Goal: Task Accomplishment & Management: Complete application form

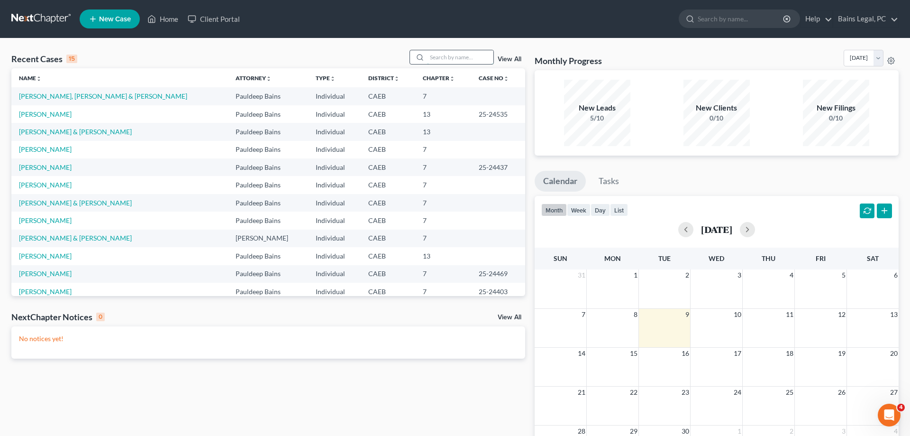
click at [432, 61] on input "search" at bounding box center [460, 57] width 66 height 14
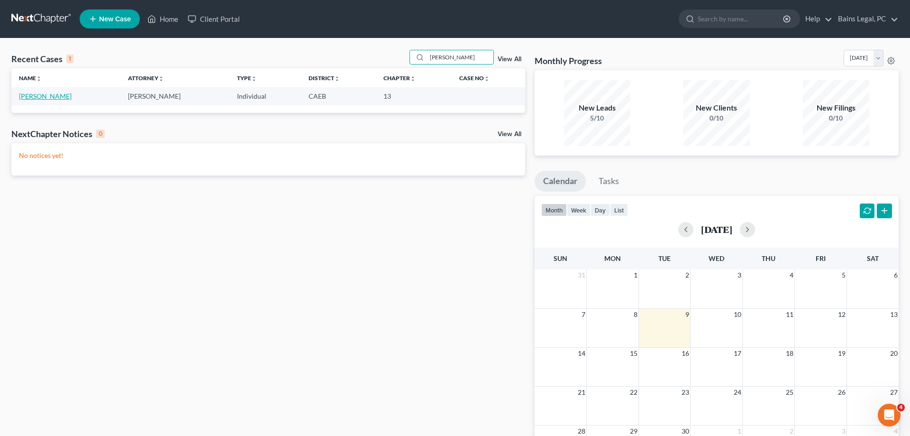
type input "CLEMENTS"
click at [63, 95] on link "[PERSON_NAME]" at bounding box center [45, 96] width 53 height 8
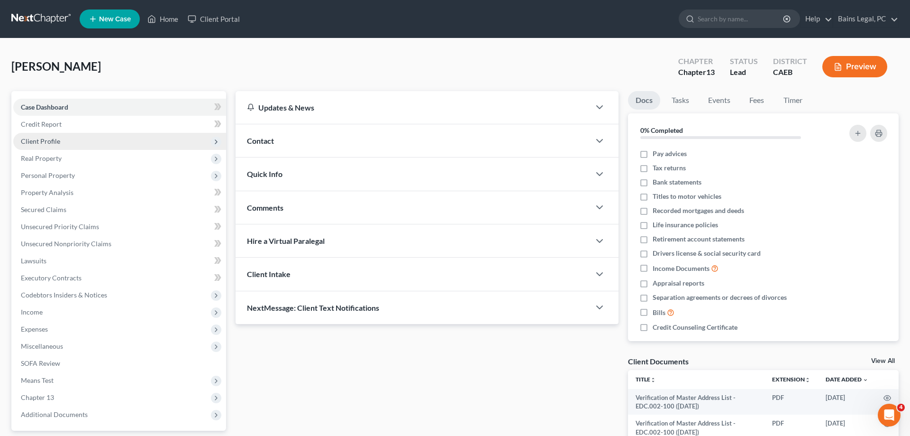
click at [68, 140] on span "Client Profile" at bounding box center [119, 141] width 213 height 17
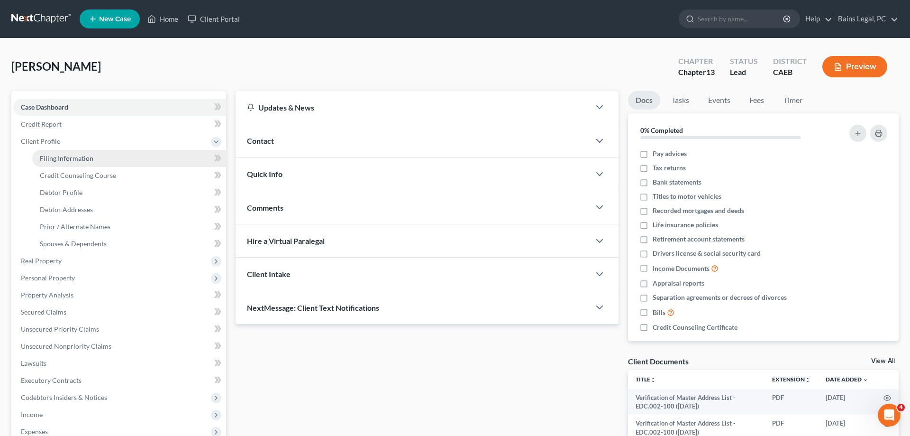
click at [72, 156] on span "Filing Information" at bounding box center [67, 158] width 54 height 8
select select "1"
select select "0"
select select "3"
select select "0"
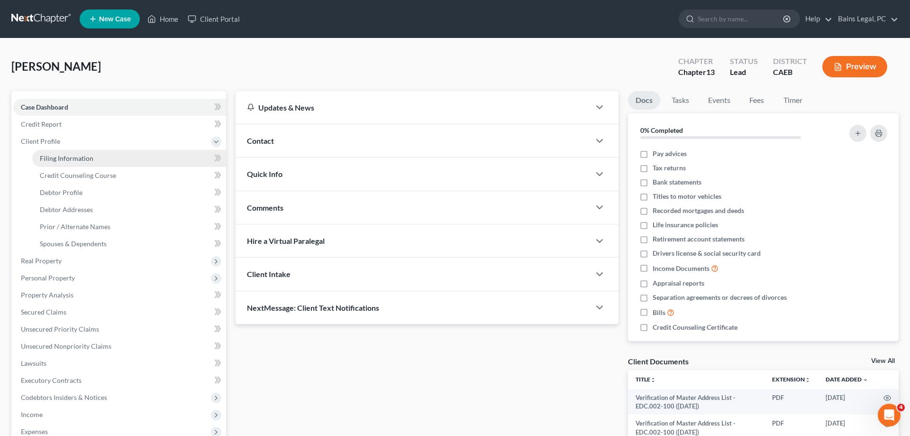
select select "4"
select select "1"
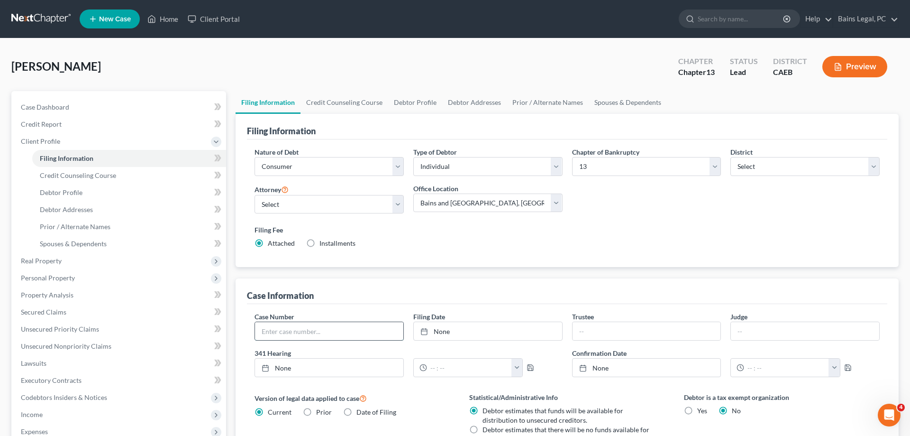
click at [316, 332] on input "text" at bounding box center [329, 331] width 148 height 18
type input "25-24547"
type input "9/9/2025"
click at [489, 330] on link "9/9/2025" at bounding box center [488, 331] width 148 height 18
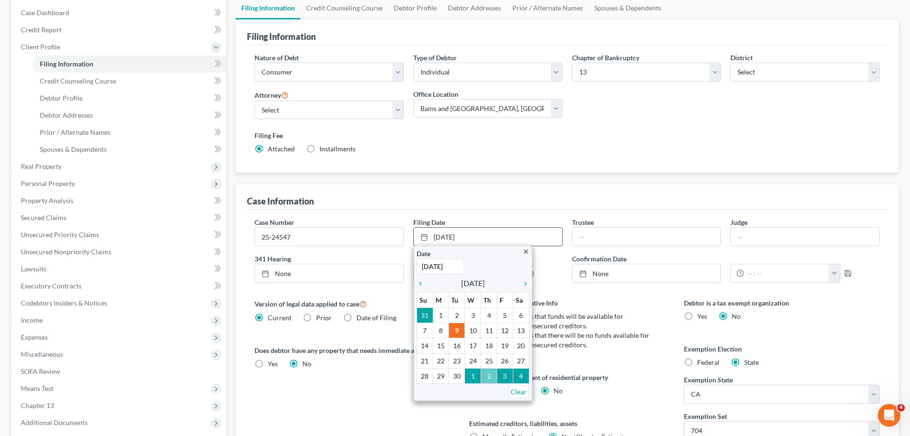
scroll to position [97, 0]
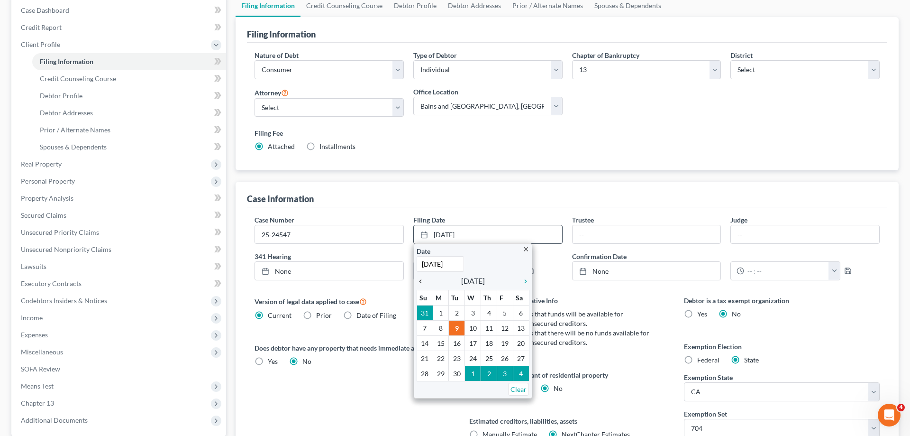
click at [418, 280] on icon "chevron_left" at bounding box center [423, 281] width 12 height 8
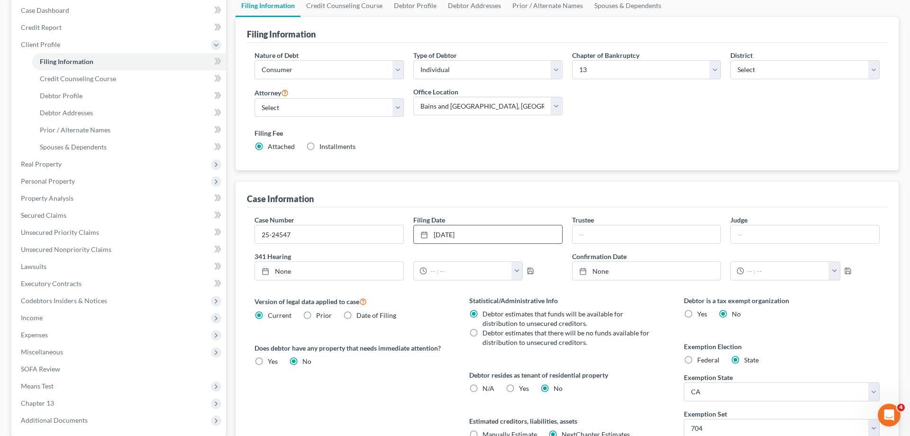
click at [425, 390] on div "Version of legal data applied to case Current Prior Date of Filing Legal data v…" at bounding box center [352, 378] width 215 height 166
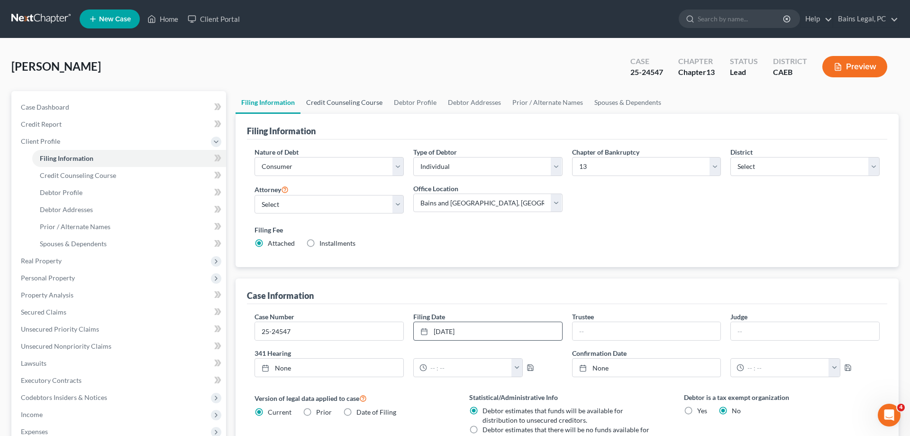
click at [353, 102] on link "Credit Counseling Course" at bounding box center [345, 102] width 88 height 23
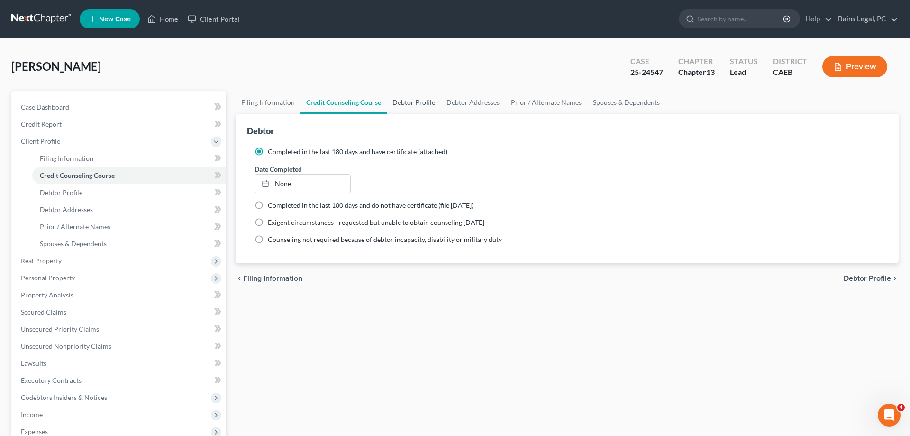
click at [394, 99] on link "Debtor Profile" at bounding box center [414, 102] width 54 height 23
select select "0"
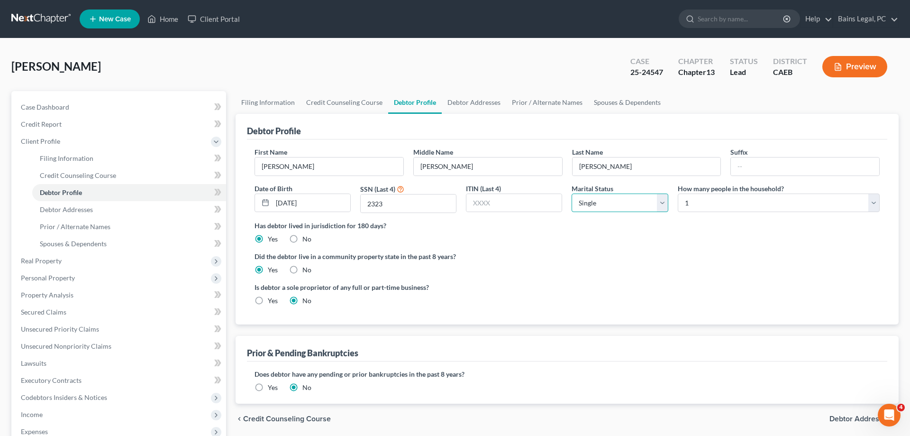
click at [572, 193] on select "Select Single Married Separated Divorced Widowed" at bounding box center [620, 202] width 96 height 19
select select "4"
click option "Widowed" at bounding box center [0, 0] width 0 height 0
click at [678, 193] on select "Select 1 2 3 4 5 6 7 8 9 10 11 12 13 14 15 16 17 18 19 20" at bounding box center [779, 202] width 202 height 19
select select "2"
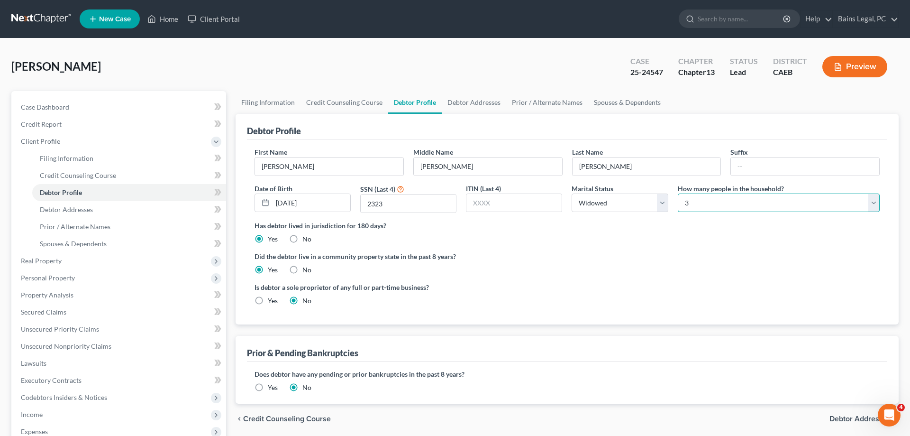
click option "3" at bounding box center [0, 0] width 0 height 0
click at [458, 95] on link "Debtor Addresses" at bounding box center [474, 102] width 64 height 23
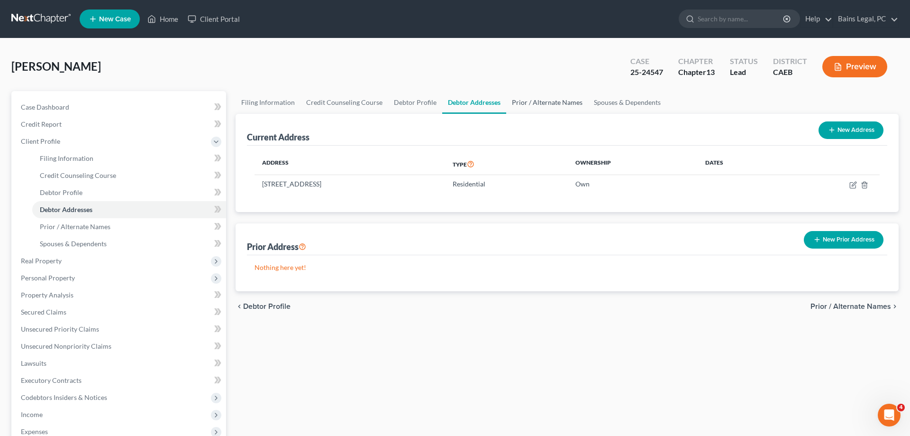
click at [563, 105] on link "Prior / Alternate Names" at bounding box center [547, 102] width 82 height 23
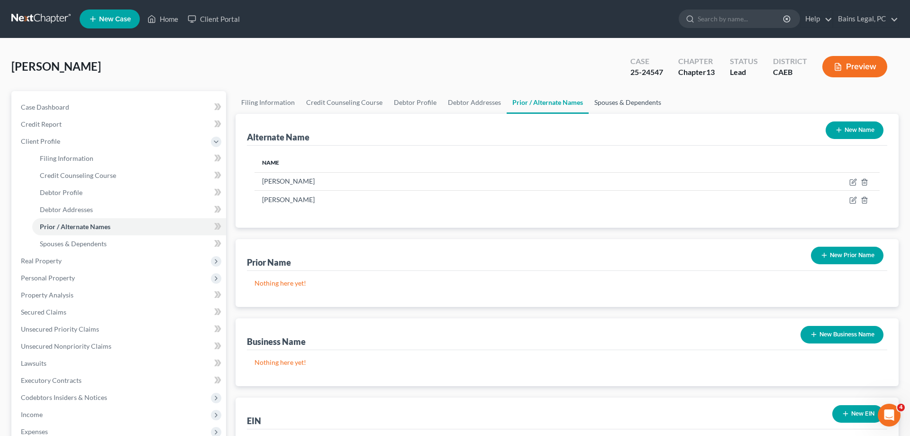
click at [624, 103] on link "Spouses & Dependents" at bounding box center [628, 102] width 78 height 23
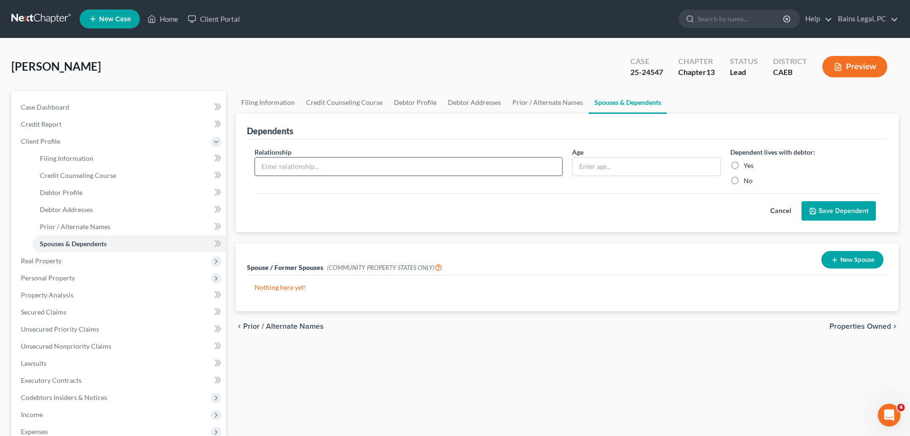
click at [390, 168] on input "text" at bounding box center [408, 166] width 307 height 18
type input "s"
type input "Son-In-Law"
type input "29"
click at [747, 164] on label "Yes" at bounding box center [749, 165] width 10 height 9
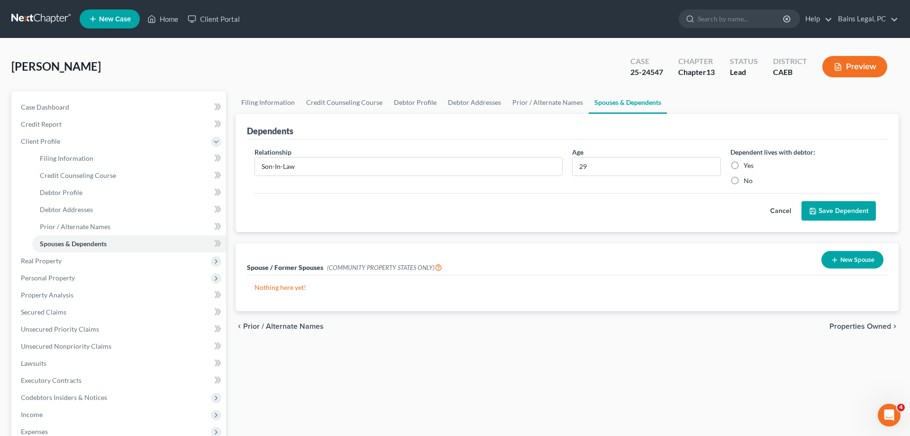
click at [748, 164] on input "Yes" at bounding box center [751, 164] width 6 height 6
radio input "true"
click at [839, 208] on button "Save Dependent" at bounding box center [839, 211] width 74 height 20
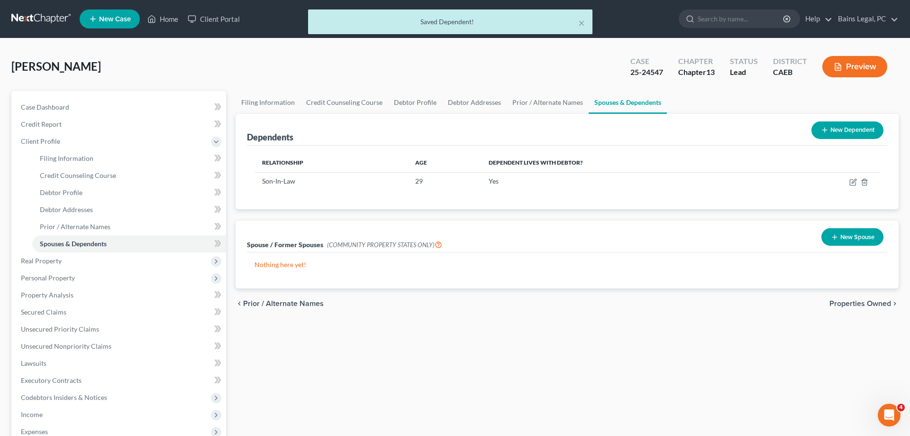
click at [848, 127] on button "New Dependent" at bounding box center [848, 130] width 72 height 18
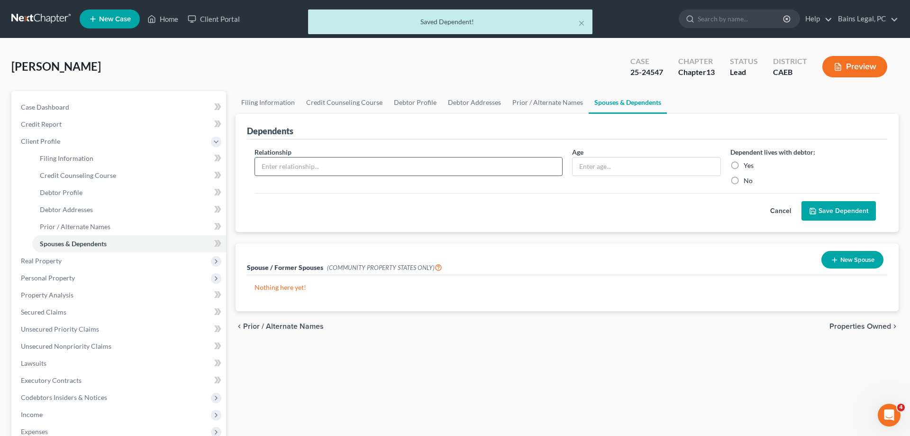
click at [364, 160] on input "text" at bounding box center [408, 166] width 307 height 18
type input "Daughter"
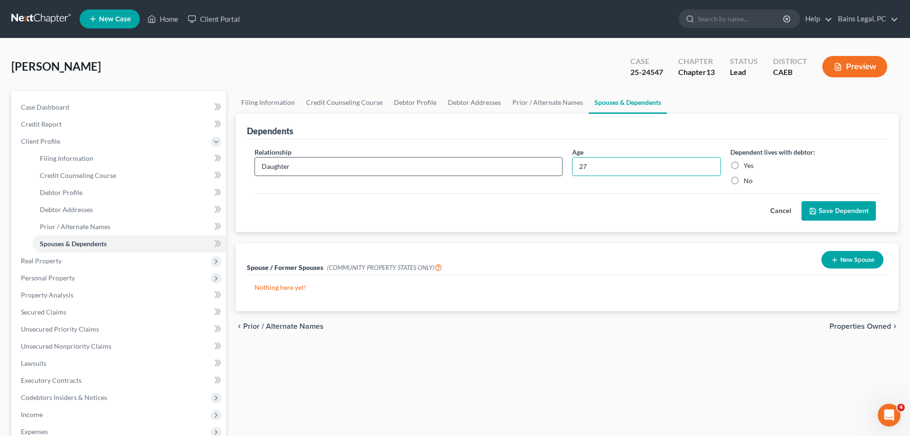
type input "27"
click at [744, 161] on label "Yes" at bounding box center [749, 165] width 10 height 9
click at [748, 161] on input "Yes" at bounding box center [751, 164] width 6 height 6
radio input "true"
click at [844, 207] on button "Save Dependent" at bounding box center [839, 211] width 74 height 20
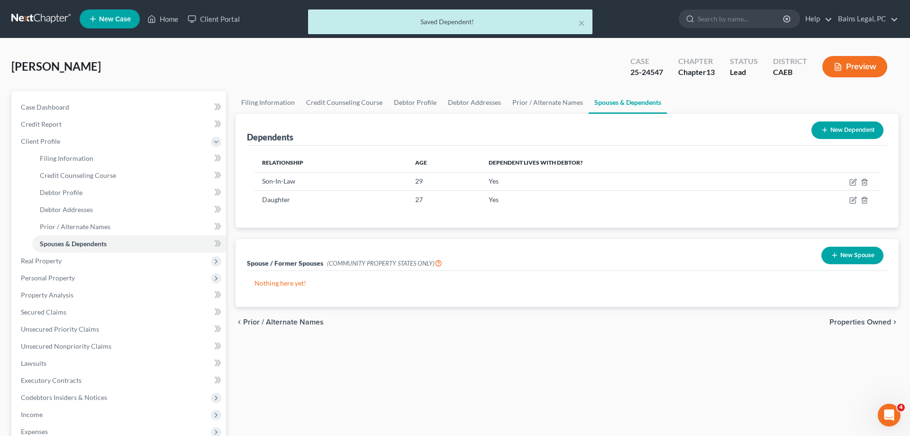
drag, startPoint x: 856, startPoint y: 255, endPoint x: 757, endPoint y: 260, distance: 98.8
click at [855, 255] on button "New Spouse" at bounding box center [853, 256] width 62 height 18
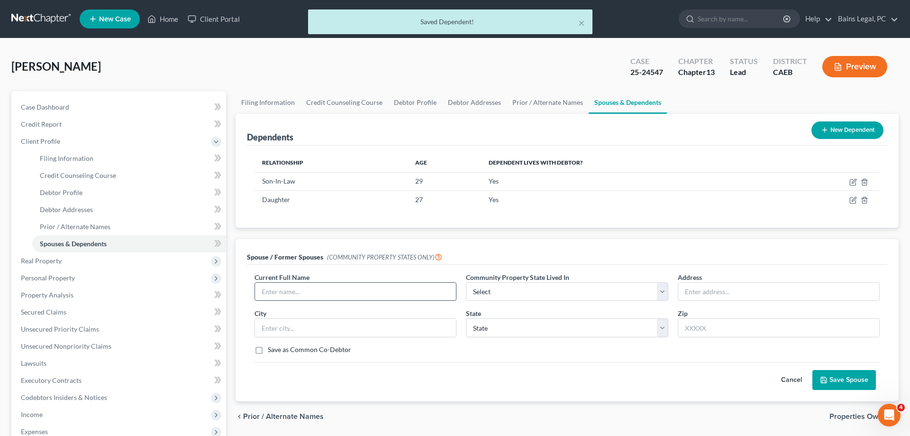
click at [299, 289] on input "text" at bounding box center [355, 292] width 201 height 18
type input "Bobby Clements"
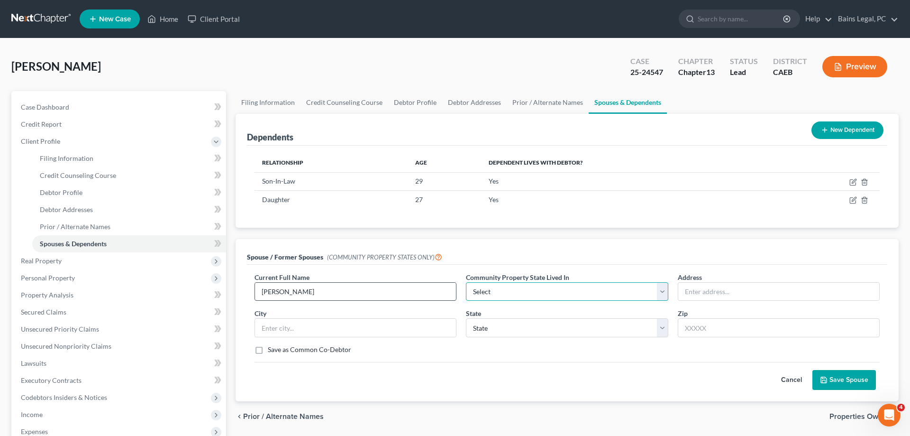
select select "1"
type input "Deceased"
click at [844, 383] on button "Save Spouse" at bounding box center [845, 380] width 64 height 20
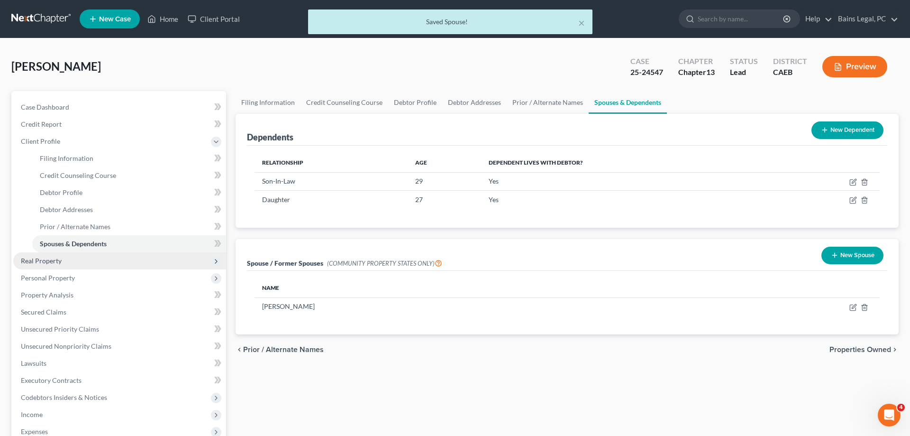
click at [53, 262] on span "Real Property" at bounding box center [41, 261] width 41 height 8
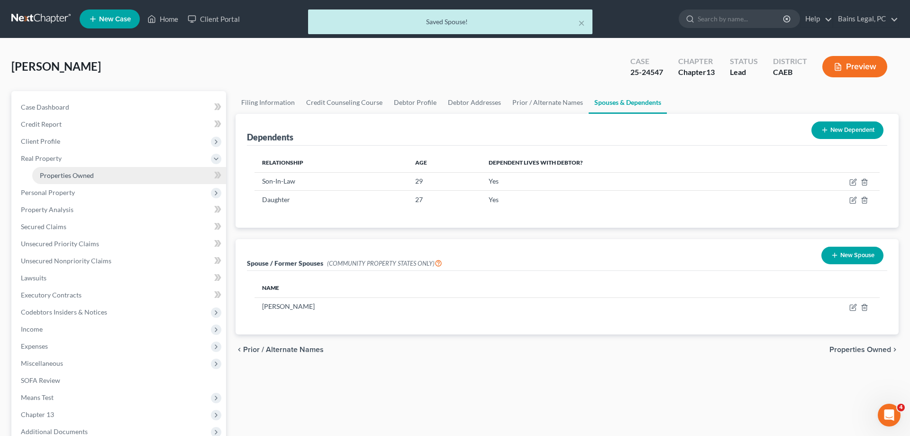
click at [101, 173] on link "Properties Owned" at bounding box center [129, 175] width 194 height 17
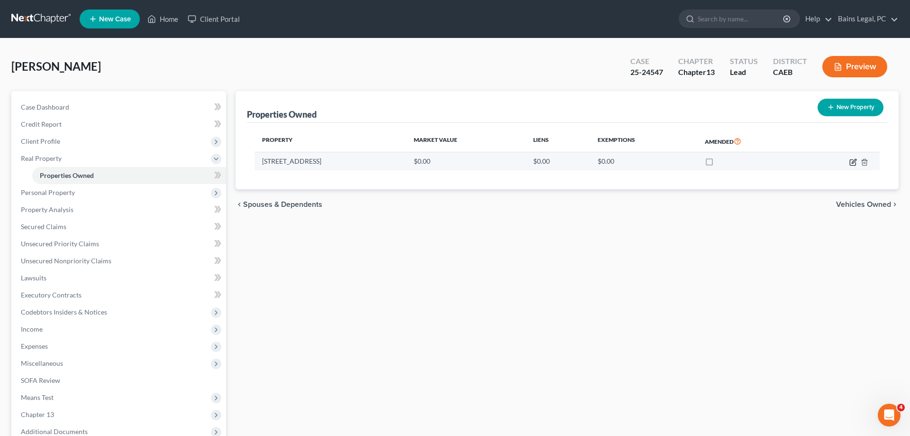
click at [855, 161] on icon "button" at bounding box center [854, 161] width 4 height 4
select select "4"
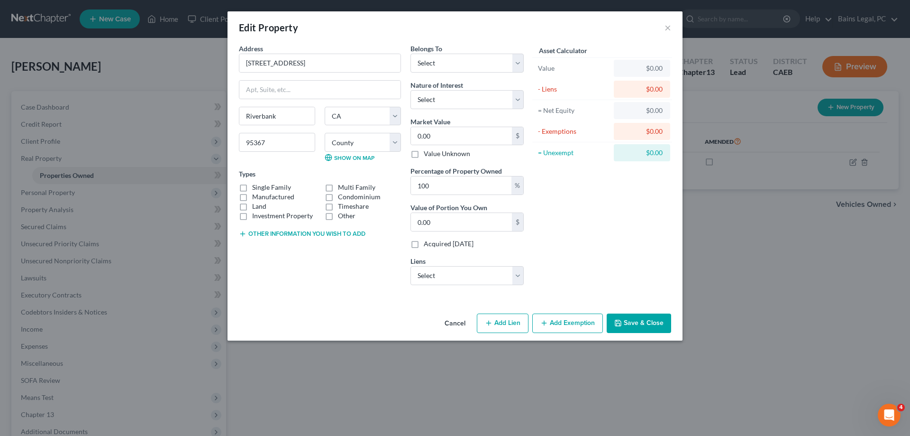
click at [255, 186] on label "Single Family" at bounding box center [271, 187] width 39 height 9
click at [256, 186] on input "Single Family" at bounding box center [259, 186] width 6 height 6
checkbox input "true"
click at [411, 54] on select "Select Debtor 1 Only Debtor 2 Only Debtor 1 And Debtor 2 Only At Least One Of T…" at bounding box center [467, 63] width 113 height 19
select select "0"
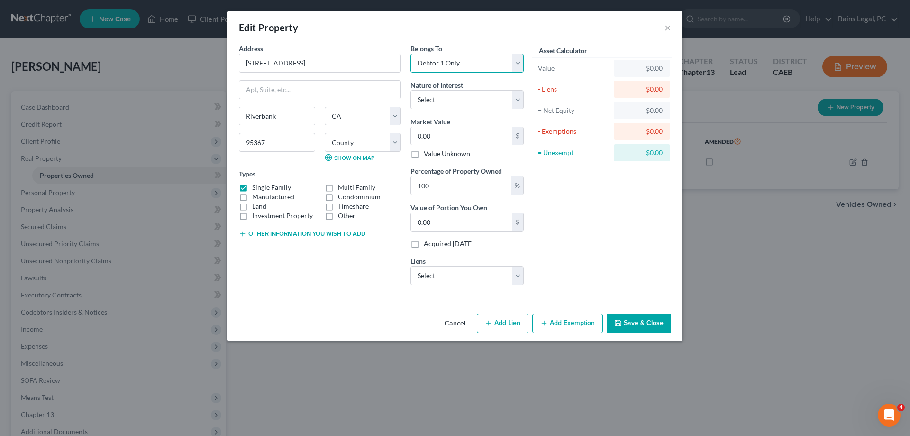
click option "Debtor 1 Only" at bounding box center [0, 0] width 0 height 0
click at [411, 90] on select "Select Fee Simple Joint Tenant Life Estate Equitable Interest Future Interest T…" at bounding box center [467, 99] width 113 height 19
select select "0"
click option "Fee Simple" at bounding box center [0, 0] width 0 height 0
click at [461, 126] on div "Market Value 0.00 $ Value Unknown" at bounding box center [467, 138] width 113 height 42
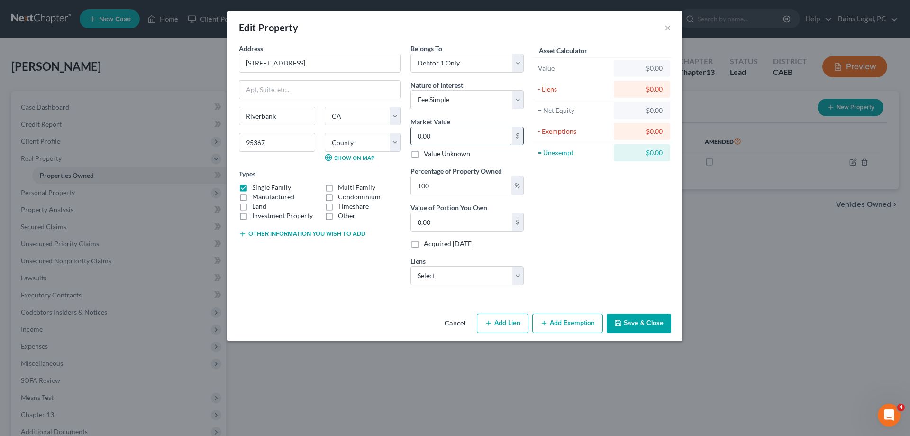
click at [476, 138] on input "0.00" at bounding box center [461, 136] width 101 height 18
type input "6"
type input "6.00"
type input "67"
type input "67.00"
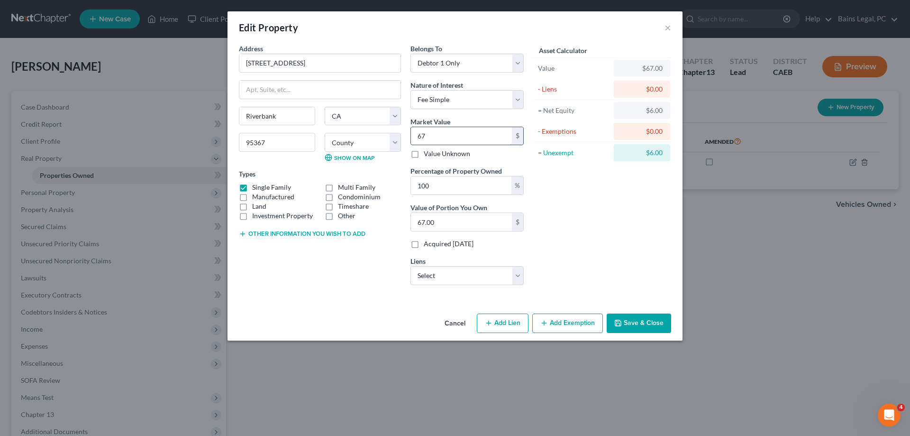
type input "675"
type input "675.00"
type input "6755"
type input "6,755.00"
type input "6,7557"
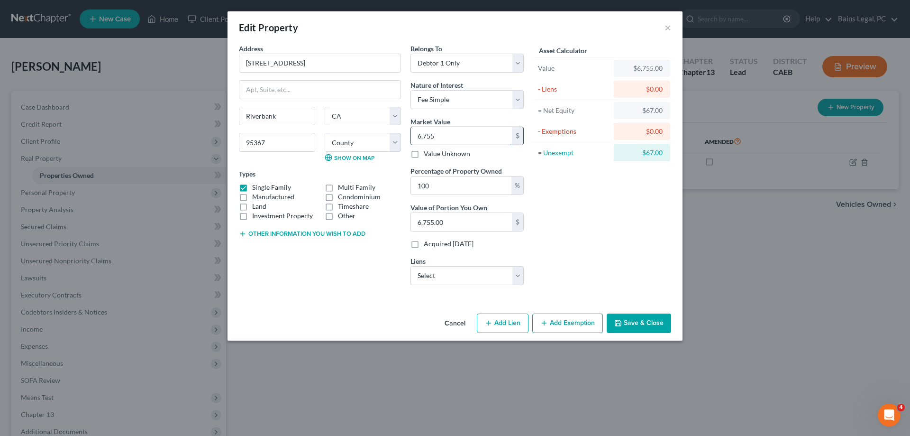
type input "67,557.00"
type input "6,75578"
type input "675,578.00"
type input "675,578"
click at [295, 236] on button "Other information you wish to add" at bounding box center [302, 234] width 127 height 8
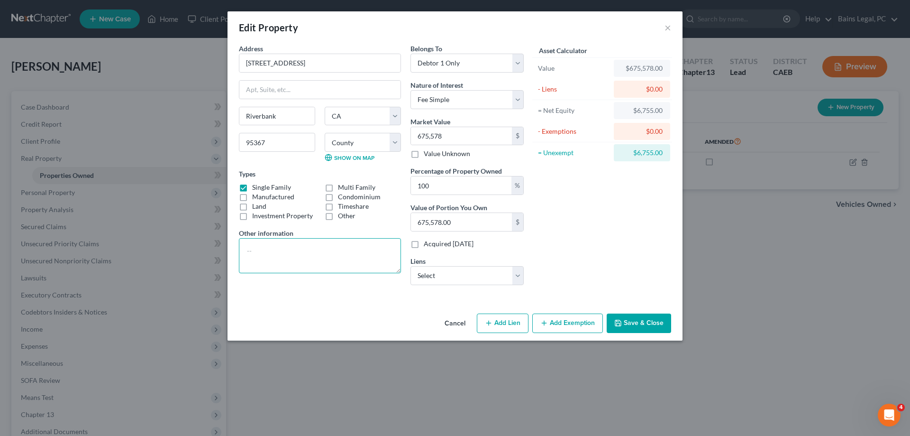
click at [348, 252] on textarea at bounding box center [320, 255] width 162 height 35
click at [359, 259] on textarea "Value shown reflects a 6% reduction for estimated cost of sale. Purchased in" at bounding box center [320, 255] width 162 height 35
type textarea "Value shown reflects a 6% reduction for estimated cost of sale. Purchased in 08…"
click at [641, 322] on button "Save & Close" at bounding box center [639, 323] width 64 height 20
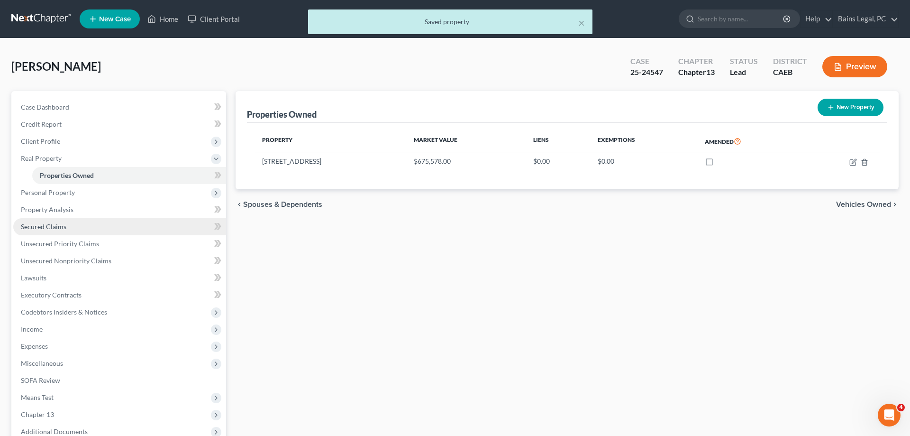
click at [60, 230] on span "Secured Claims" at bounding box center [44, 226] width 46 height 8
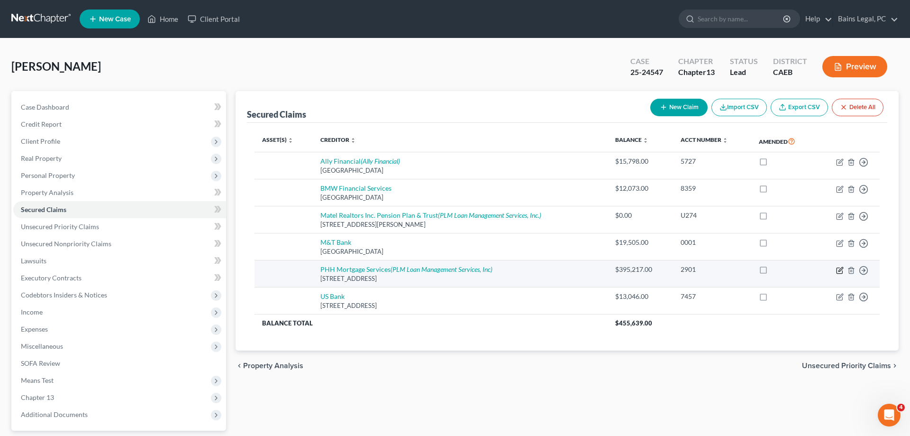
click at [842, 268] on icon "button" at bounding box center [840, 270] width 8 height 8
select select "14"
select select "0"
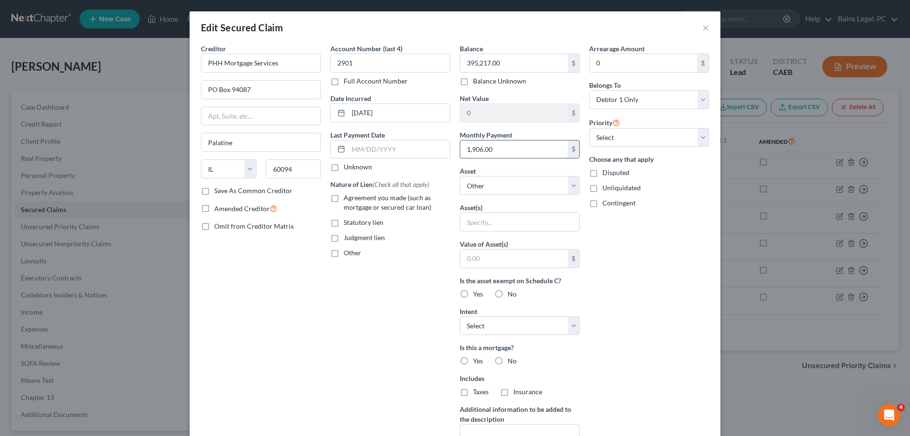
drag, startPoint x: 512, startPoint y: 150, endPoint x: 445, endPoint y: 143, distance: 67.7
click at [460, 143] on input "1,906.00" at bounding box center [514, 149] width 108 height 18
click at [445, 143] on input "text" at bounding box center [399, 149] width 101 height 18
drag, startPoint x: 512, startPoint y: 151, endPoint x: 509, endPoint y: 147, distance: 5.5
click at [509, 147] on input "1,906.00" at bounding box center [514, 149] width 108 height 18
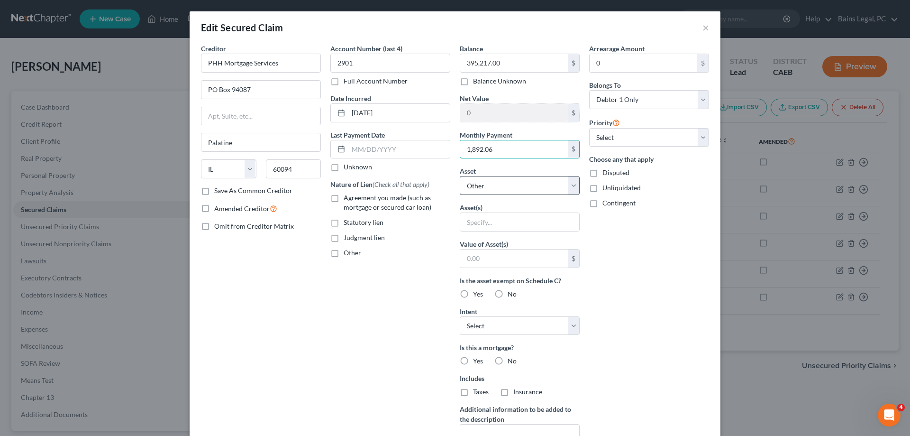
type input "1,892.06"
click at [460, 176] on select "Select Other Multiple Assets [STREET_ADDRESS] - $675578.0" at bounding box center [520, 185] width 120 height 19
select select "2"
click option "[STREET_ADDRESS] - $675578.0" at bounding box center [0, 0] width 0 height 0
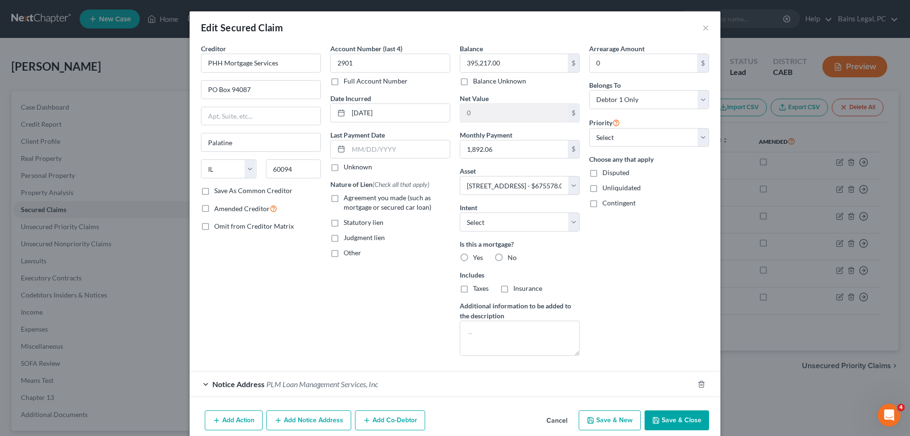
click at [473, 254] on label "Yes" at bounding box center [478, 257] width 10 height 9
click at [477, 254] on input "Yes" at bounding box center [480, 256] width 6 height 6
radio input "true"
click at [473, 288] on label "Taxes" at bounding box center [481, 288] width 16 height 9
click at [477, 288] on input "Taxes" at bounding box center [480, 287] width 6 height 6
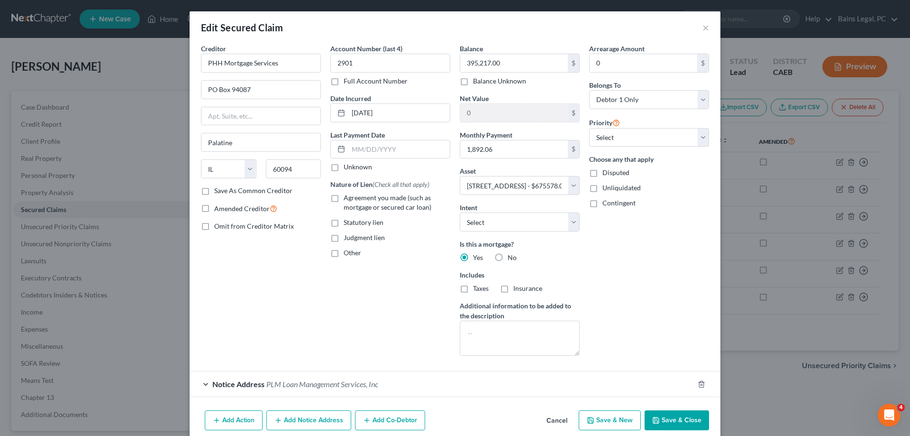
checkbox input "true"
click at [514, 291] on label "Insurance" at bounding box center [528, 288] width 29 height 9
click at [517, 290] on input "Insurance" at bounding box center [520, 287] width 6 height 6
checkbox input "true"
click at [350, 200] on span "Agreement you made (such as mortgage or secured car loan)" at bounding box center [388, 202] width 88 height 18
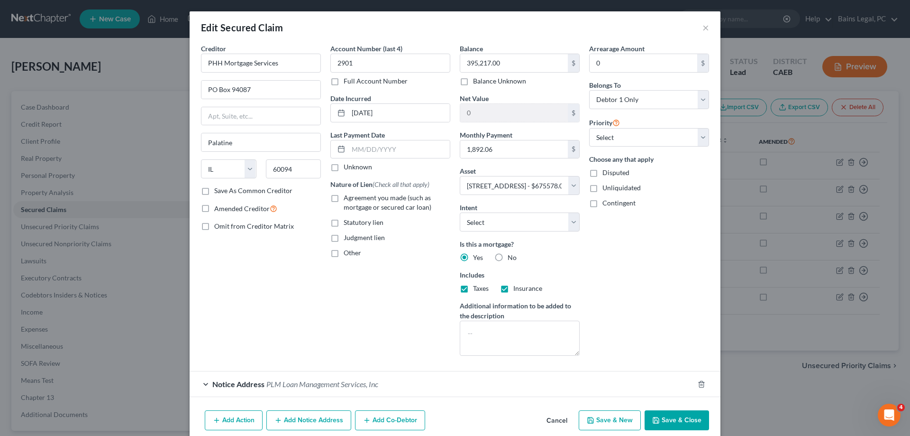
click at [350, 199] on input "Agreement you made (such as mortgage or secured car loan)" at bounding box center [351, 196] width 6 height 6
checkbox input "true"
click at [631, 58] on input "0" at bounding box center [644, 63] width 108 height 18
type input "18,003.79"
click at [589, 128] on select "Select 1st 2nd 3rd 4th 5th 6th 7th 8th 9th 10th 11th 12th 13th 14th 15th 16th 1…" at bounding box center [649, 137] width 120 height 19
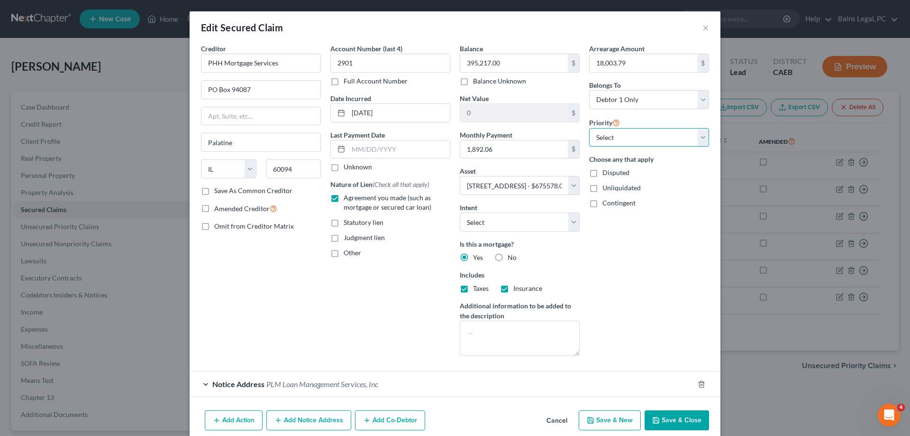
select select "0"
click option "1st" at bounding box center [0, 0] width 0 height 0
click at [669, 424] on button "Save & Close" at bounding box center [677, 420] width 64 height 20
select select
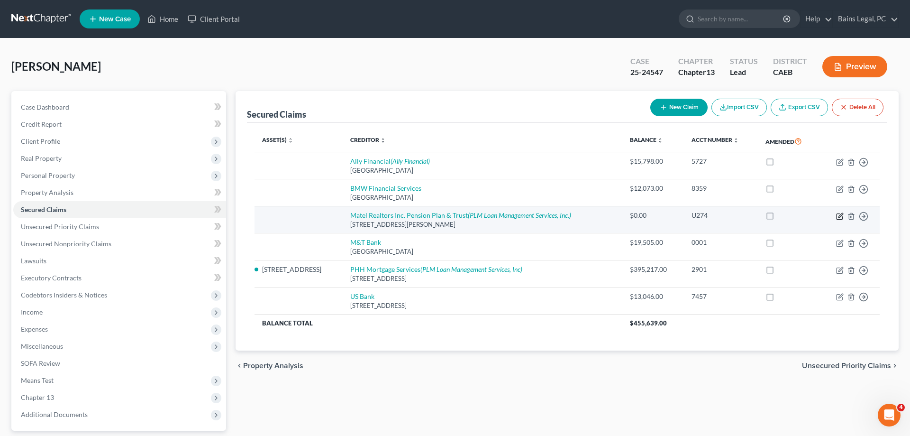
click at [839, 214] on icon "button" at bounding box center [840, 216] width 8 height 8
select select "4"
select select "0"
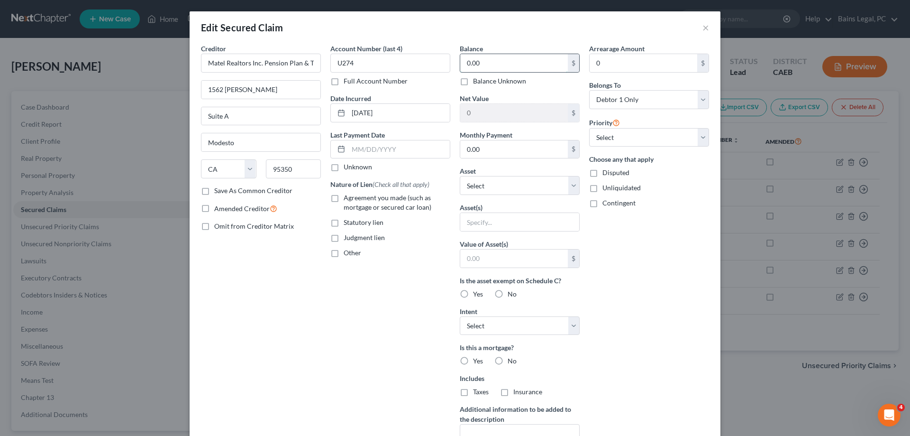
click at [498, 62] on input "0.00" at bounding box center [514, 63] width 108 height 18
type input "129,329.68"
click at [589, 128] on select "Select 1st 2nd 3rd 4th 5th 6th 7th 8th 9th 10th 11th 12th 13th 14th 15th 16th 1…" at bounding box center [649, 137] width 120 height 19
select select "1"
click option "2nd" at bounding box center [0, 0] width 0 height 0
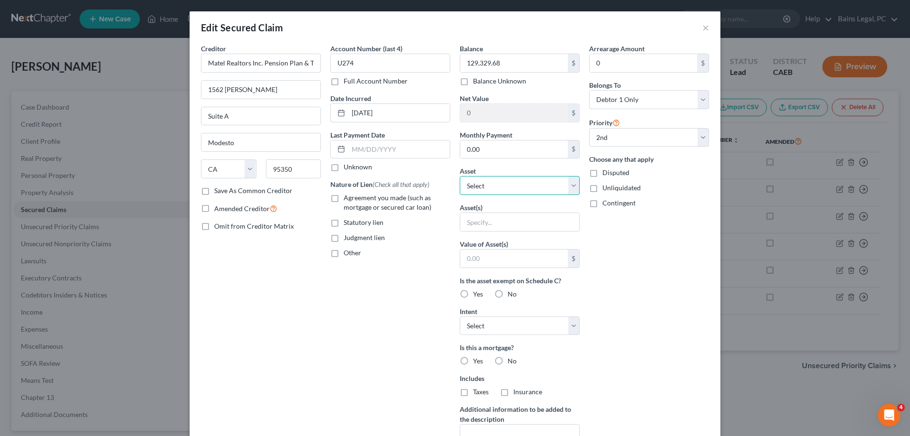
click at [460, 176] on select "Select Other Multiple Assets [STREET_ADDRESS] - $675578.0" at bounding box center [520, 185] width 120 height 19
select select "2"
click option "[STREET_ADDRESS] - $675578.0" at bounding box center [0, 0] width 0 height 0
select select "0"
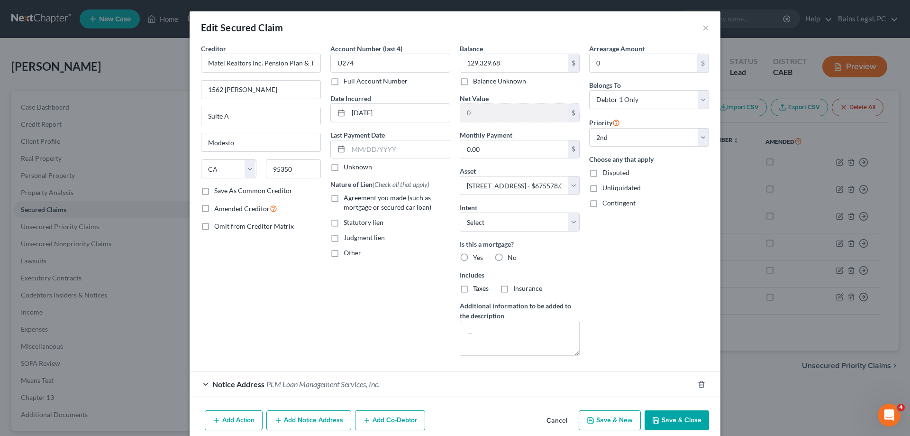
click at [508, 257] on label "No" at bounding box center [512, 257] width 9 height 9
click at [512, 257] on input "No" at bounding box center [515, 256] width 6 height 6
radio input "true"
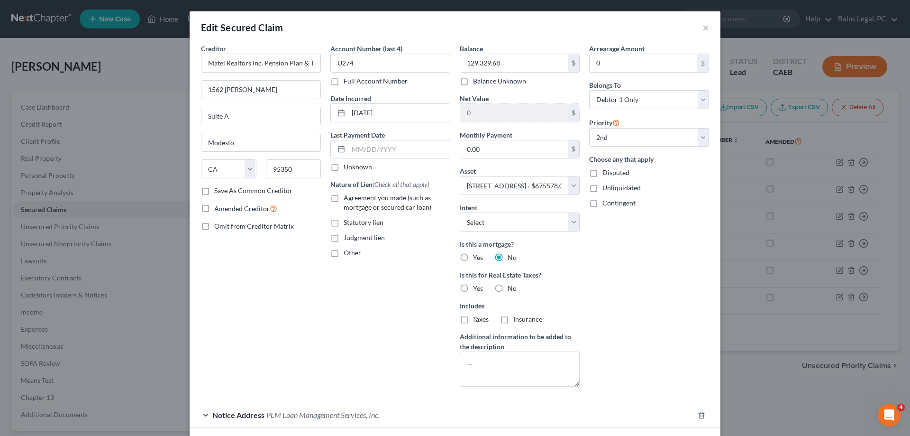
click at [473, 258] on label "Yes" at bounding box center [478, 257] width 10 height 9
click at [477, 258] on input "Yes" at bounding box center [480, 256] width 6 height 6
radio input "true"
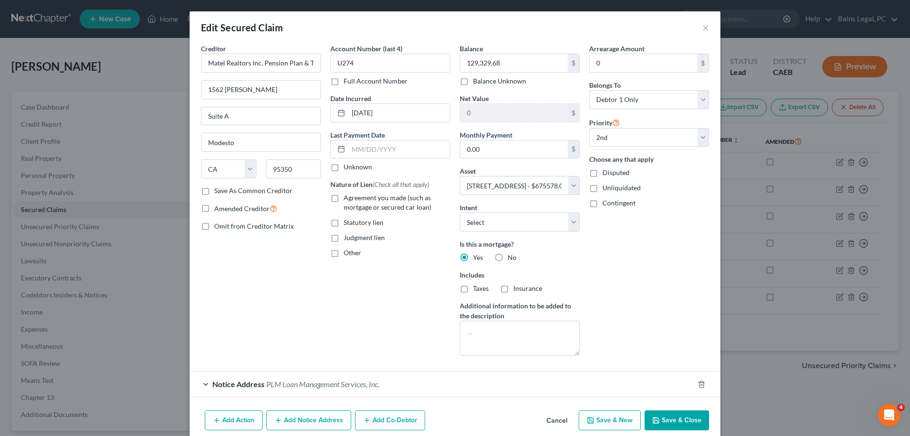
click at [359, 199] on span "Agreement you made (such as mortgage or secured car loan)" at bounding box center [388, 202] width 88 height 18
click at [354, 199] on input "Agreement you made (such as mortgage or secured car loan)" at bounding box center [351, 196] width 6 height 6
checkbox input "true"
click at [513, 147] on input "0.00" at bounding box center [514, 149] width 108 height 18
type input "900"
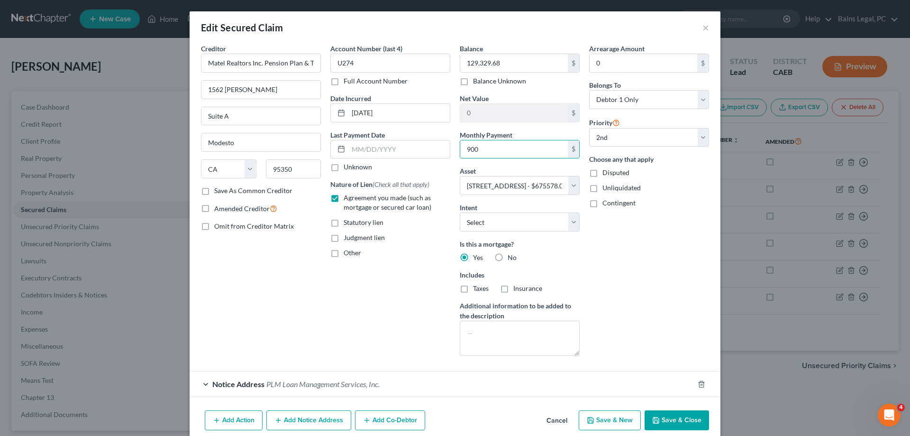
click at [643, 274] on div "Arrearage Amount 0 $ Belongs To * Select Debtor 1 Only Debtor 2 Only Debtor 1 A…" at bounding box center [649, 204] width 129 height 320
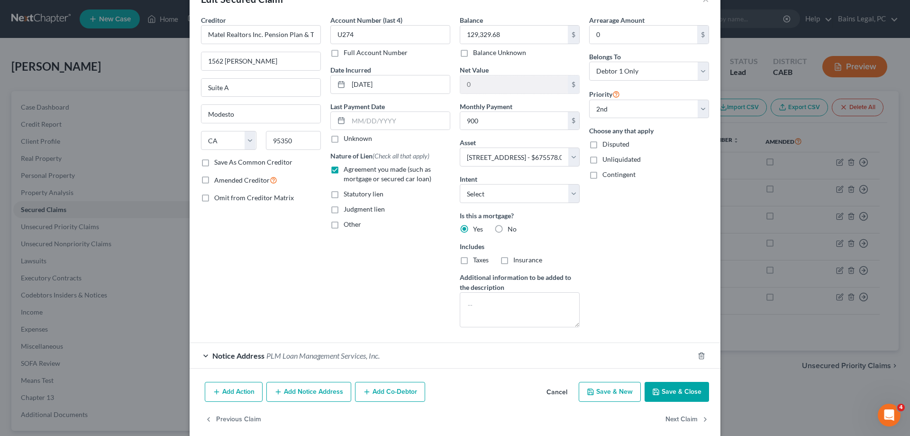
scroll to position [41, 0]
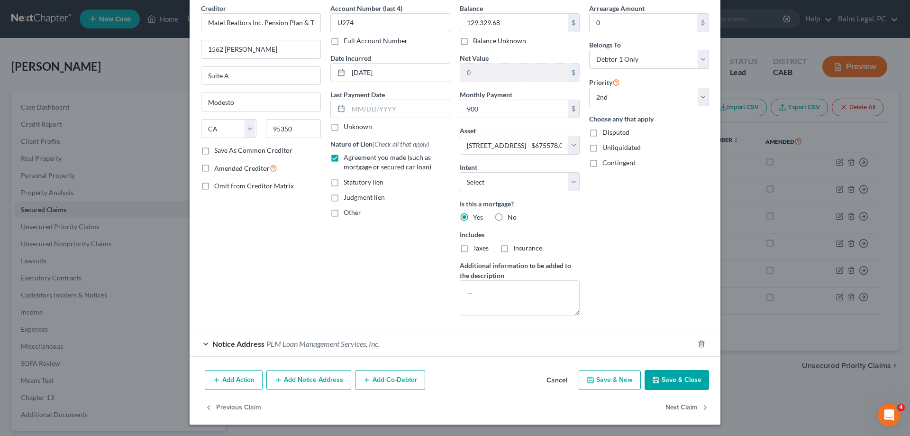
click at [679, 383] on button "Save & Close" at bounding box center [677, 380] width 64 height 20
select select
select select "1"
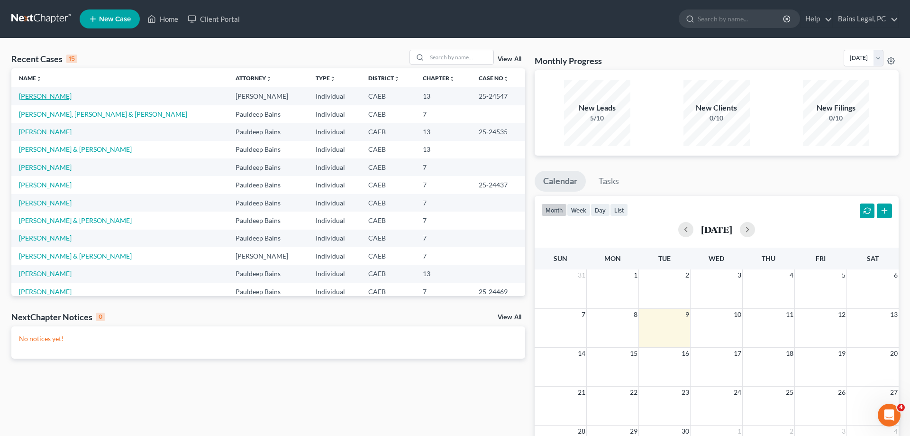
click at [62, 99] on link "[PERSON_NAME]" at bounding box center [45, 96] width 53 height 8
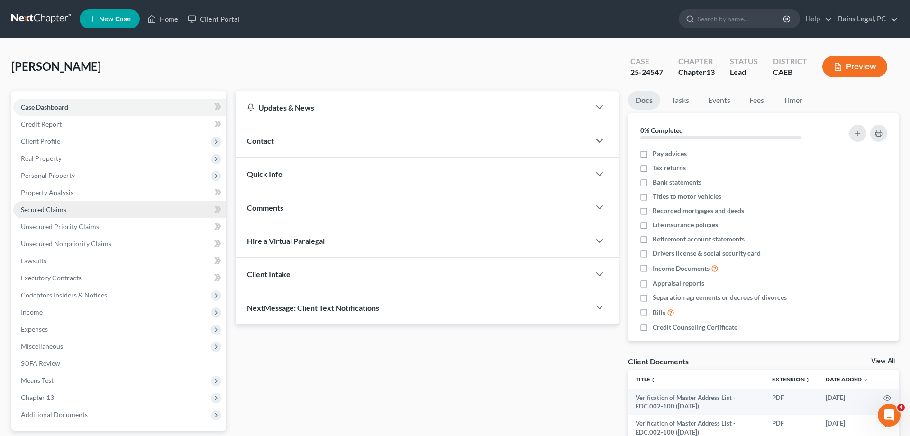
click at [49, 207] on span "Secured Claims" at bounding box center [44, 209] width 46 height 8
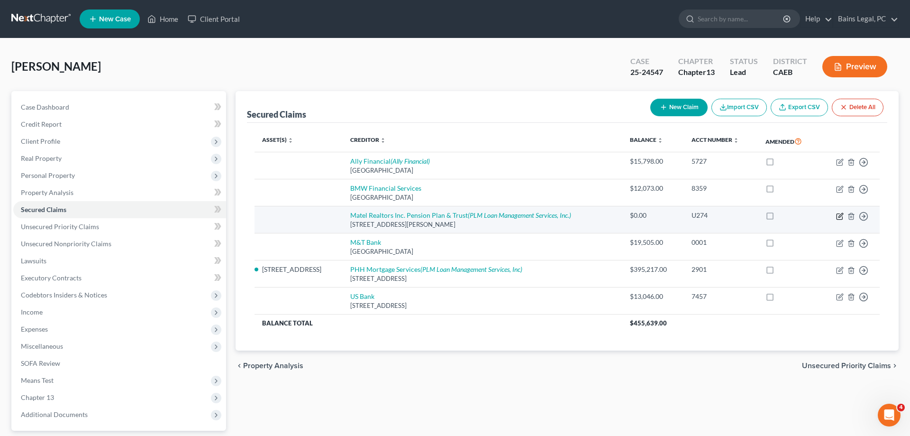
click at [838, 215] on icon "button" at bounding box center [840, 216] width 8 height 8
select select "4"
select select "0"
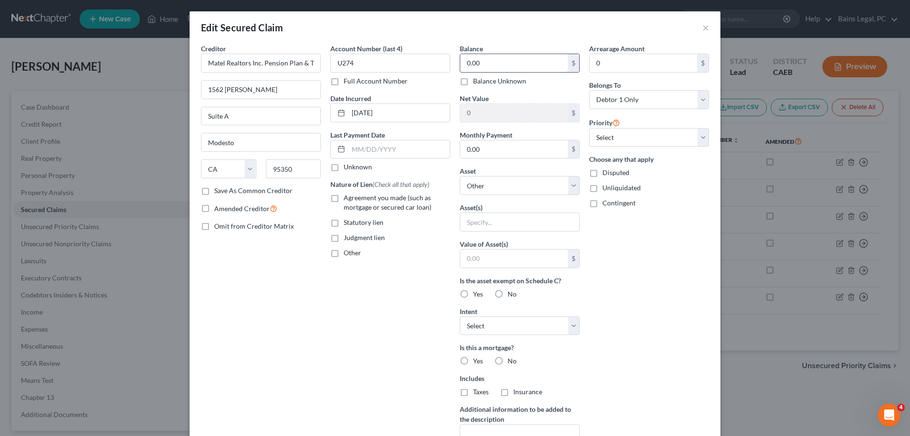
click at [505, 67] on input "0.00" at bounding box center [514, 63] width 108 height 18
type input "129,329.68"
click at [589, 128] on select "Select 1st 2nd 3rd 4th 5th 6th 7th 8th 9th 10th 11th 12th 13th 14th 15th 16th 1…" at bounding box center [649, 137] width 120 height 19
select select "1"
click option "2nd" at bounding box center [0, 0] width 0 height 0
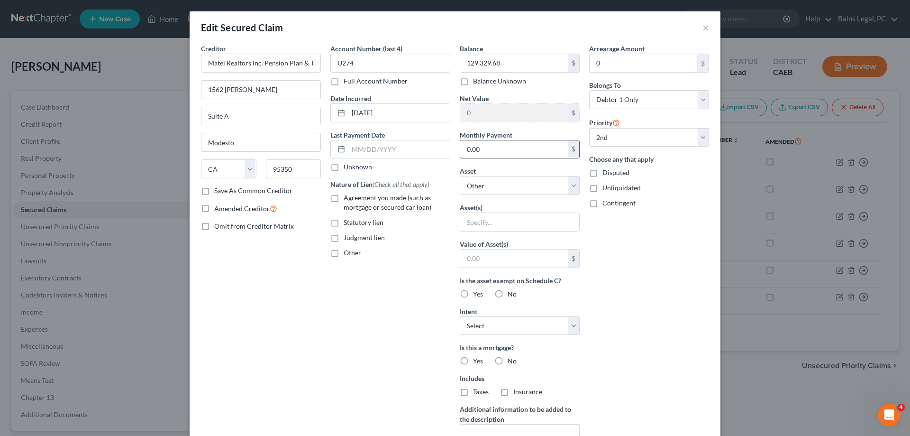
click at [541, 156] on input "0.00" at bounding box center [514, 149] width 108 height 18
type input "900"
click at [460, 176] on select "Select Other Multiple Assets [STREET_ADDRESS] - $675578.0" at bounding box center [520, 185] width 120 height 19
select select "2"
click option "[STREET_ADDRESS] - $675578.0" at bounding box center [0, 0] width 0 height 0
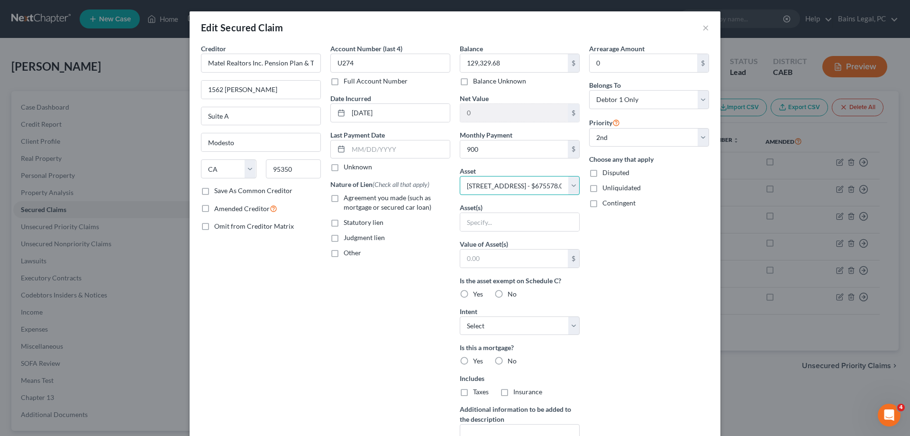
select select "0"
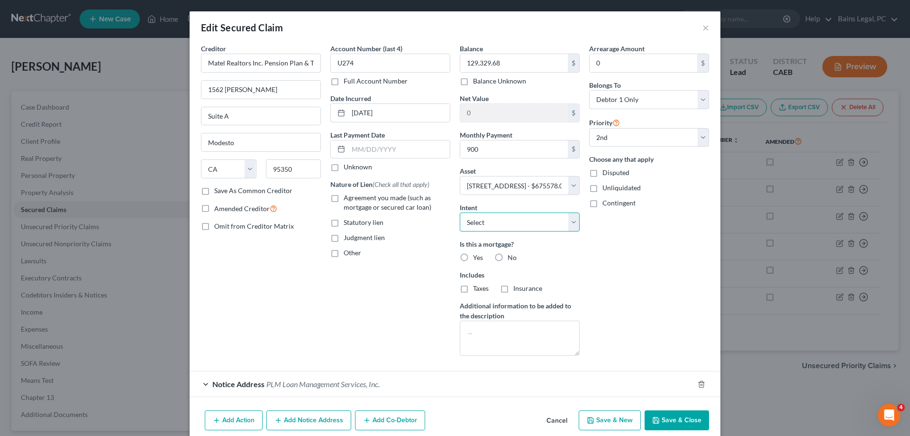
click at [460, 212] on select "Select Surrender Redeem Reaffirm Avoid Other" at bounding box center [520, 221] width 120 height 19
click at [683, 254] on div "Arrearage Amount 0 $ Belongs To * Select Debtor 1 Only Debtor 2 Only Debtor 1 A…" at bounding box center [649, 204] width 129 height 320
click at [473, 259] on label "Yes" at bounding box center [478, 257] width 10 height 9
click at [477, 259] on input "Yes" at bounding box center [480, 256] width 6 height 6
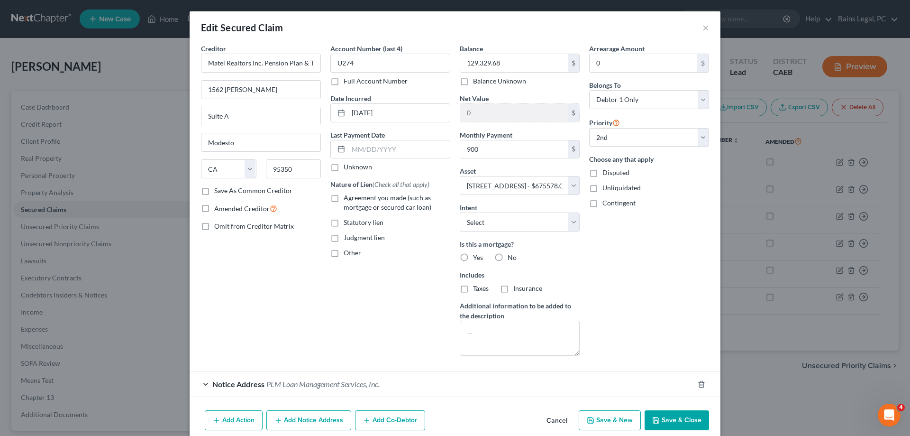
radio input "true"
click at [382, 201] on span "Agreement you made (such as mortgage or secured car loan)" at bounding box center [388, 202] width 88 height 18
click at [354, 199] on input "Agreement you made (such as mortgage or secured car loan)" at bounding box center [351, 196] width 6 height 6
checkbox input "true"
click at [664, 412] on button "Save & Close" at bounding box center [677, 420] width 64 height 20
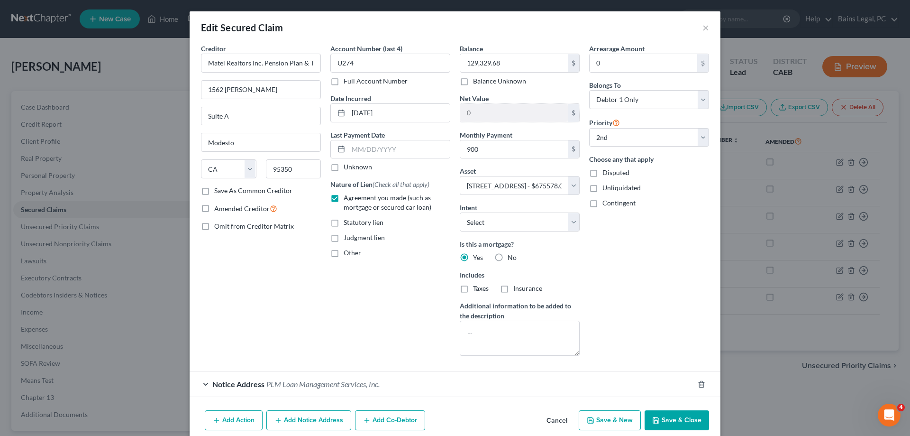
select select
select select "1"
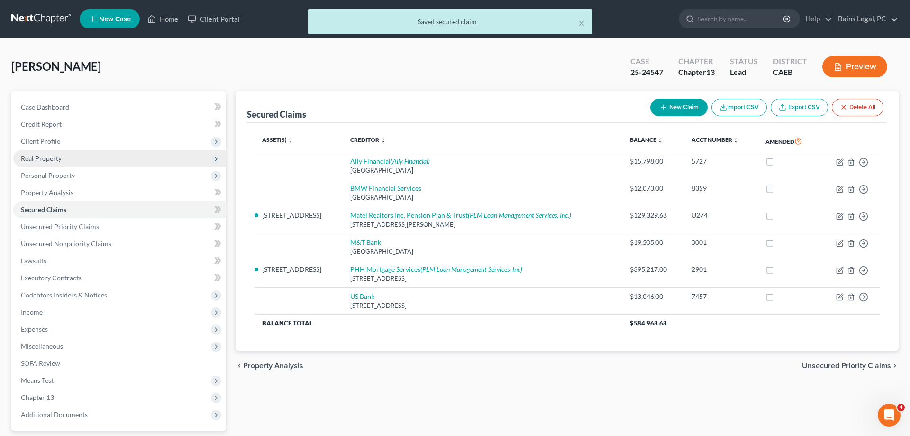
click at [90, 156] on span "Real Property" at bounding box center [119, 158] width 213 height 17
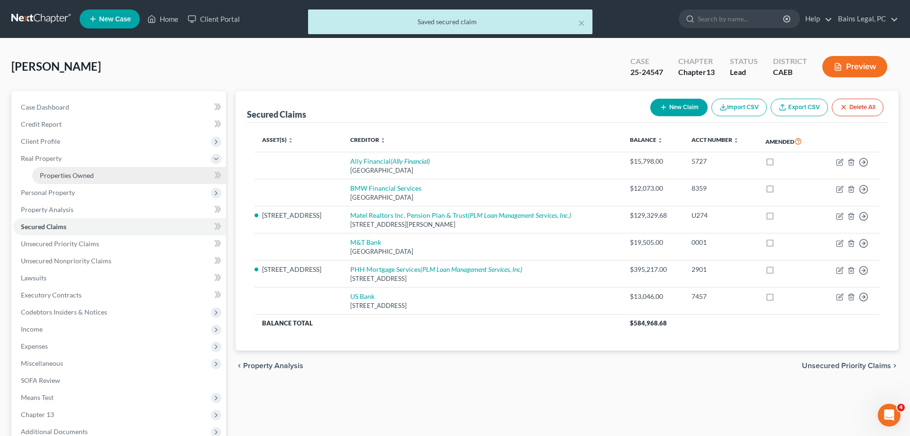
click at [93, 171] on link "Properties Owned" at bounding box center [129, 175] width 194 height 17
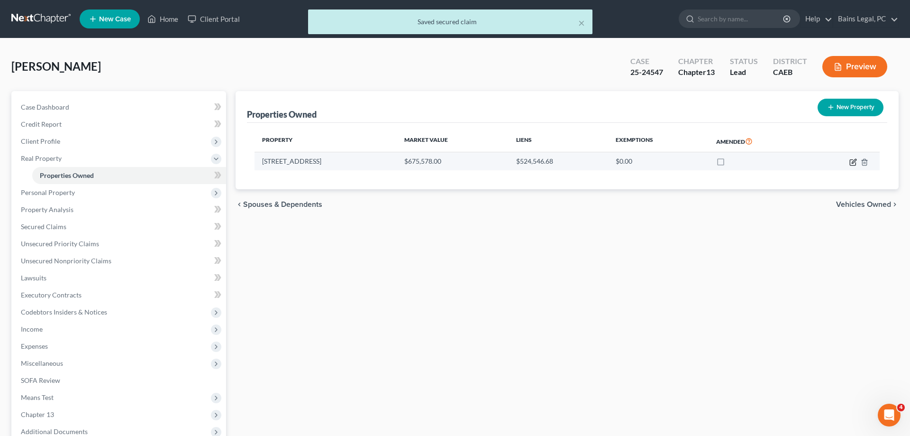
click at [854, 160] on icon "button" at bounding box center [854, 161] width 4 height 4
select select "4"
select select "0"
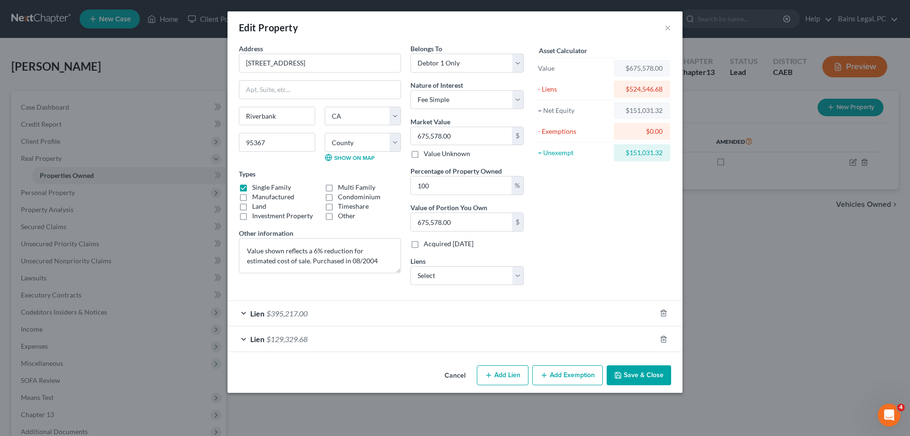
click at [562, 376] on button "Add Exemption" at bounding box center [568, 375] width 71 height 20
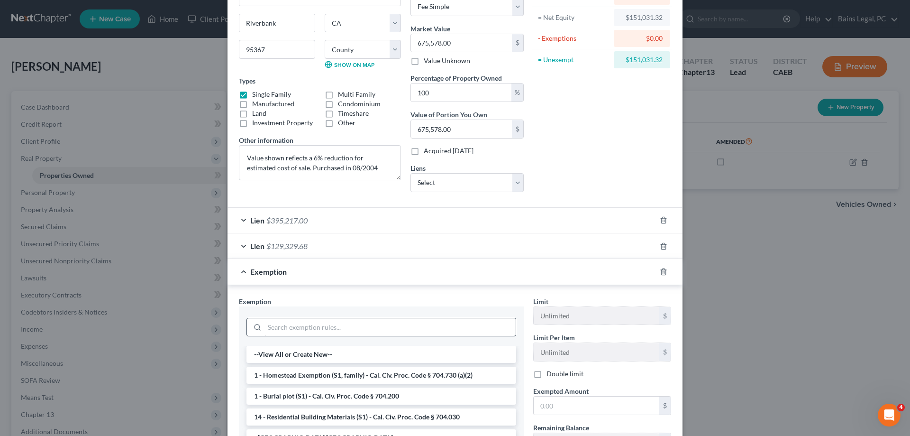
scroll to position [97, 0]
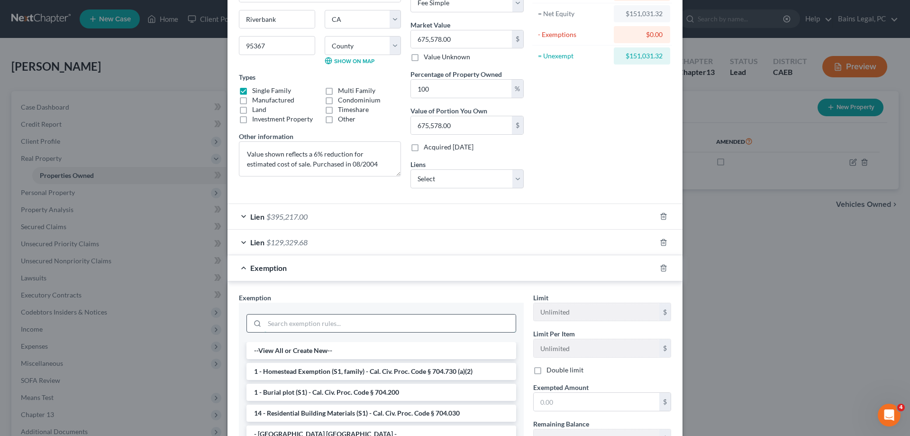
click at [352, 324] on input "search" at bounding box center [390, 323] width 251 height 18
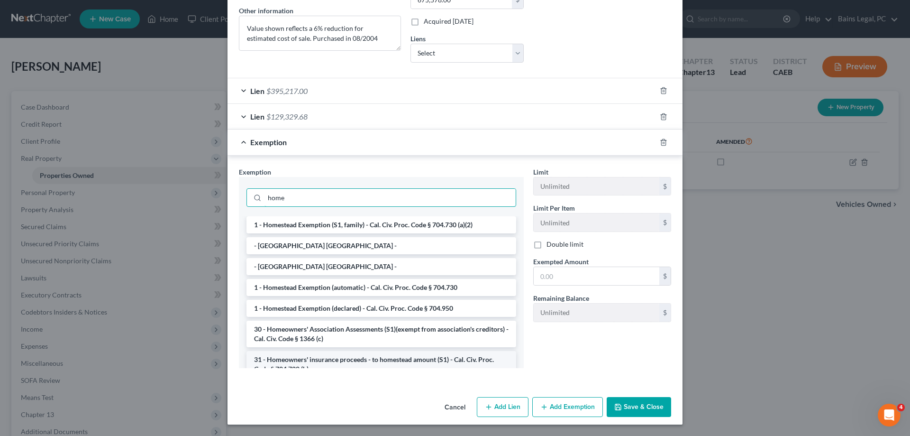
scroll to position [38, 0]
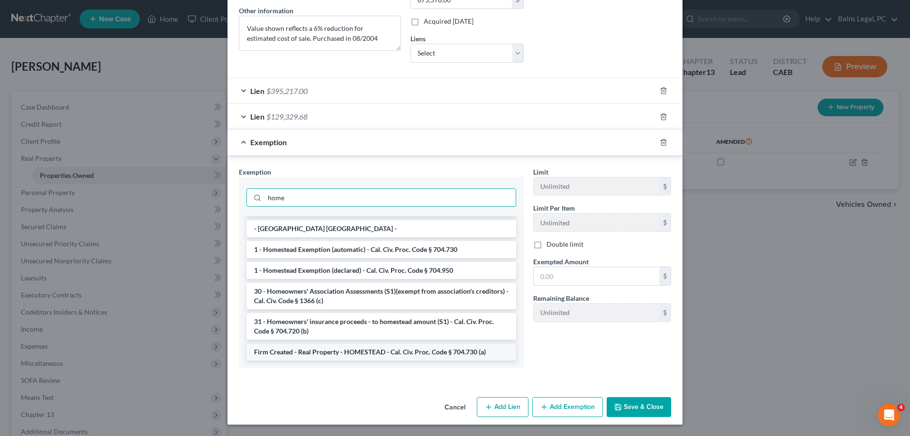
type input "home"
click at [363, 356] on li "Firm Created - Real Property - HOMESTEAD - Cal. Civ. Proc. Code § 704.730 (a)" at bounding box center [382, 351] width 270 height 17
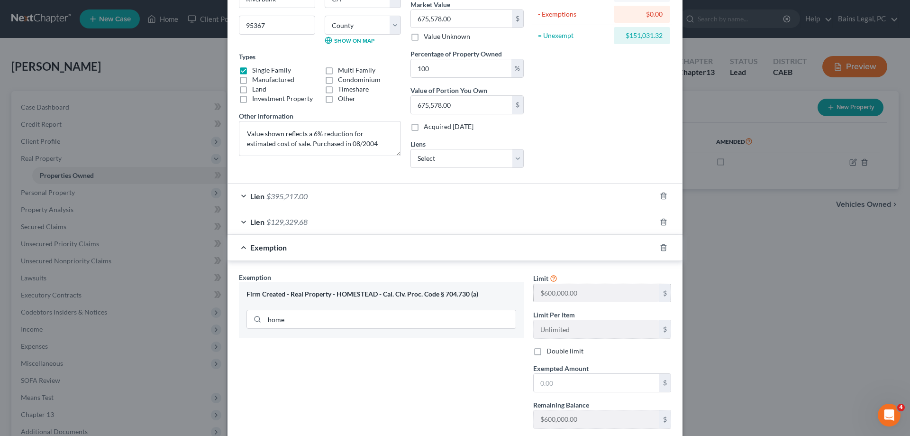
scroll to position [176, 0]
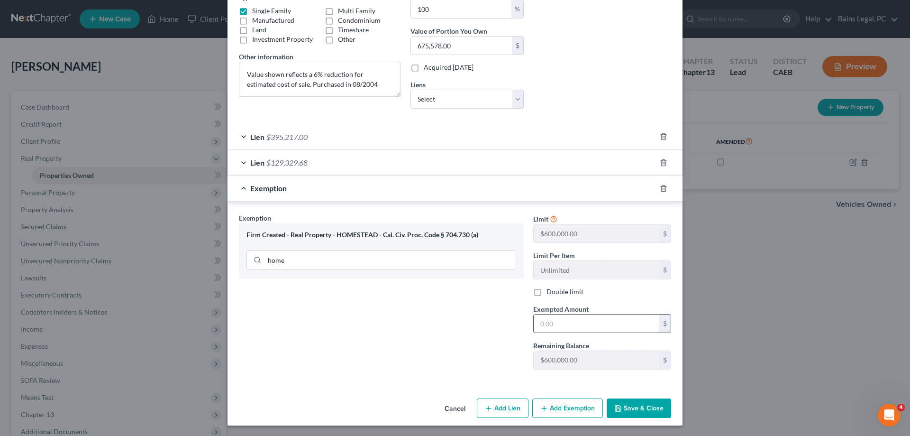
click at [589, 324] on input "text" at bounding box center [597, 323] width 126 height 18
type input "475,000"
click at [645, 411] on button "Save & Close" at bounding box center [639, 408] width 64 height 20
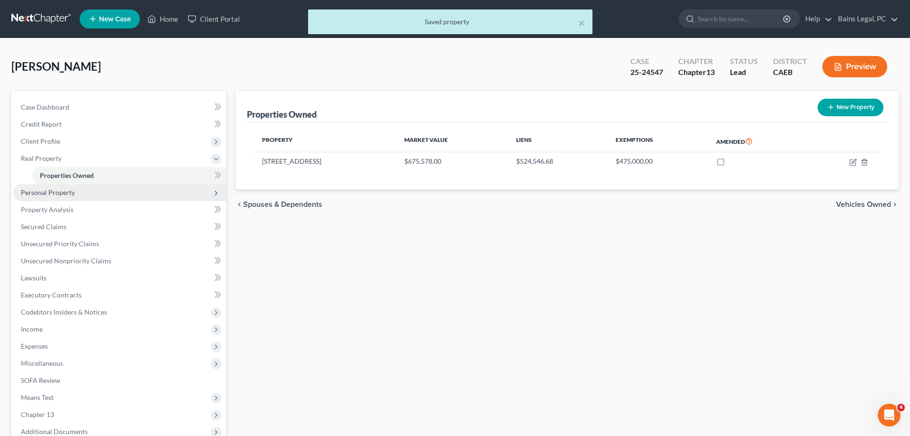
click at [60, 196] on span "Personal Property" at bounding box center [119, 192] width 213 height 17
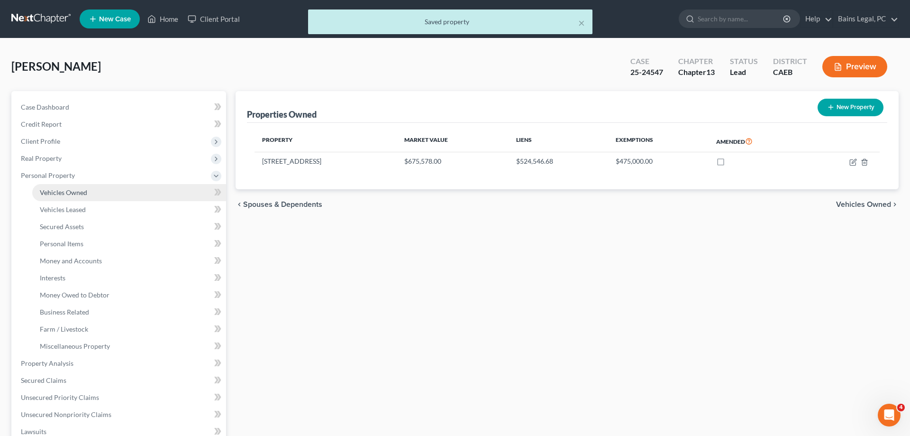
click at [70, 193] on span "Vehicles Owned" at bounding box center [63, 192] width 47 height 8
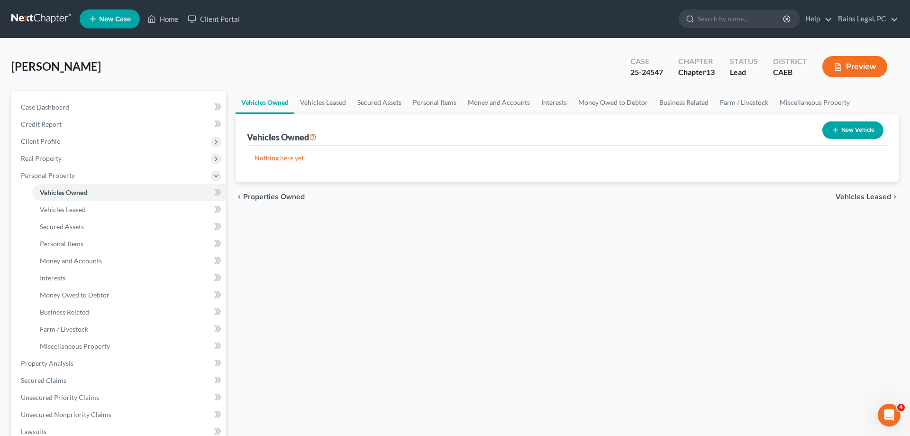
click at [850, 130] on button "New Vehicle" at bounding box center [853, 130] width 61 height 18
select select "0"
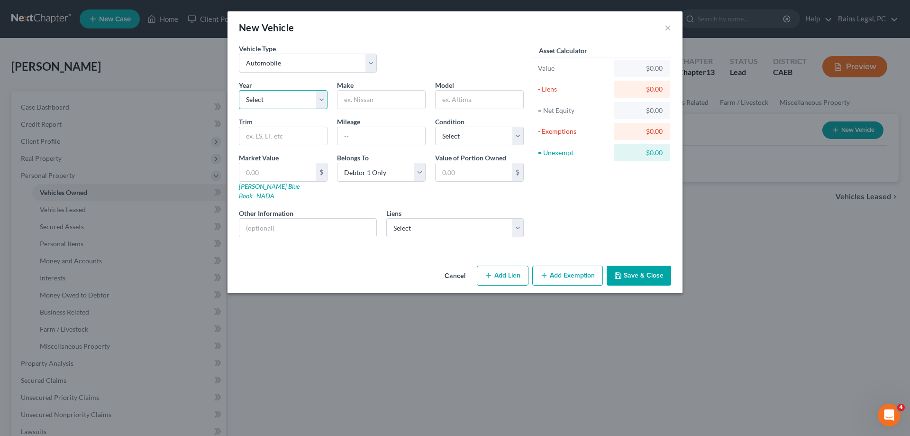
click at [239, 90] on select "Select 2026 2025 2024 2023 2022 2021 2020 2019 2018 2017 2016 2015 2014 2013 20…" at bounding box center [283, 99] width 89 height 19
select select "7"
click option "2019" at bounding box center [0, 0] width 0 height 0
click at [380, 105] on input "text" at bounding box center [382, 100] width 88 height 18
type input "Jeep"
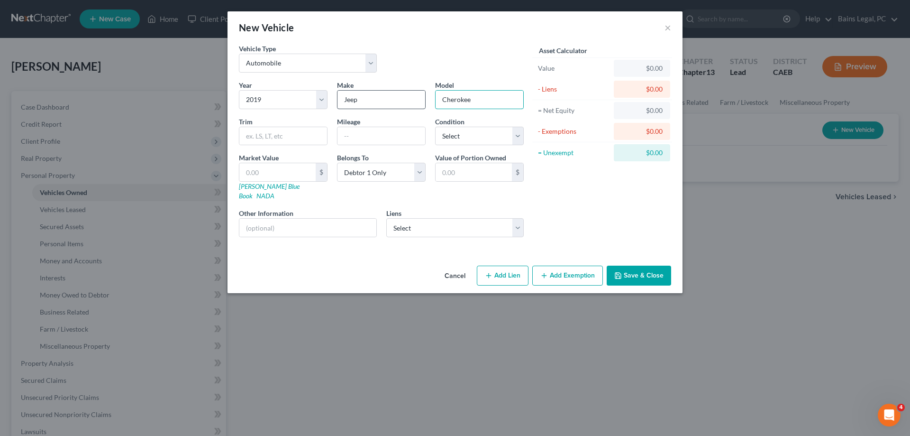
type input "Cherokee"
type input "51,629"
select select "2"
drag, startPoint x: 370, startPoint y: 136, endPoint x: 326, endPoint y: 136, distance: 43.6
click at [338, 136] on input "51,629" at bounding box center [382, 136] width 88 height 18
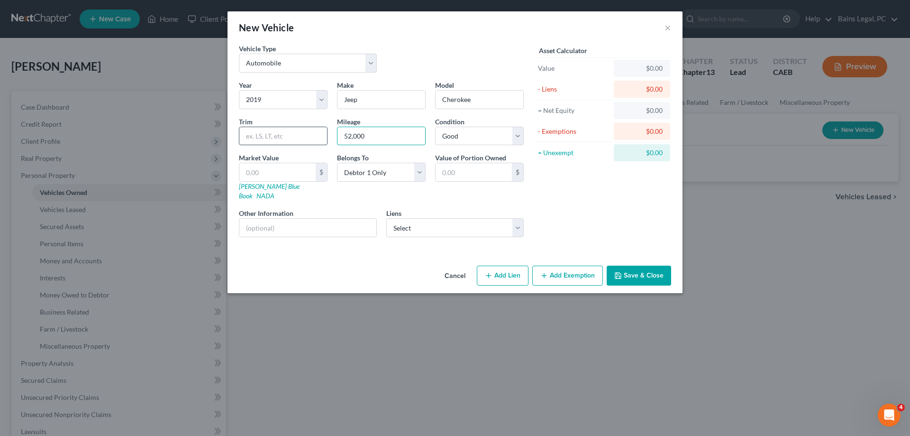
type input "52,000"
type input "1"
type input "1.00"
type input "14"
type input "14.00"
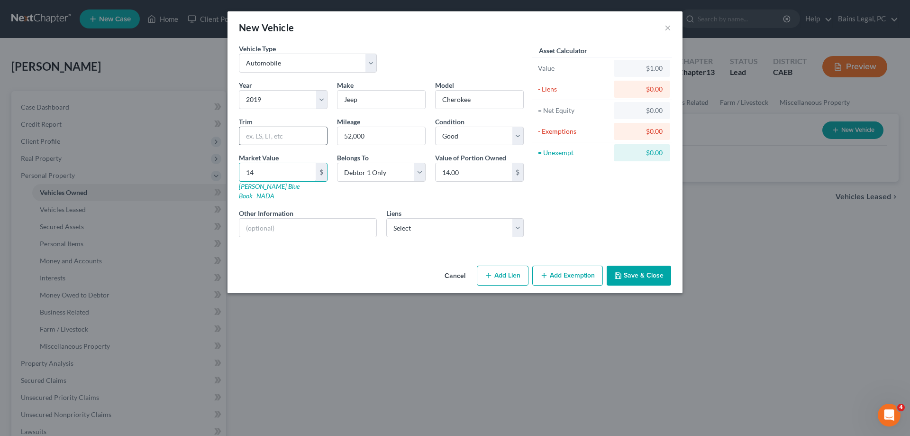
type input "149"
type input "149.00"
type input "1491"
type input "1,491.00"
type input "1,4911"
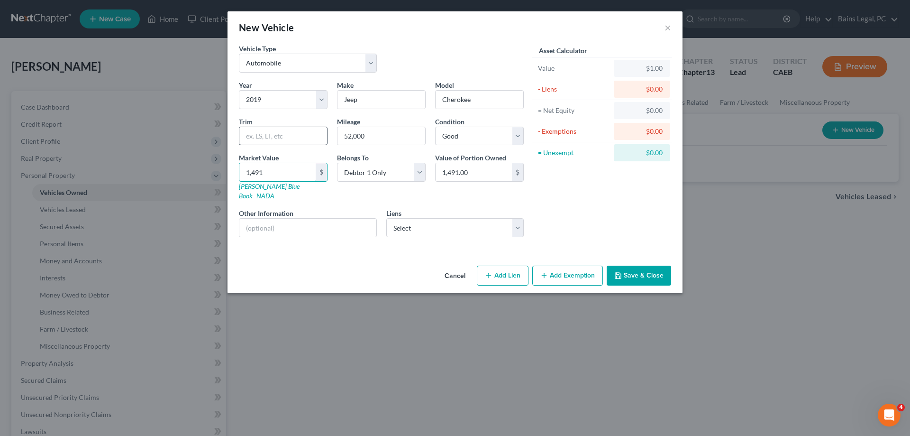
type input "14,911.00"
type input "14,911"
click at [644, 268] on button "Save & Close" at bounding box center [639, 276] width 64 height 20
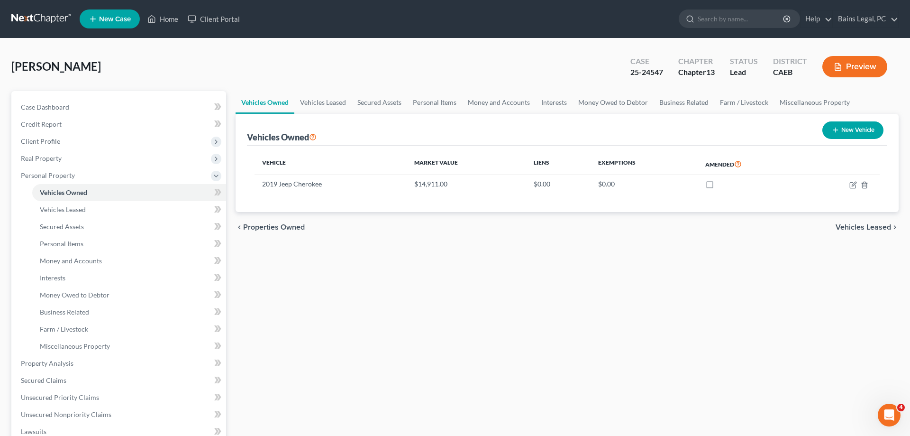
click at [855, 120] on div "New Vehicle" at bounding box center [853, 130] width 69 height 25
click at [857, 125] on button "New Vehicle" at bounding box center [853, 130] width 61 height 18
select select "0"
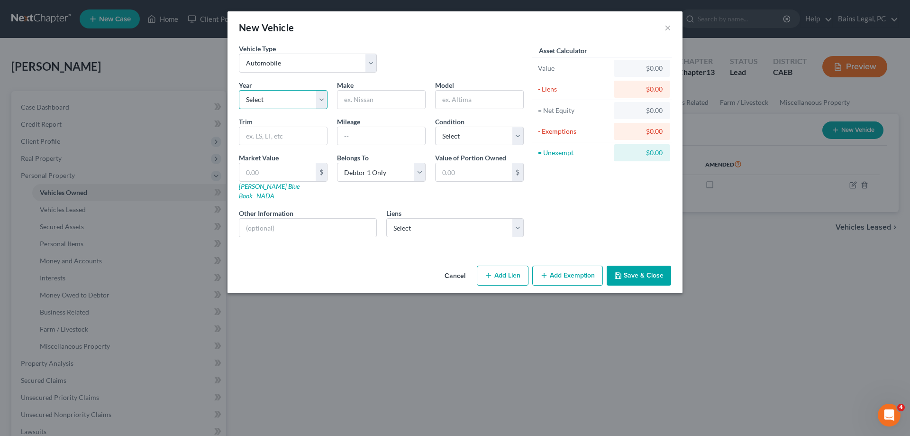
click at [239, 90] on select "Select 2026 2025 2024 2023 2022 2021 2020 2019 2018 2017 2016 2015 2014 2013 20…" at bounding box center [283, 99] width 89 height 19
select select "22"
click option "2004" at bounding box center [0, 0] width 0 height 0
click at [375, 93] on input "text" at bounding box center [382, 100] width 88 height 18
type input "Chevy"
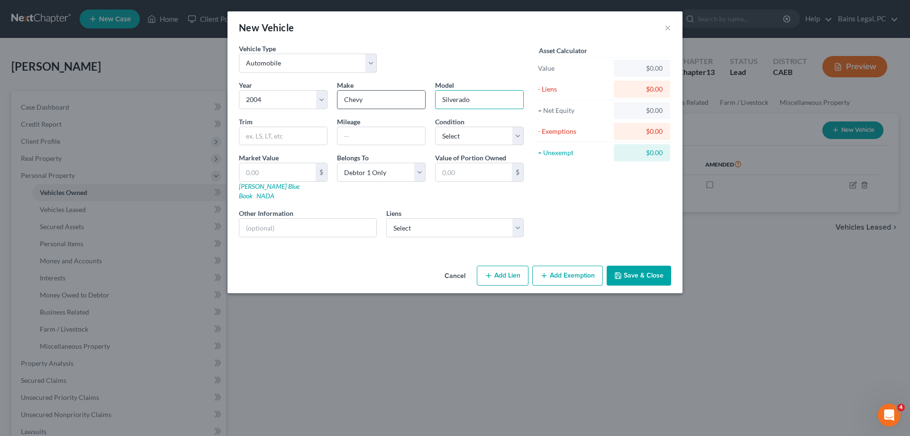
type input "Silverado"
type input "122,200"
select select "2"
drag, startPoint x: 398, startPoint y: 139, endPoint x: 340, endPoint y: 140, distance: 57.9
click at [340, 140] on input "122,200" at bounding box center [382, 136] width 88 height 18
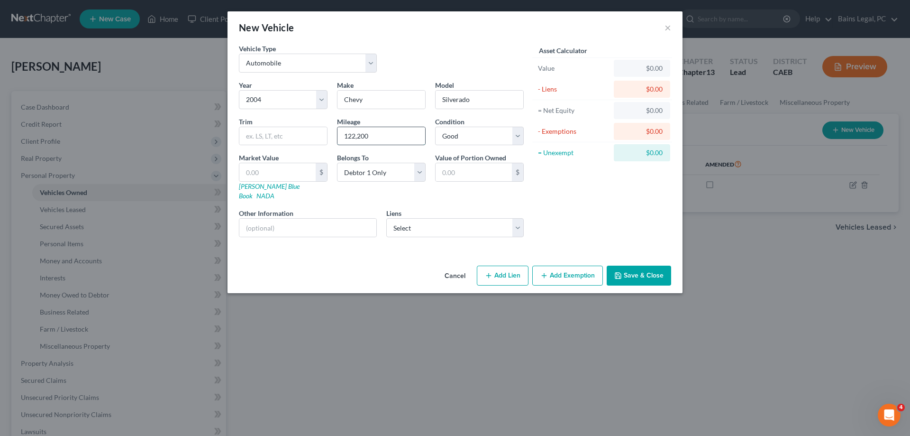
type input "2"
click at [356, 138] on input "124000" at bounding box center [382, 136] width 88 height 18
type input "124,000"
click at [294, 176] on input "text" at bounding box center [277, 172] width 76 height 18
type input "7"
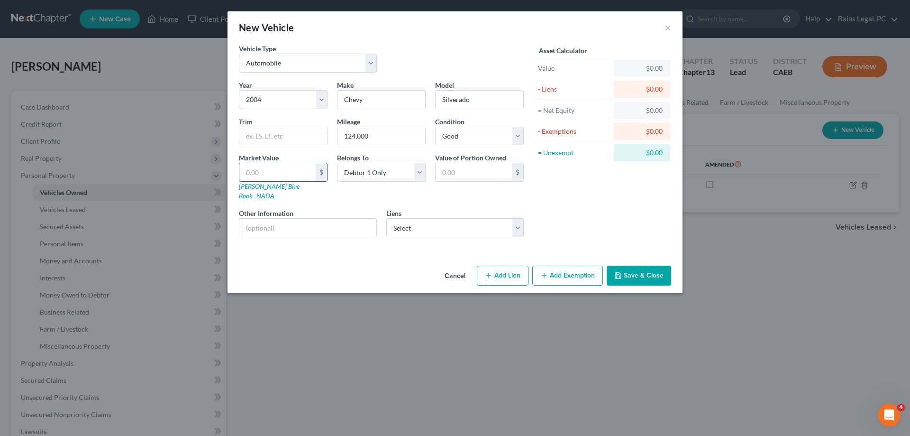
type input "7.00"
type input "77"
type input "77.00"
type input "773"
type input "773.00"
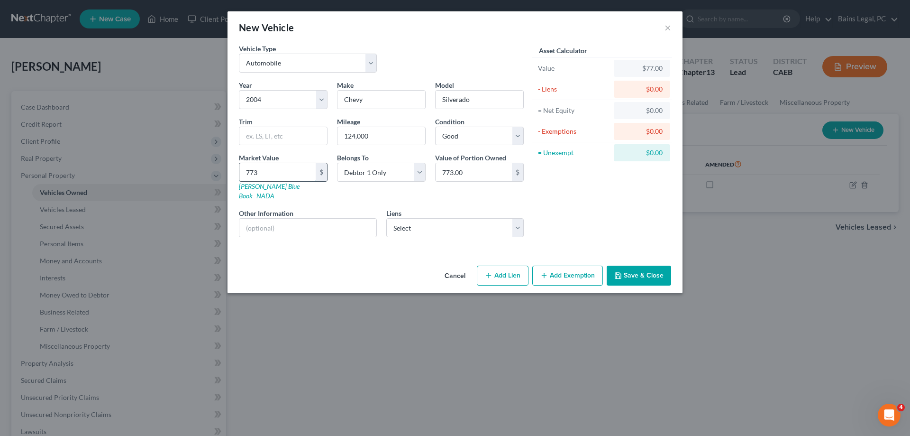
type input "7733"
type input "7,733.00"
type input "7,733"
click at [642, 266] on button "Save & Close" at bounding box center [639, 276] width 64 height 20
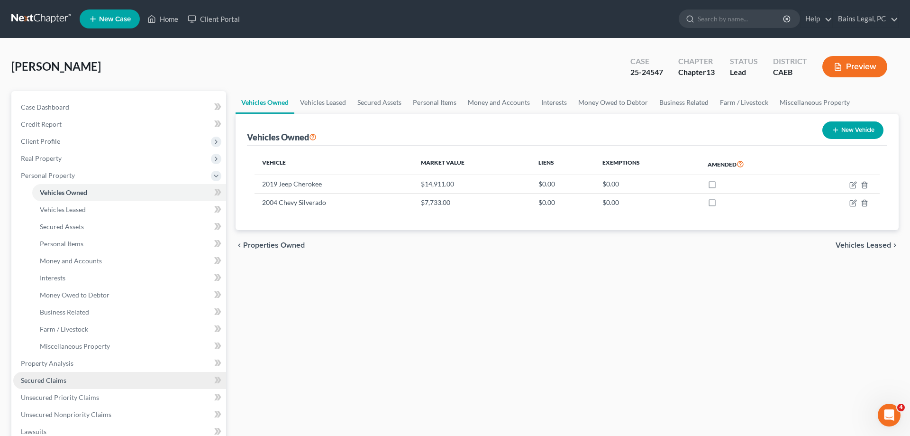
click at [48, 379] on span "Secured Claims" at bounding box center [44, 380] width 46 height 8
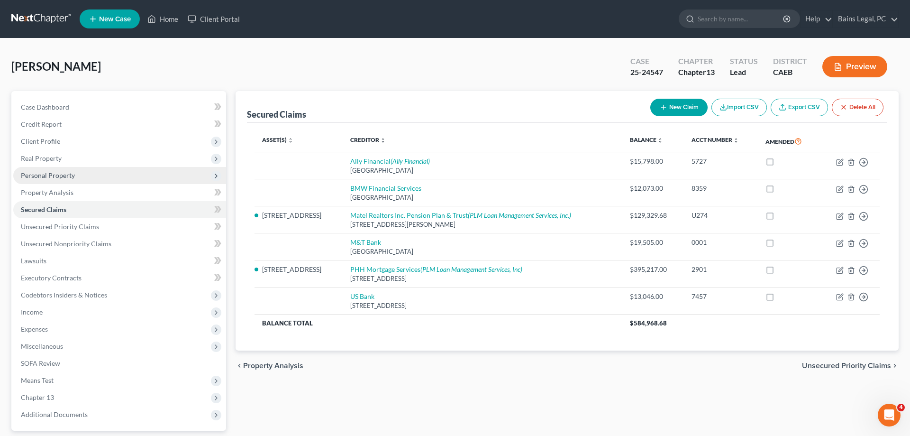
click at [64, 173] on span "Personal Property" at bounding box center [48, 175] width 54 height 8
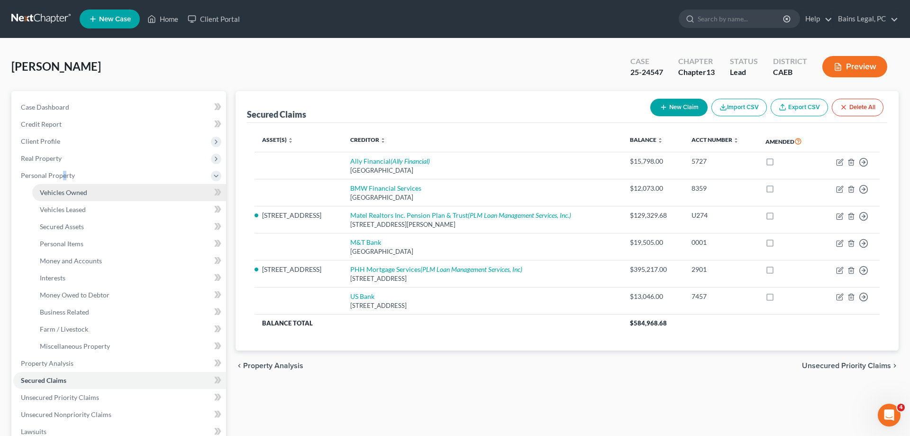
click at [78, 193] on span "Vehicles Owned" at bounding box center [63, 192] width 47 height 8
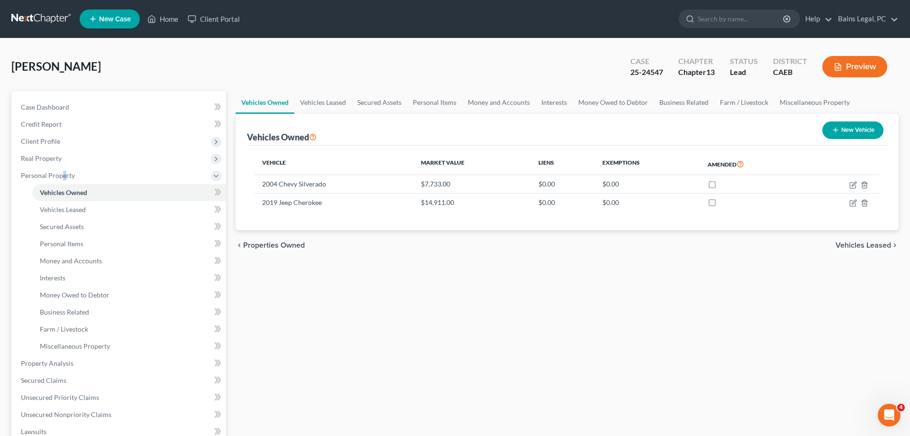
click at [863, 127] on button "New Vehicle" at bounding box center [853, 130] width 61 height 18
select select "0"
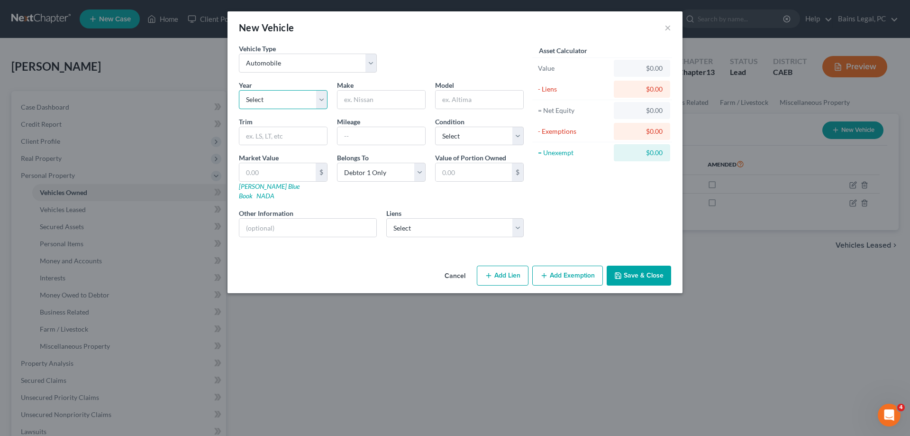
click at [239, 90] on select "Select 2026 2025 2024 2023 2022 2021 2020 2019 2018 2017 2016 2015 2014 2013 20…" at bounding box center [283, 99] width 89 height 19
click at [239, 54] on select "Select Automobile Truck Trailer Watercraft Aircraft Motor Home Atv Other Vehicle" at bounding box center [308, 63] width 138 height 19
select select "2"
click option "Trailer" at bounding box center [0, 0] width 0 height 0
click at [239, 90] on select "Select 2026 2025 2024 2023 2022 2021 2020 2019 2018 2017 2016 2015 2014 2013 20…" at bounding box center [283, 99] width 89 height 19
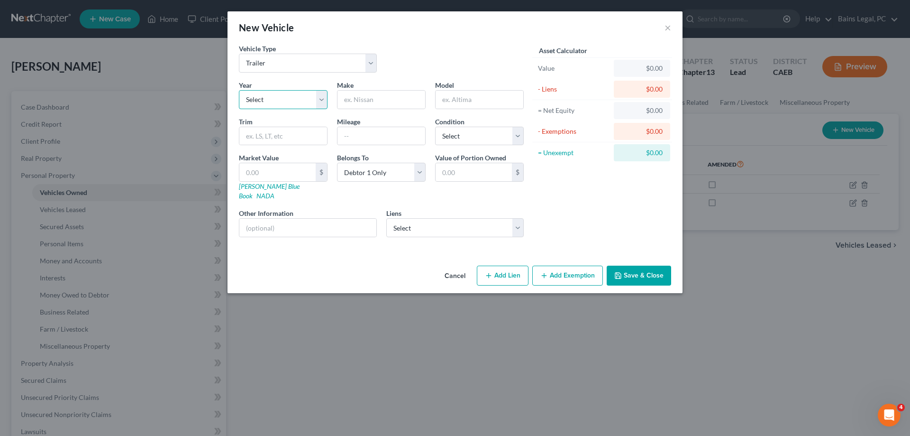
select select "5"
click option "2021" at bounding box center [0, 0] width 0 height 0
click at [374, 100] on input "text" at bounding box center [382, 100] width 88 height 18
type input "Keystone"
type input "Bullet Crossfire"
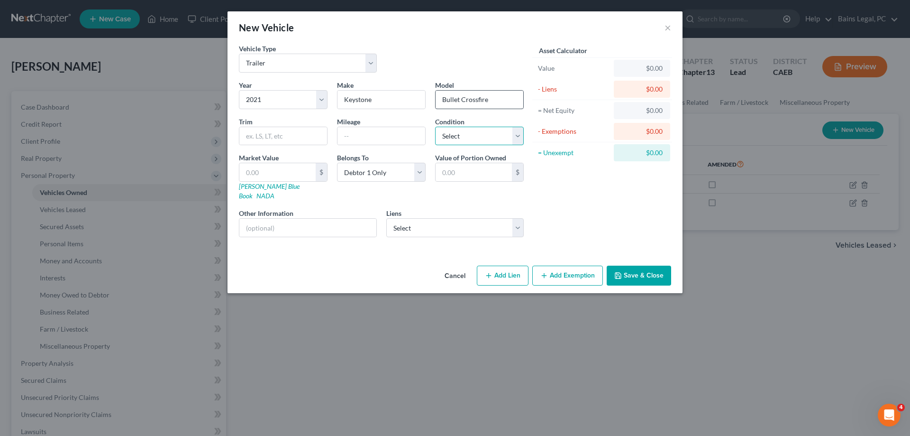
select select "2"
type input "1"
type input "1.00"
type input "15"
type input "15.00"
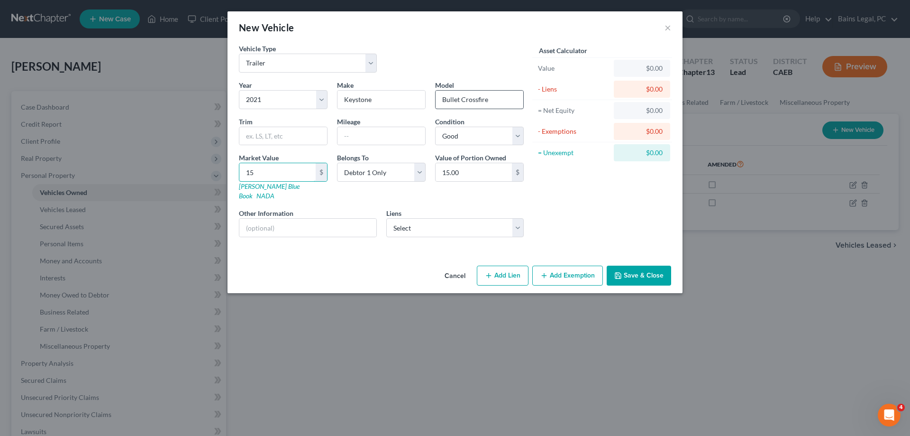
type input "158"
type input "158.00"
type input "1580"
type input "1,580.00"
type input "1,5800"
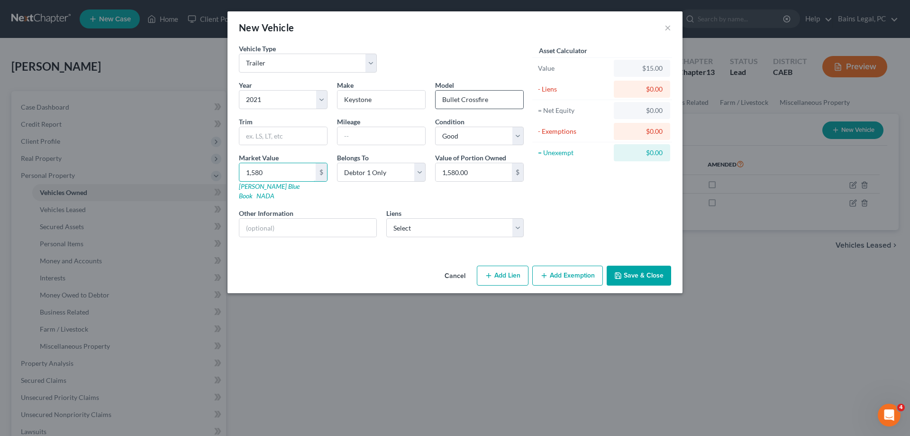
type input "15,800.00"
type input "15,800"
click at [644, 269] on button "Save & Close" at bounding box center [639, 276] width 64 height 20
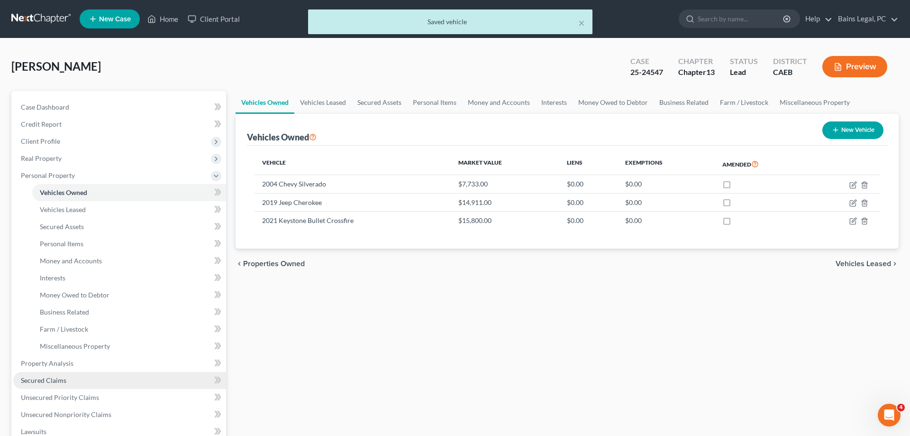
click at [66, 378] on link "Secured Claims" at bounding box center [119, 380] width 213 height 17
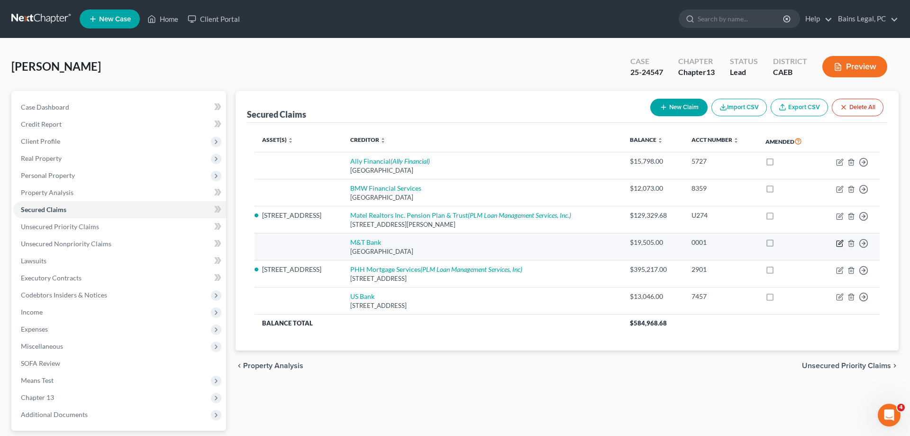
click at [840, 243] on icon "button" at bounding box center [840, 243] width 8 height 8
select select "21"
select select "0"
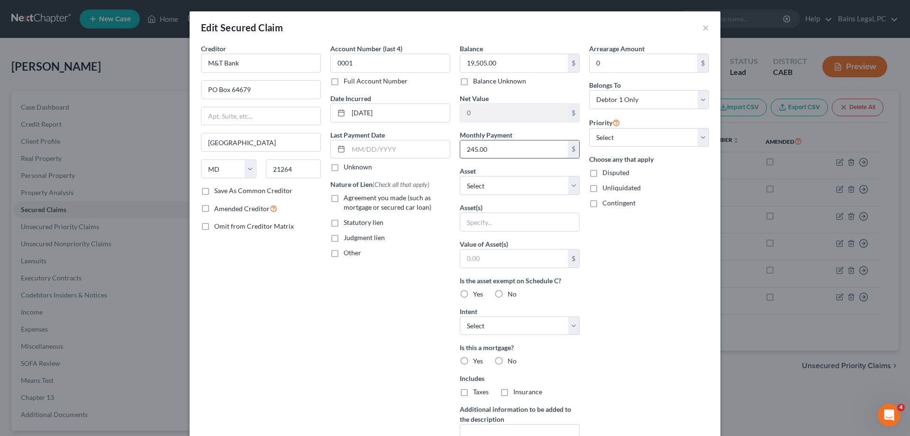
click at [492, 149] on input "245.00" at bounding box center [514, 149] width 108 height 18
click at [510, 177] on div "Asset * Select Other Multiple Assets [STREET_ADDRESS] - $675578.0 2004 Chevy Si…" at bounding box center [520, 180] width 120 height 29
click at [460, 176] on select "Select Other Multiple Assets [STREET_ADDRESS] - $675578.0 2004 Chevy Silverado …" at bounding box center [520, 185] width 120 height 19
select select "5"
click option "2021 Keystone Bullet Crossfire - $15800.0" at bounding box center [0, 0] width 0 height 0
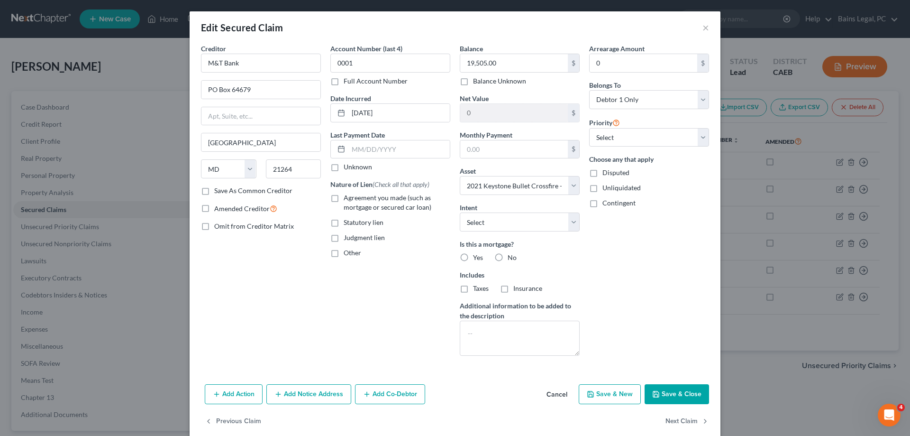
click at [508, 254] on label "No" at bounding box center [512, 257] width 9 height 9
click at [512, 254] on input "No" at bounding box center [515, 256] width 6 height 6
radio input "true"
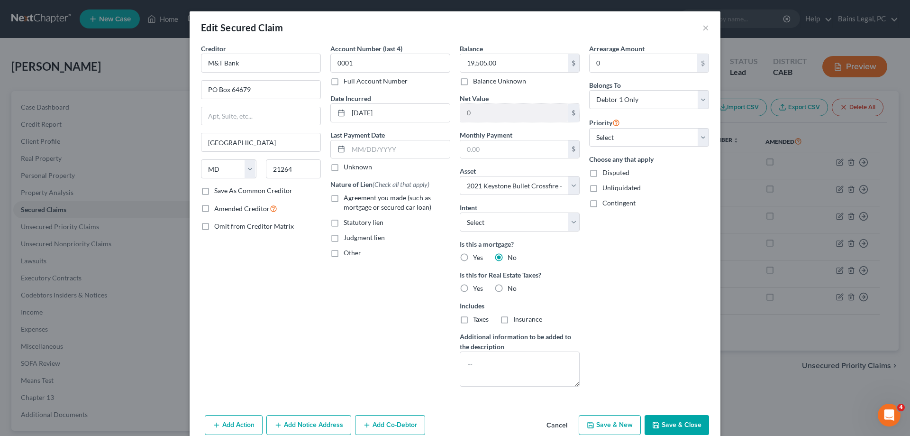
click at [508, 289] on label "No" at bounding box center [512, 288] width 9 height 9
click at [512, 289] on input "No" at bounding box center [515, 287] width 6 height 6
radio input "true"
click at [367, 198] on span "Agreement you made (such as mortgage or secured car loan)" at bounding box center [388, 202] width 88 height 18
click at [354, 198] on input "Agreement you made (such as mortgage or secured car loan)" at bounding box center [351, 196] width 6 height 6
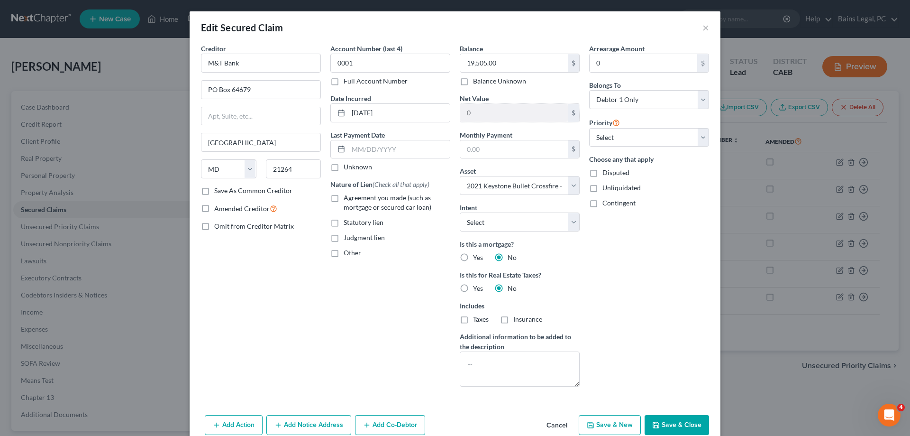
checkbox input "true"
click at [578, 370] on textarea at bounding box center [520, 368] width 120 height 35
type textarea "Loan matures [DATE]"
click at [496, 144] on input "text" at bounding box center [514, 149] width 108 height 18
type input "245.84"
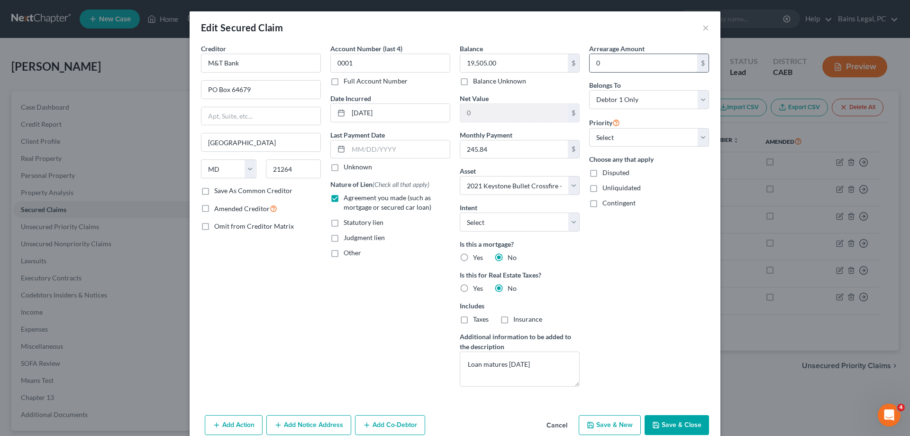
click at [611, 63] on input "0" at bounding box center [644, 63] width 108 height 18
type input "4"
type input "9"
type input "949.03"
click at [693, 428] on button "Save & Close" at bounding box center [677, 425] width 64 height 20
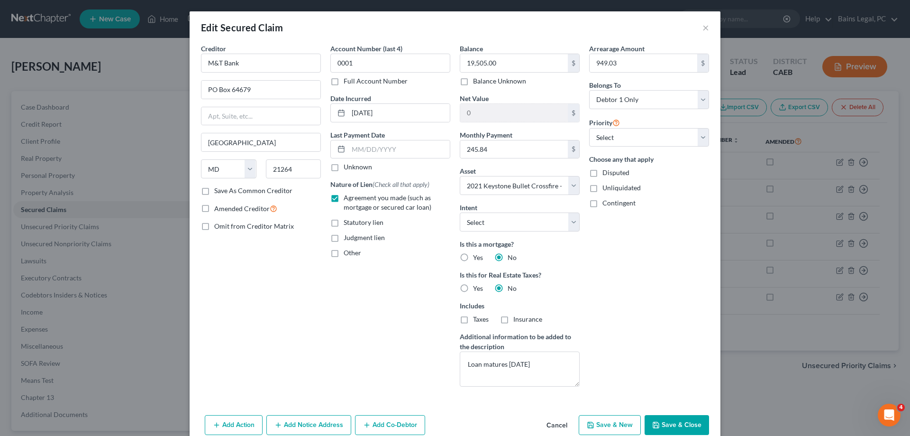
select select
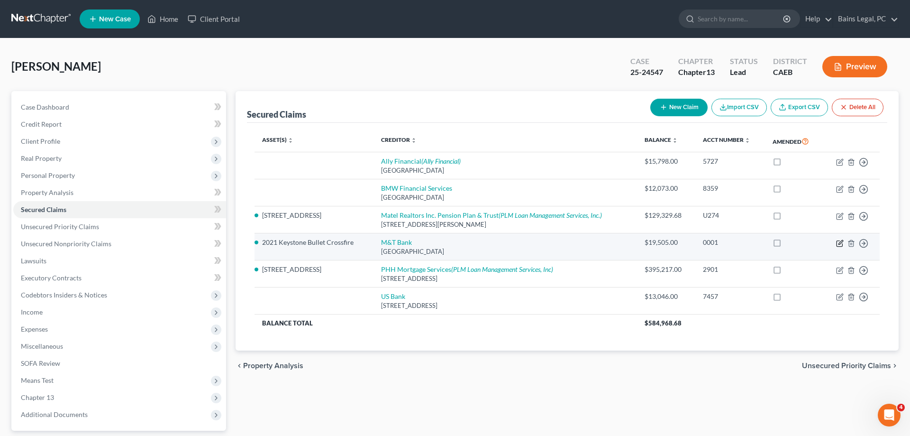
click at [841, 244] on icon "button" at bounding box center [840, 243] width 8 height 8
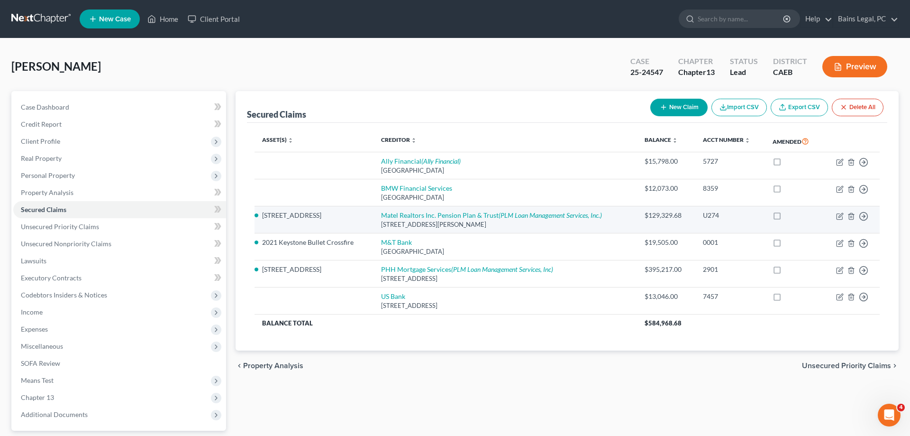
select select "21"
select select "0"
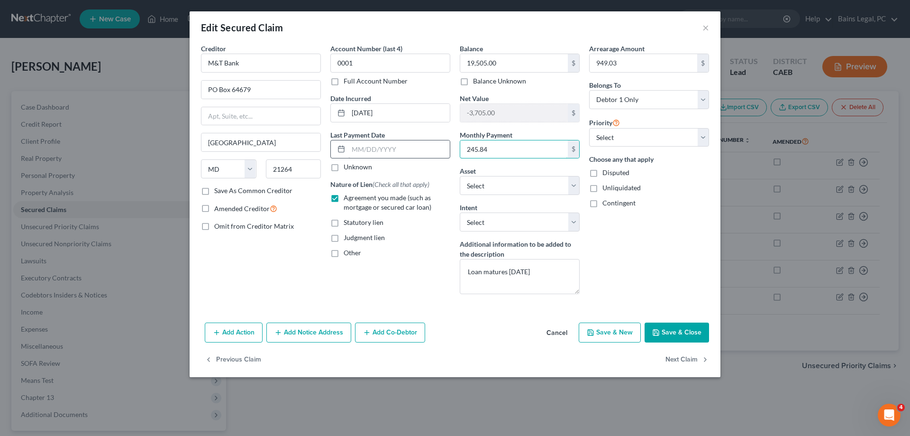
drag, startPoint x: 510, startPoint y: 144, endPoint x: 438, endPoint y: 148, distance: 72.2
click at [460, 148] on input "245.84" at bounding box center [514, 149] width 108 height 18
drag, startPoint x: 496, startPoint y: 149, endPoint x: 428, endPoint y: 146, distance: 67.9
click at [460, 146] on input "245.84" at bounding box center [514, 149] width 108 height 18
click at [544, 270] on textarea "Loan matures [DATE]" at bounding box center [520, 276] width 120 height 35
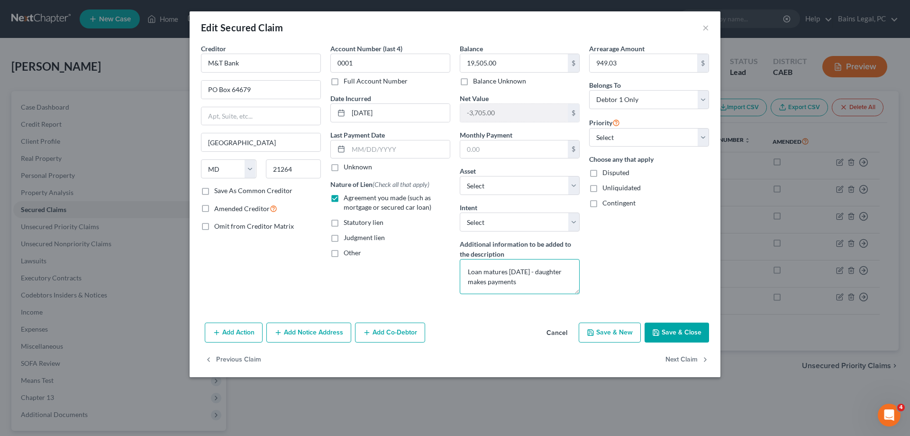
type textarea "Loan matures [DATE] - daughter makes payments"
click at [696, 333] on button "Save & Close" at bounding box center [677, 332] width 64 height 20
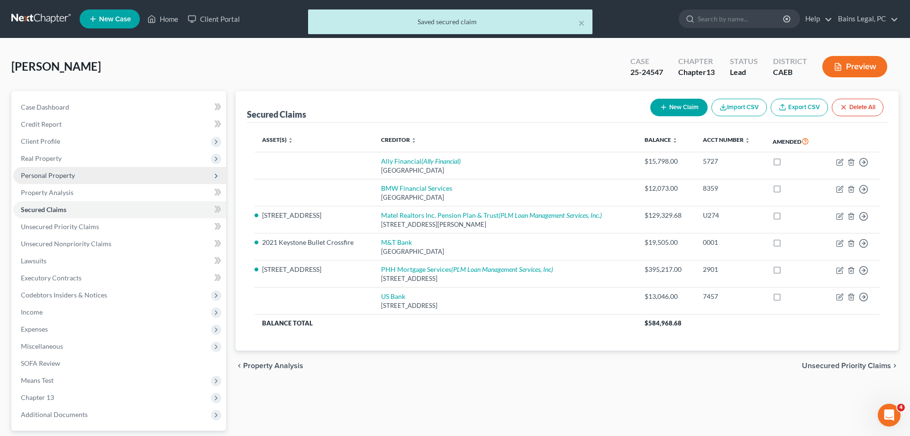
click at [83, 176] on span "Personal Property" at bounding box center [119, 175] width 213 height 17
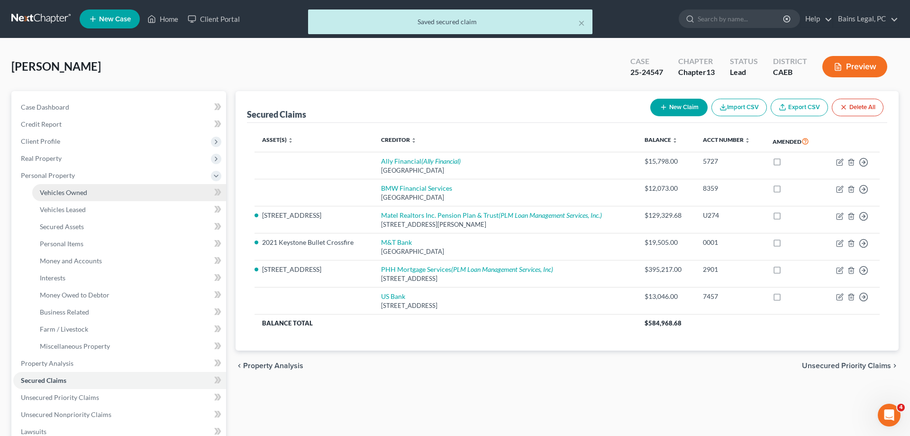
click at [116, 190] on link "Vehicles Owned" at bounding box center [129, 192] width 194 height 17
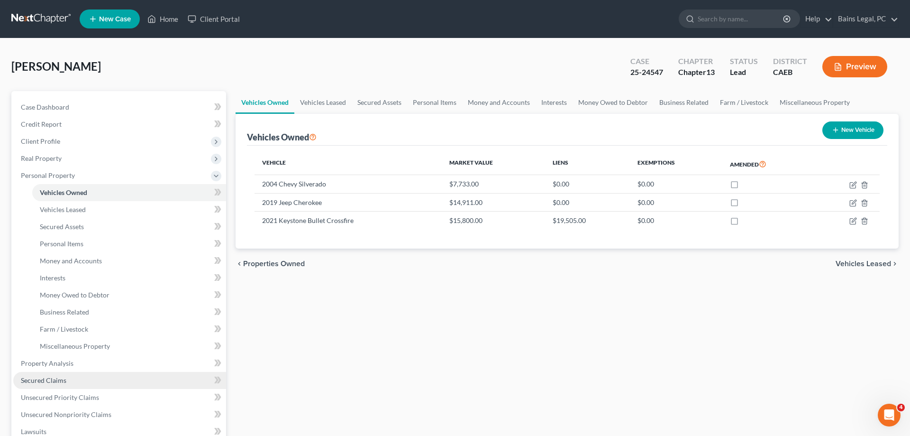
click at [55, 379] on span "Secured Claims" at bounding box center [44, 380] width 46 height 8
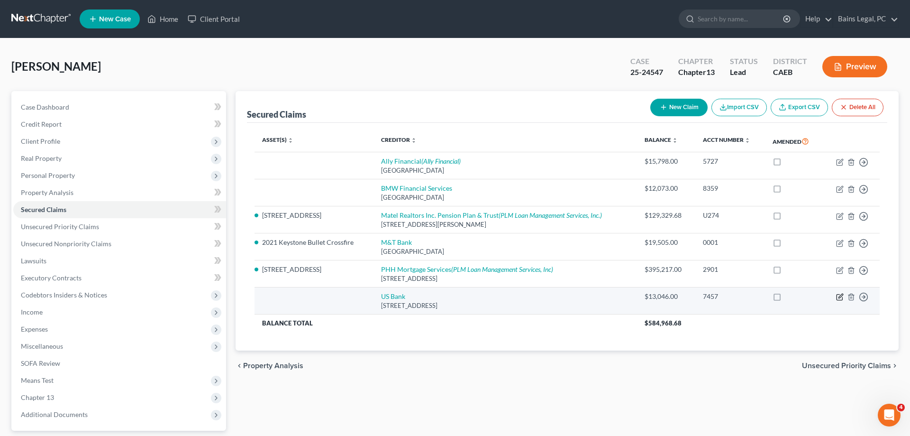
click at [837, 297] on icon "button" at bounding box center [840, 297] width 6 height 6
select select "36"
select select "0"
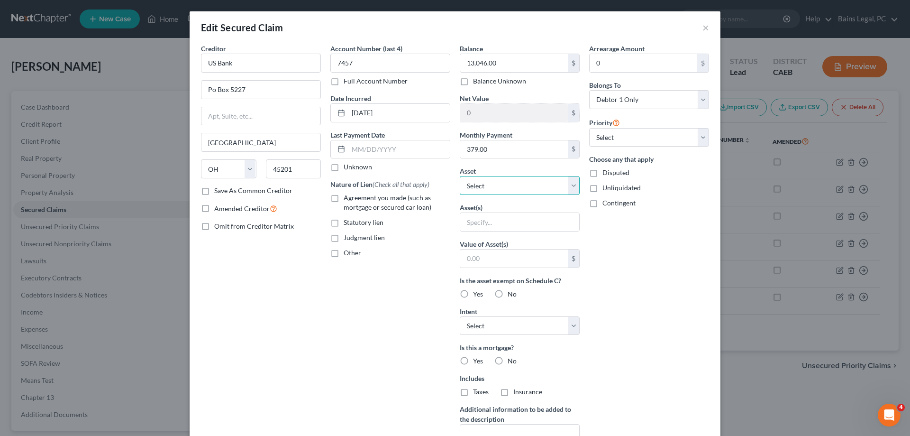
click at [460, 176] on select "Select Other Multiple Assets [STREET_ADDRESS] - $675578.0 2004 Chevy Silverado …" at bounding box center [520, 185] width 120 height 19
select select "4"
click option "2019 Jeep Cherokee - $14911.0" at bounding box center [0, 0] width 0 height 0
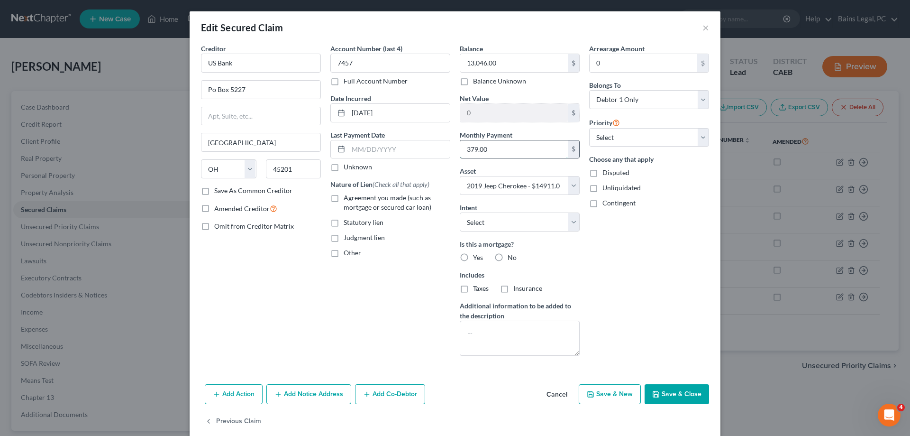
click at [511, 151] on input "379.00" at bounding box center [514, 149] width 108 height 18
click at [460, 212] on select "Select Surrender Redeem Reaffirm Avoid Other" at bounding box center [520, 221] width 120 height 19
click at [515, 227] on select "Select Surrender Redeem Reaffirm Avoid Other" at bounding box center [520, 221] width 120 height 19
click at [508, 257] on label "No" at bounding box center [512, 257] width 9 height 9
click at [512, 257] on input "No" at bounding box center [515, 256] width 6 height 6
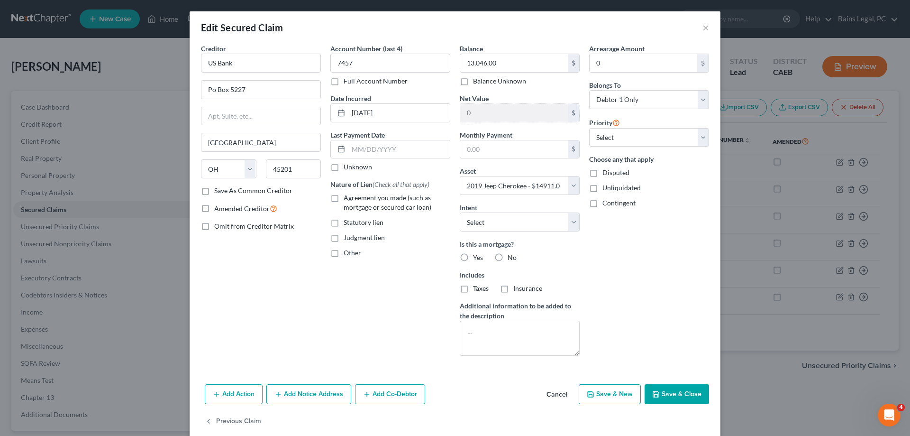
radio input "true"
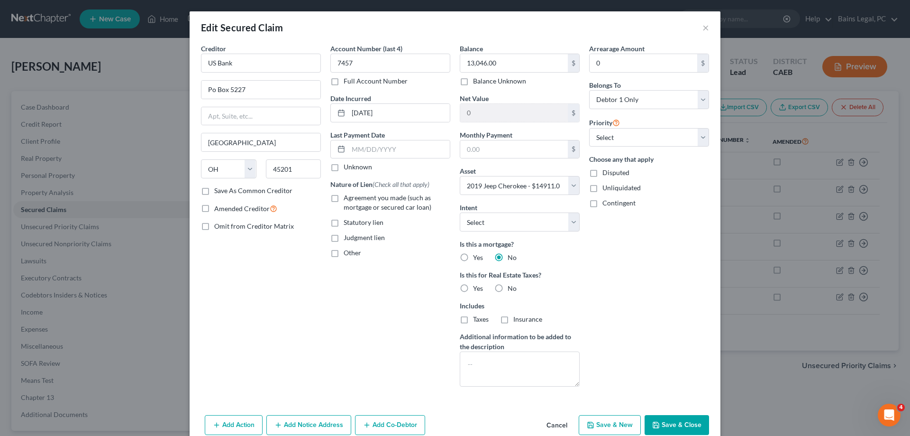
click at [508, 288] on label "No" at bounding box center [512, 288] width 9 height 9
click at [512, 288] on input "No" at bounding box center [515, 287] width 6 height 6
radio input "true"
click at [361, 201] on span "Agreement you made (such as mortgage or secured car loan)" at bounding box center [388, 202] width 88 height 18
click at [354, 199] on input "Agreement you made (such as mortgage or secured car loan)" at bounding box center [351, 196] width 6 height 6
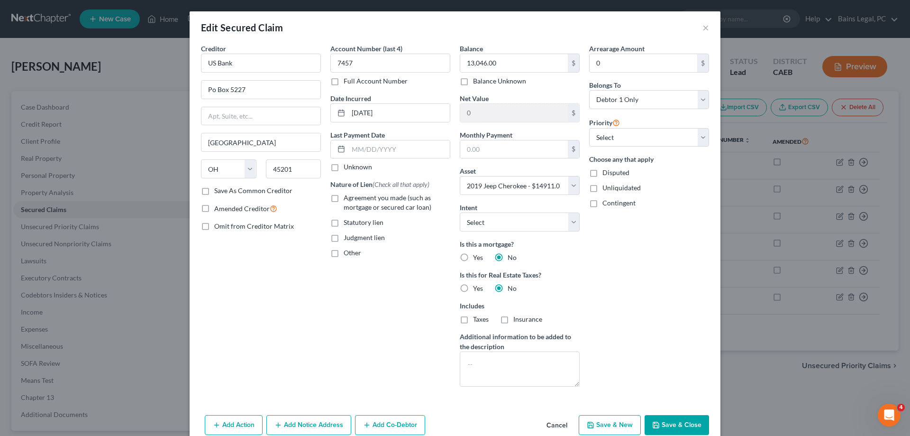
checkbox input "true"
click at [629, 65] on input "0" at bounding box center [644, 63] width 108 height 18
type input "1,243.93"
click at [683, 424] on button "Save & Close" at bounding box center [677, 425] width 64 height 20
select select
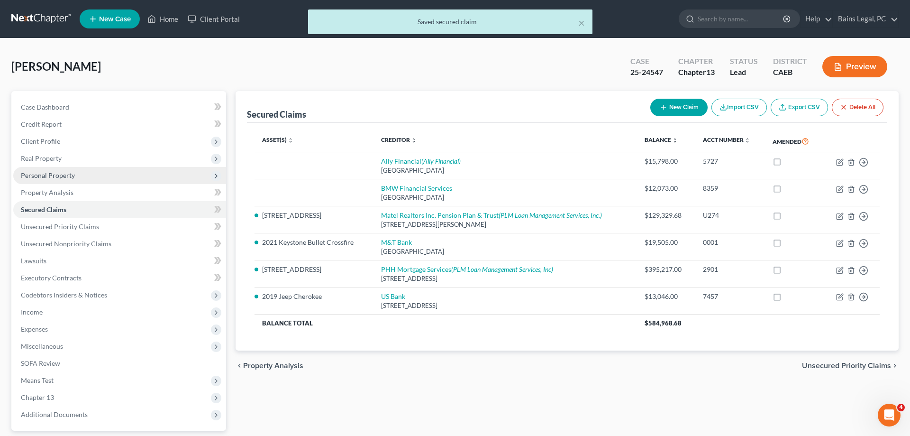
click at [67, 176] on span "Personal Property" at bounding box center [48, 175] width 54 height 8
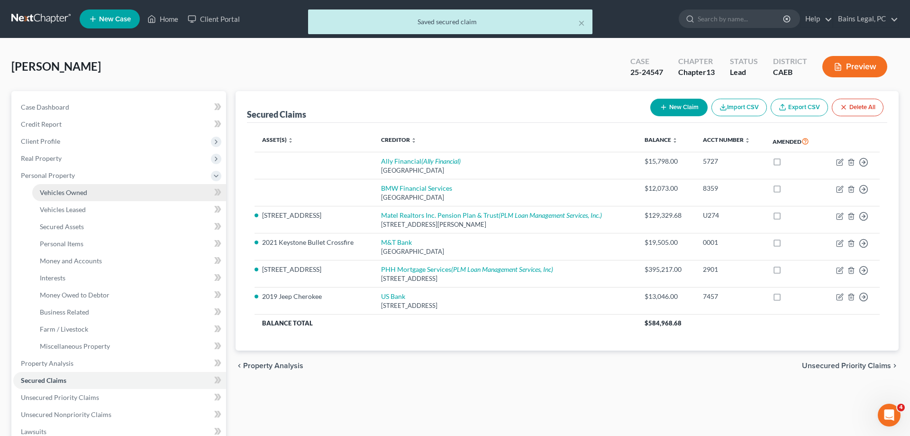
click at [75, 190] on span "Vehicles Owned" at bounding box center [63, 192] width 47 height 8
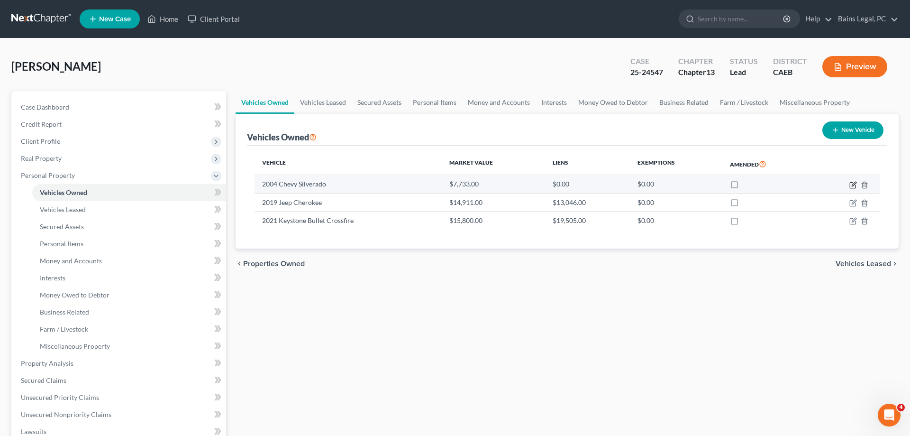
click at [855, 184] on icon "button" at bounding box center [854, 185] width 8 height 8
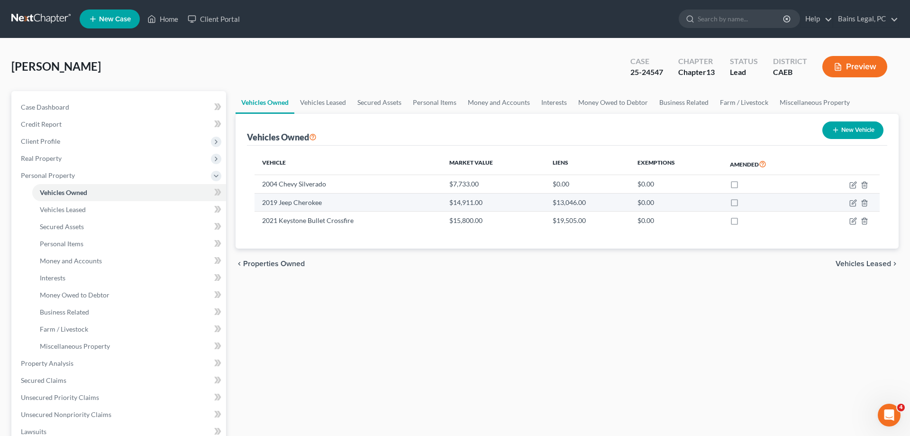
select select "0"
select select "22"
select select "2"
select select "0"
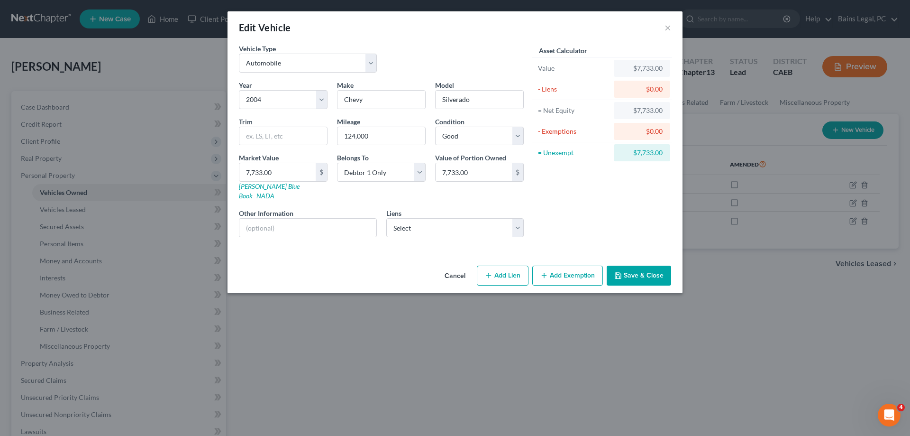
click at [562, 270] on button "Add Exemption" at bounding box center [568, 276] width 71 height 20
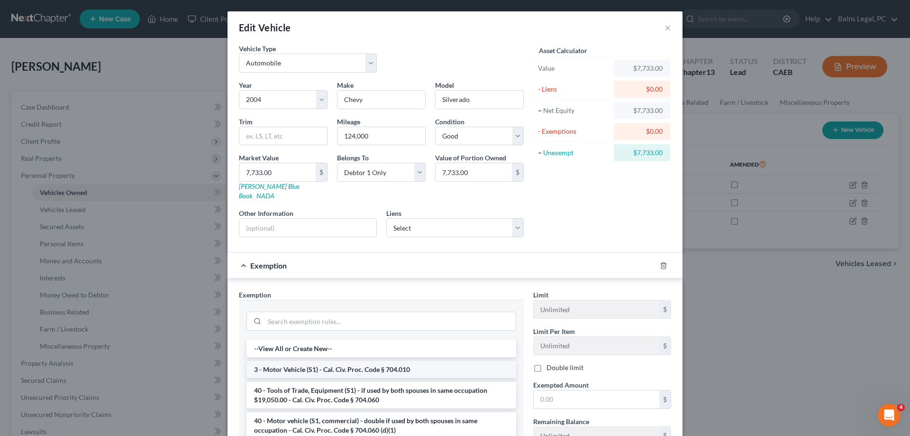
drag, startPoint x: 344, startPoint y: 360, endPoint x: 561, endPoint y: 386, distance: 218.7
click at [350, 361] on li "3 - Motor Vehicle (S1) - Cal. Civ. Proc. Code § 704.010" at bounding box center [382, 369] width 270 height 17
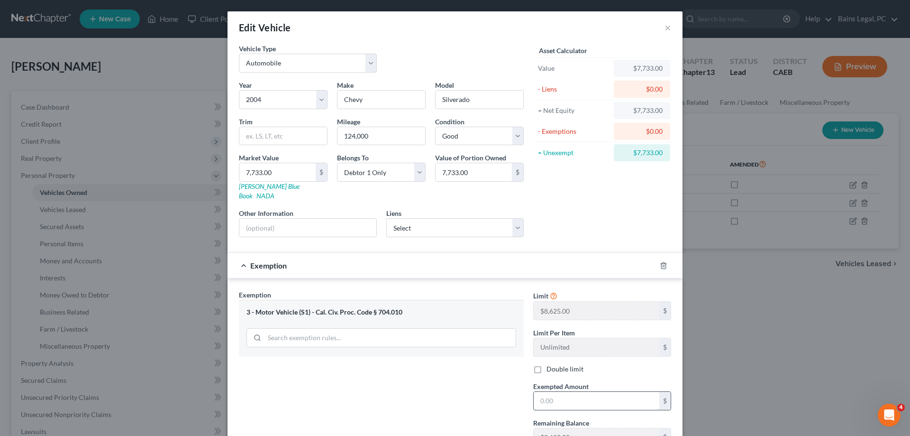
click at [575, 392] on input "text" at bounding box center [597, 401] width 126 height 18
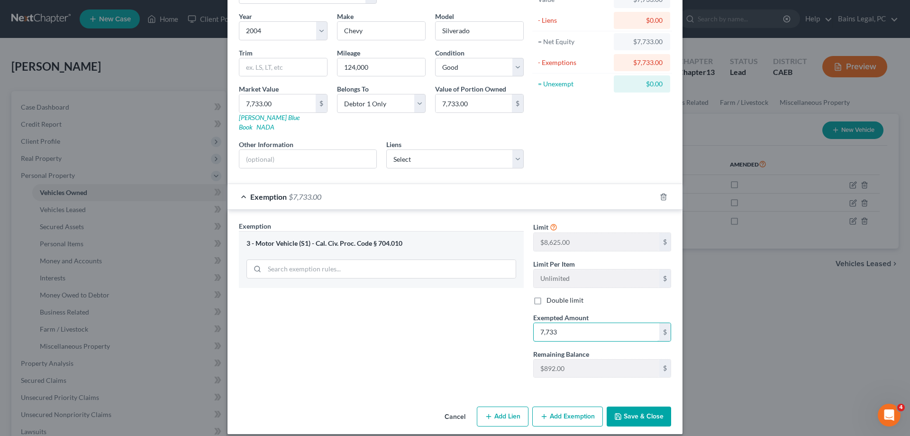
type input "7,733"
click at [653, 408] on button "Save & Close" at bounding box center [639, 416] width 64 height 20
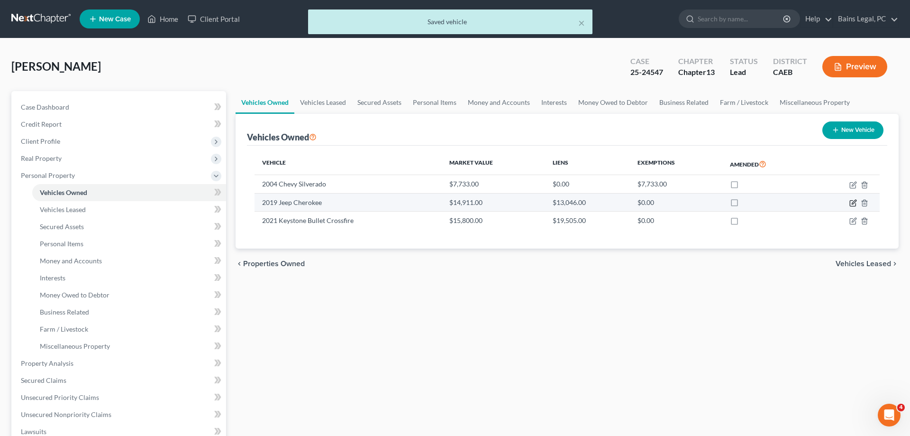
click at [851, 201] on icon "button" at bounding box center [853, 204] width 6 height 6
select select "0"
select select "7"
select select "2"
select select "0"
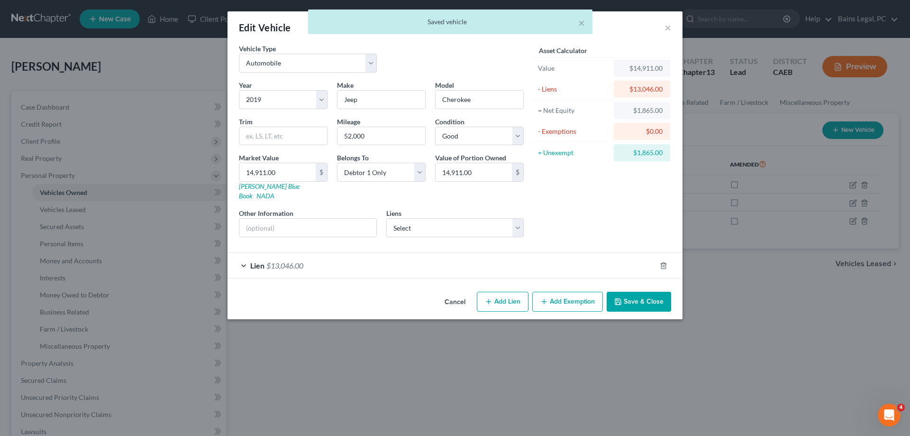
click at [568, 293] on button "Add Exemption" at bounding box center [568, 302] width 71 height 20
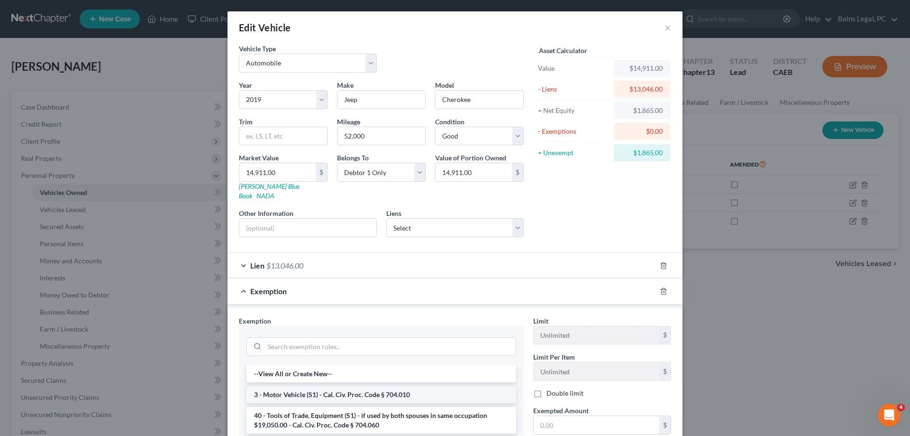
click at [385, 386] on li "3 - Motor Vehicle (S1) - Cal. Civ. Proc. Code § 704.010" at bounding box center [382, 394] width 270 height 17
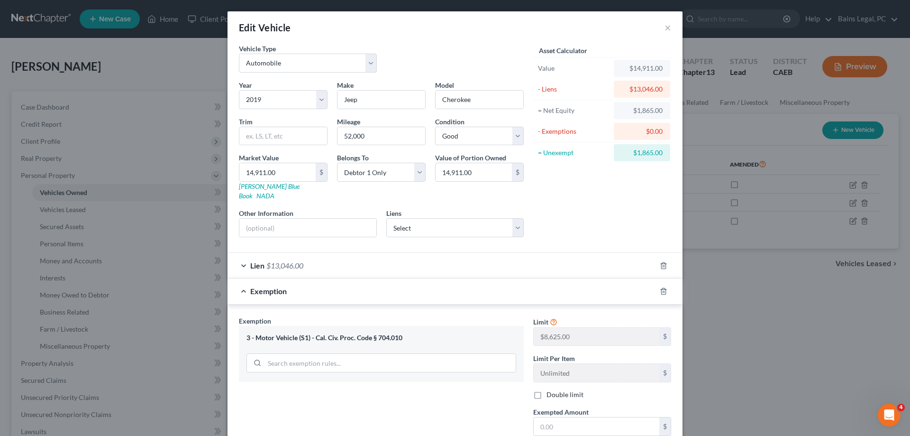
scroll to position [94, 0]
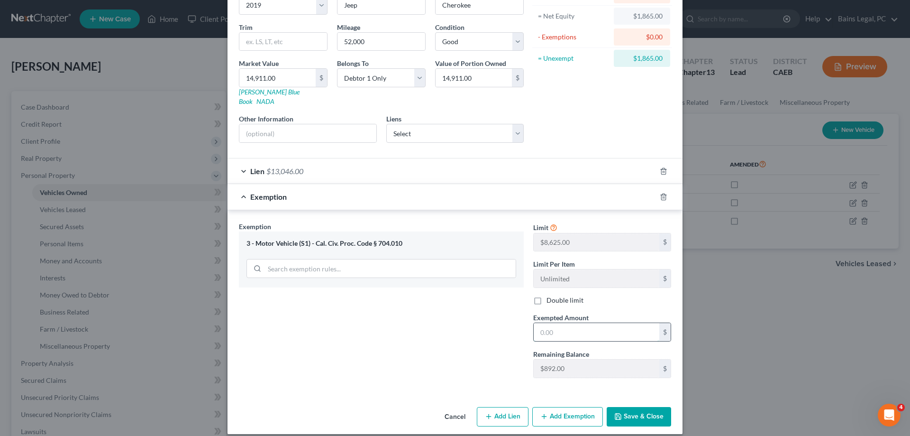
click at [582, 323] on input "text" at bounding box center [597, 332] width 126 height 18
type input "892"
click at [650, 407] on button "Save & Close" at bounding box center [639, 417] width 64 height 20
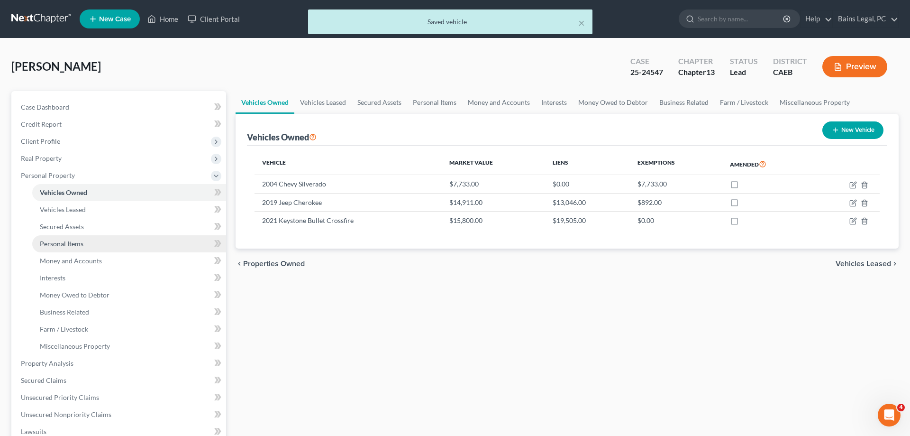
click at [78, 239] on span "Personal Items" at bounding box center [62, 243] width 44 height 8
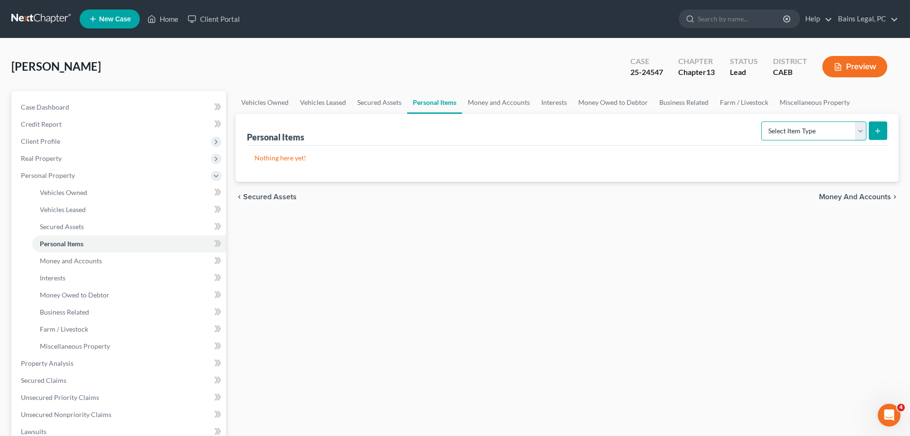
click at [762, 121] on select "Select Item Type Clothing Collectibles Of Value Electronics Firearms Household …" at bounding box center [814, 130] width 105 height 19
select select "clothing"
click option "Clothing" at bounding box center [0, 0] width 0 height 0
click at [879, 130] on icon "submit" at bounding box center [878, 131] width 8 height 8
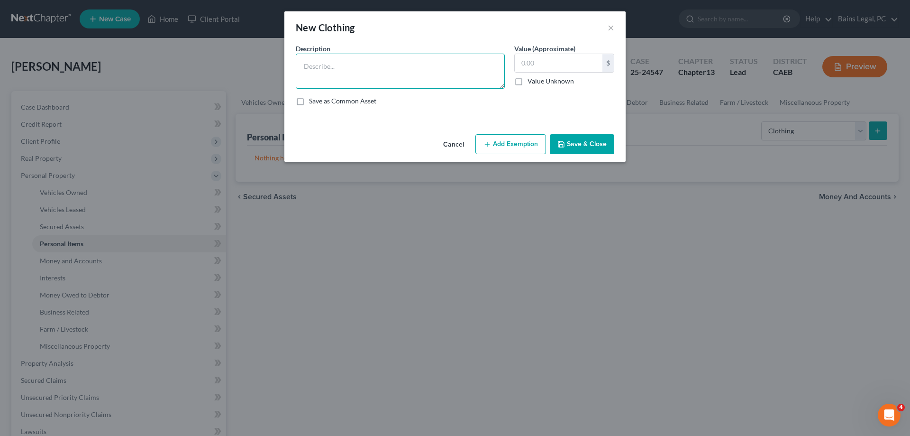
click at [328, 79] on textarea at bounding box center [400, 71] width 209 height 35
type textarea "Clothing"
type input "400"
click at [511, 145] on button "Add Exemption" at bounding box center [511, 144] width 71 height 20
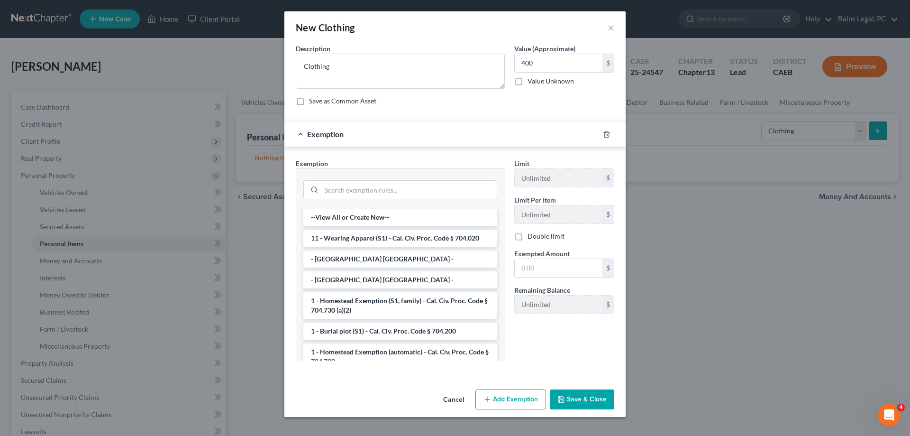
click at [360, 239] on li "11 - Wearing Apparel (S1) - Cal. Civ. Proc. Code § 704.020" at bounding box center [400, 238] width 194 height 17
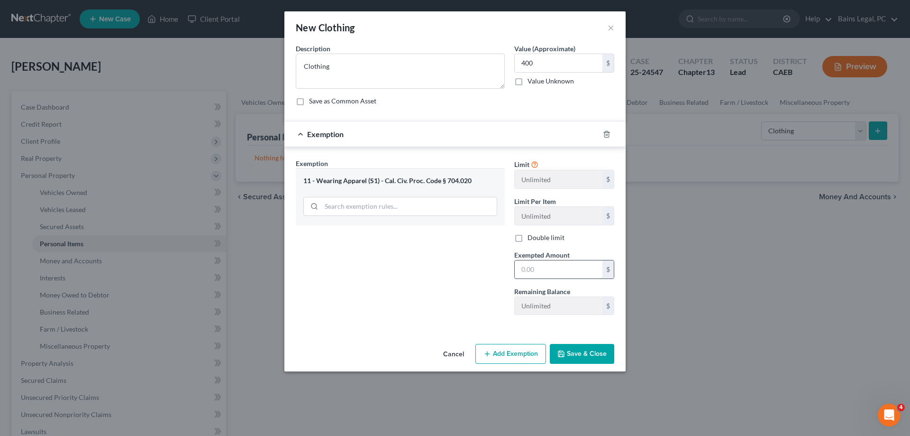
click at [548, 269] on input "text" at bounding box center [559, 269] width 88 height 18
type input "400"
click at [575, 358] on button "Save & Close" at bounding box center [582, 354] width 64 height 20
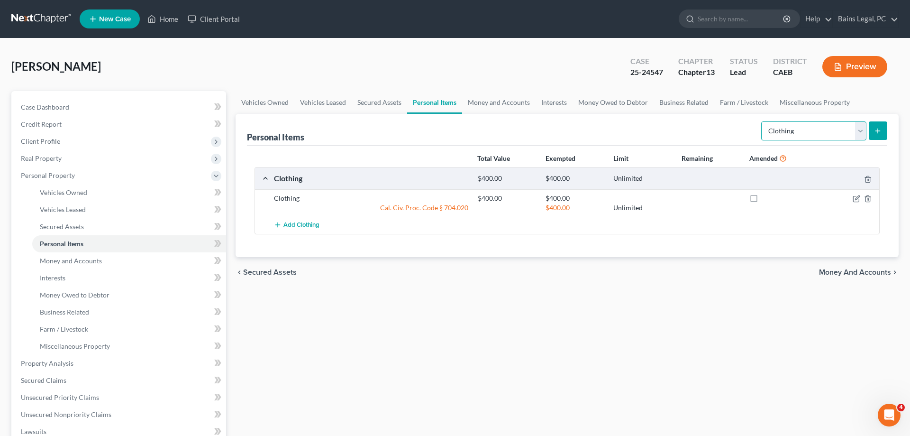
click at [762, 121] on select "Select Item Type Clothing Collectibles Of Value Electronics Firearms Household …" at bounding box center [814, 130] width 105 height 19
select select "other"
click option "Other" at bounding box center [0, 0] width 0 height 0
click at [887, 128] on button "submit" at bounding box center [878, 130] width 18 height 18
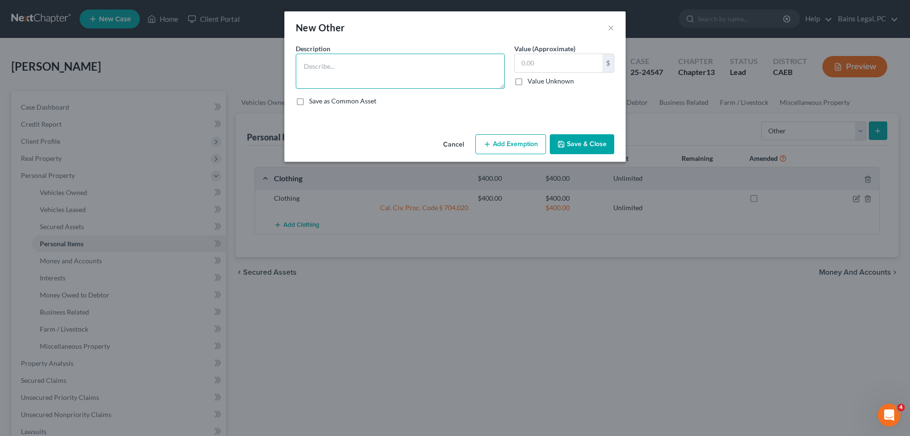
click at [389, 68] on textarea at bounding box center [400, 71] width 209 height 35
type textarea "Tools"
type input "100"
click at [515, 140] on button "Add Exemption" at bounding box center [511, 144] width 71 height 20
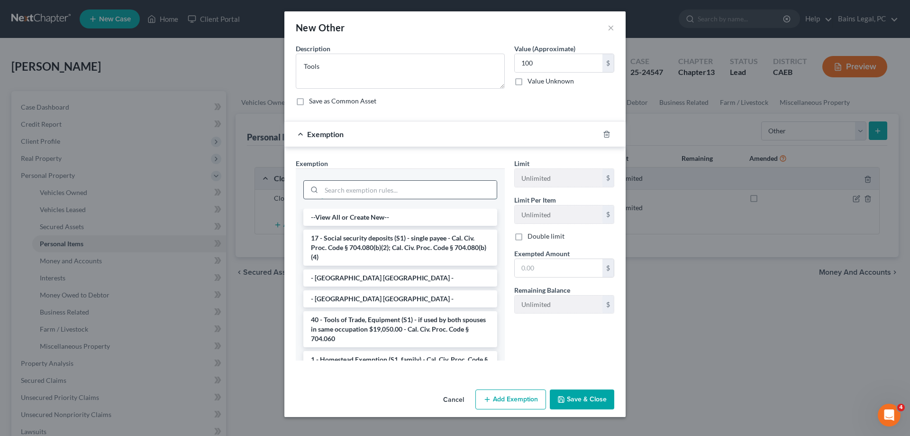
click at [395, 186] on input "search" at bounding box center [409, 190] width 175 height 18
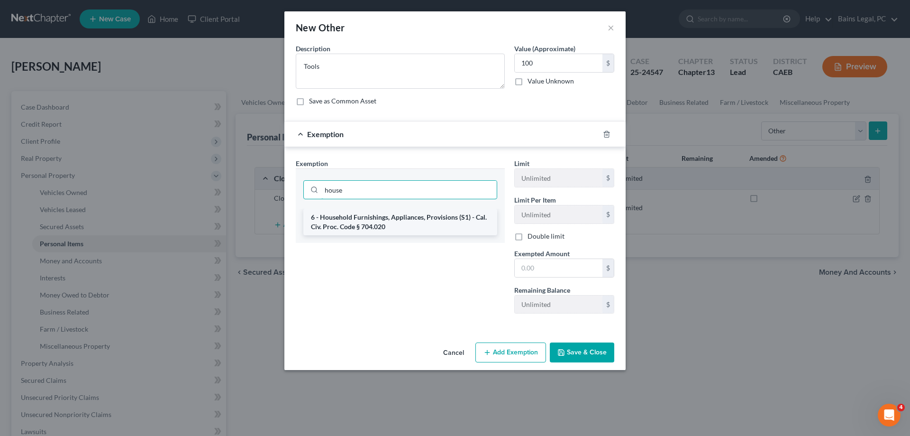
type input "house"
click at [396, 217] on li "6 - Household Furnishings, Appliances, Provisions (S1) - Cal. Civ. Proc. Code §…" at bounding box center [400, 222] width 194 height 27
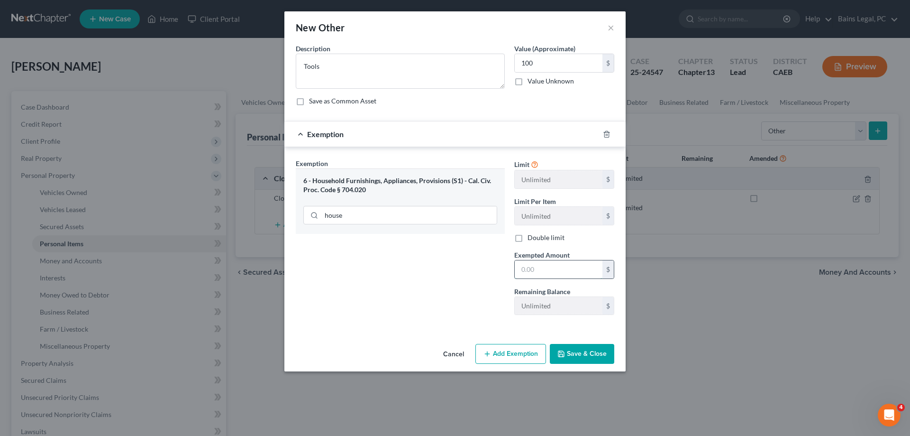
click at [551, 266] on input "text" at bounding box center [559, 269] width 88 height 18
type input "100"
click at [588, 357] on button "Save & Close" at bounding box center [582, 354] width 64 height 20
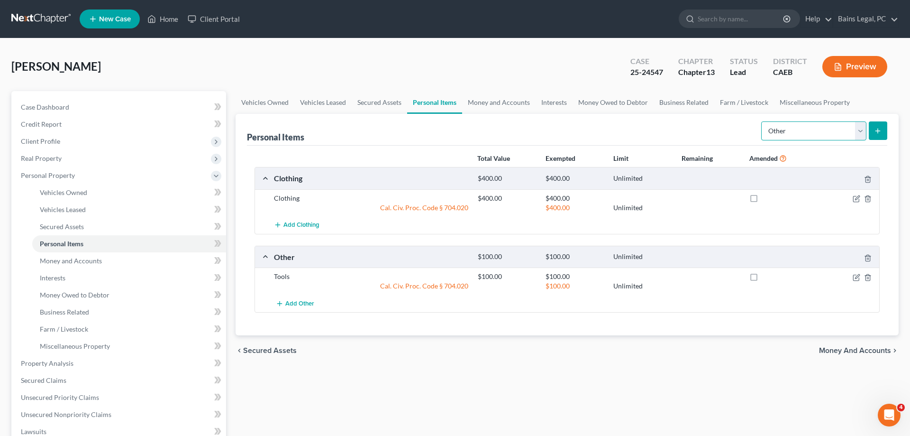
click at [762, 121] on select "Select Item Type Clothing Collectibles Of Value Electronics Firearms Household …" at bounding box center [814, 130] width 105 height 19
select select "electronics"
click option "Electronics" at bounding box center [0, 0] width 0 height 0
click at [878, 137] on button "submit" at bounding box center [878, 130] width 18 height 18
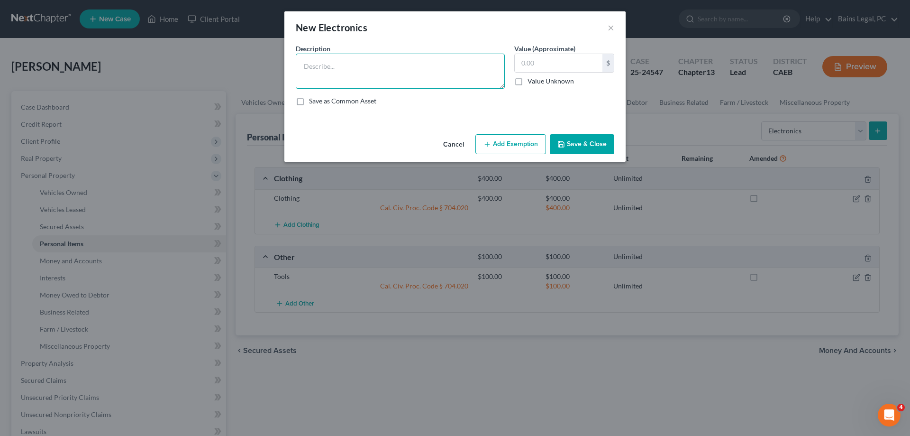
click at [378, 80] on textarea at bounding box center [400, 71] width 209 height 35
type textarea "Electronics"
type input "500"
click at [497, 142] on button "Add Exemption" at bounding box center [511, 144] width 71 height 20
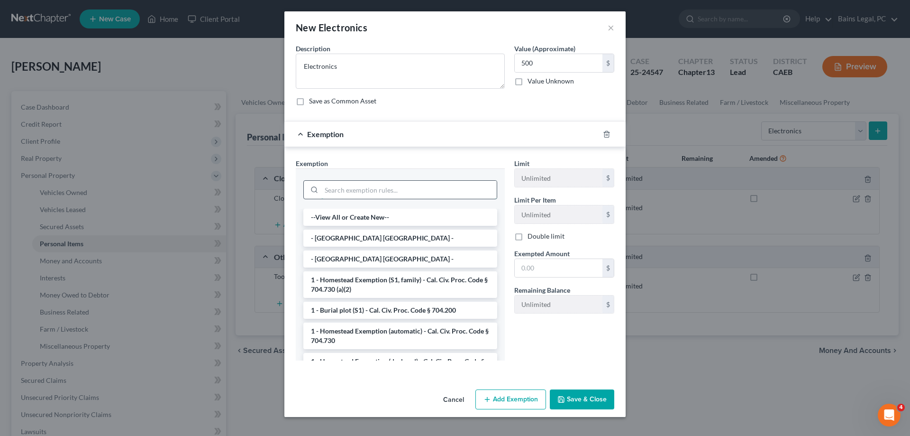
click at [351, 194] on input "search" at bounding box center [409, 190] width 175 height 18
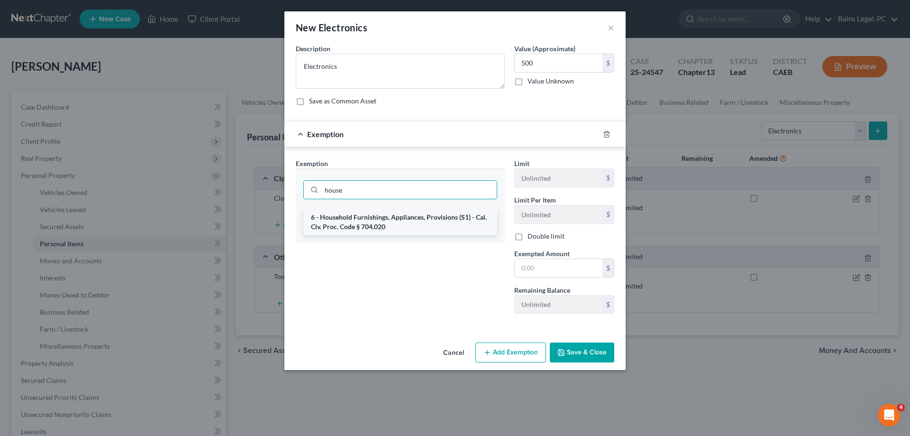
type input "house"
drag, startPoint x: 359, startPoint y: 211, endPoint x: 360, endPoint y: 216, distance: 5.8
click at [360, 211] on li "6 - Household Furnishings, Appliances, Provisions (S1) - Cal. Civ. Proc. Code §…" at bounding box center [400, 222] width 194 height 27
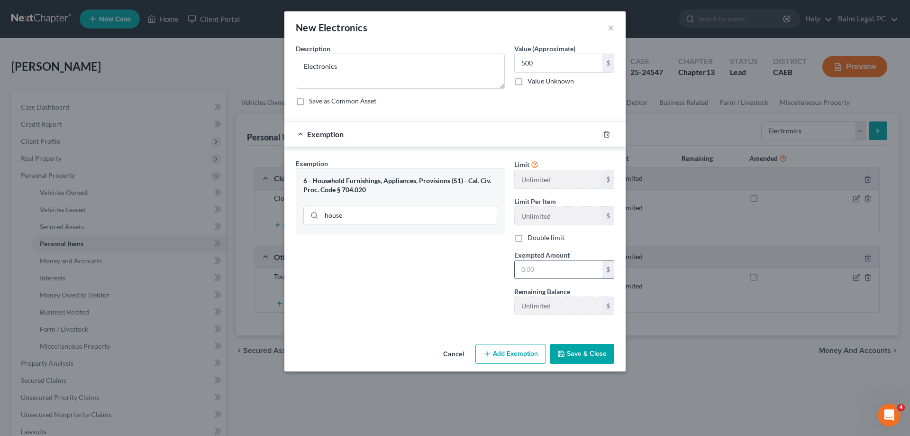
click at [555, 274] on input "text" at bounding box center [559, 269] width 88 height 18
type input "500"
click at [598, 353] on button "Save & Close" at bounding box center [582, 354] width 64 height 20
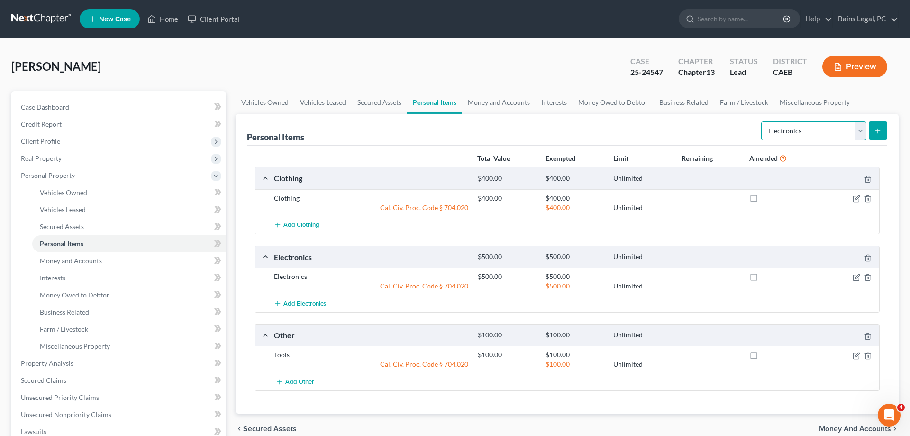
click at [762, 121] on select "Select Item Type Clothing Collectibles Of Value Electronics Firearms Household …" at bounding box center [814, 130] width 105 height 19
select select "firearms"
click option "Firearms" at bounding box center [0, 0] width 0 height 0
click at [880, 129] on icon "submit" at bounding box center [878, 131] width 8 height 8
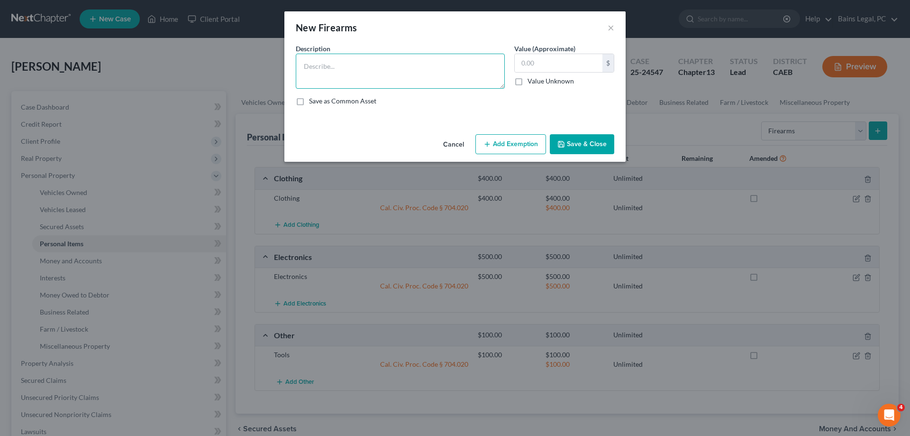
click at [399, 65] on textarea at bounding box center [400, 71] width 209 height 35
type textarea "Firearm"
type input "500"
click at [536, 145] on button "Add Exemption" at bounding box center [511, 144] width 71 height 20
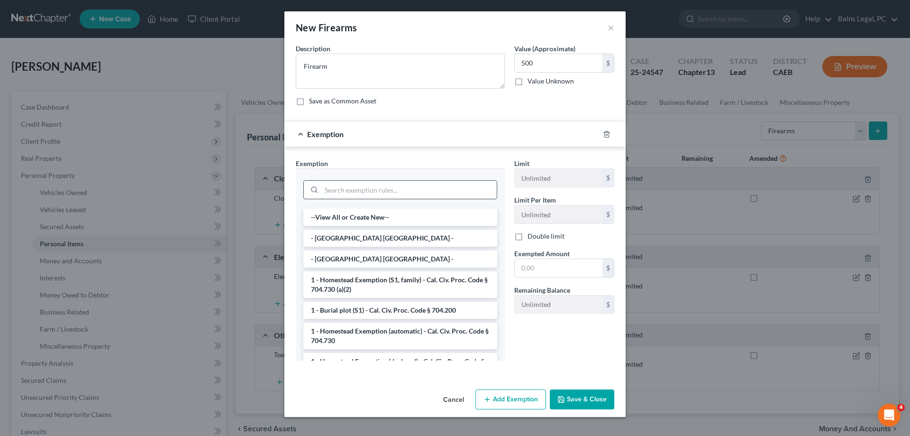
click at [408, 189] on input "search" at bounding box center [409, 190] width 175 height 18
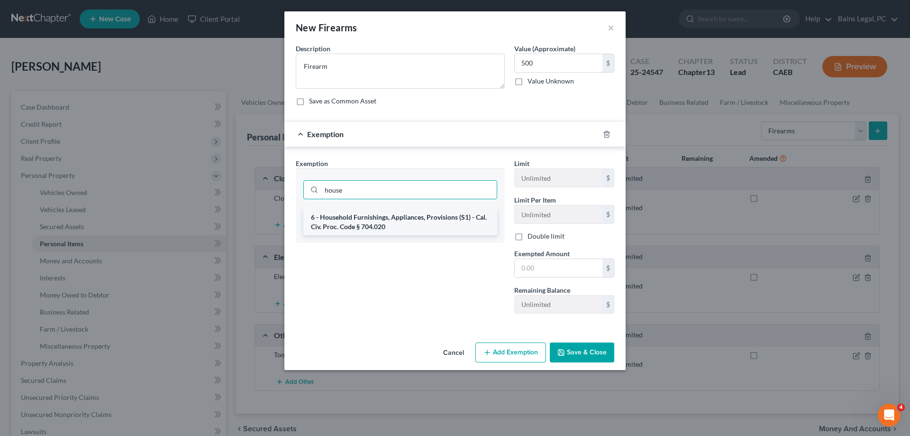
type input "house"
drag, startPoint x: 435, startPoint y: 221, endPoint x: 597, endPoint y: 283, distance: 173.7
click at [436, 221] on li "6 - Household Furnishings, Appliances, Provisions (S1) - Cal. Civ. Proc. Code §…" at bounding box center [400, 222] width 194 height 27
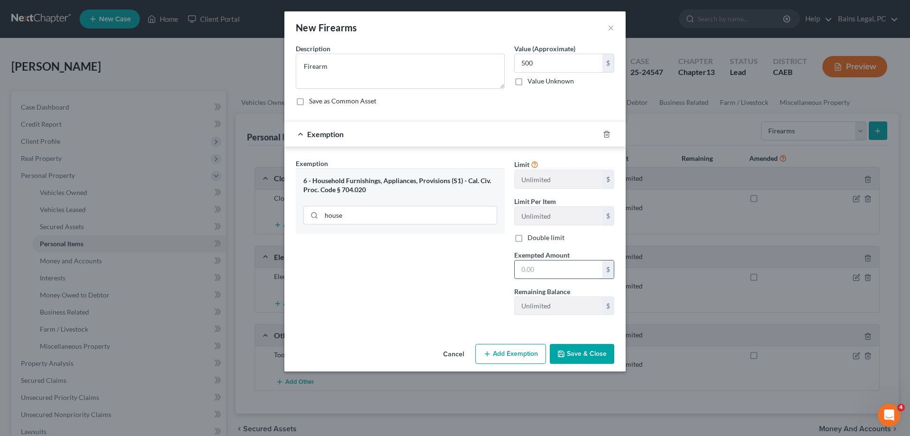
click at [553, 271] on input "text" at bounding box center [559, 269] width 88 height 18
type input "500"
drag, startPoint x: 588, startPoint y: 352, endPoint x: 591, endPoint y: 356, distance: 5.4
click at [589, 351] on button "Save & Close" at bounding box center [582, 354] width 64 height 20
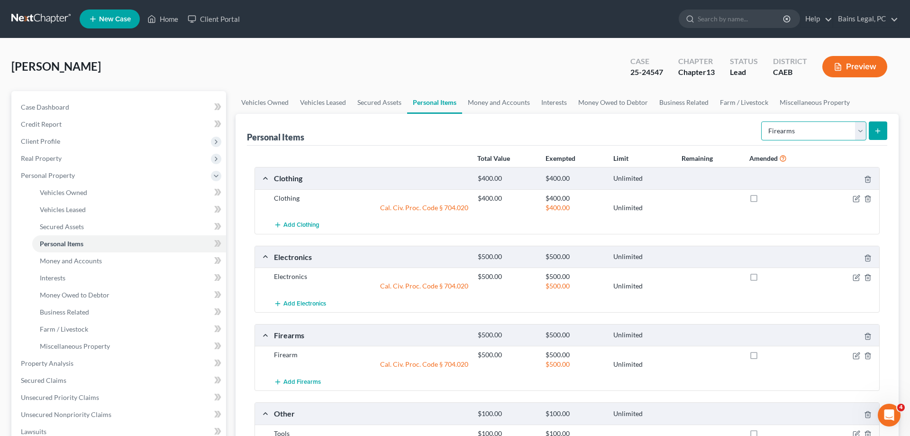
click at [762, 121] on select "Select Item Type Clothing Collectibles Of Value Electronics Firearms Household …" at bounding box center [814, 130] width 105 height 19
select select "household_goods"
click option "Household Goods" at bounding box center [0, 0] width 0 height 0
click at [882, 129] on icon "submit" at bounding box center [878, 131] width 8 height 8
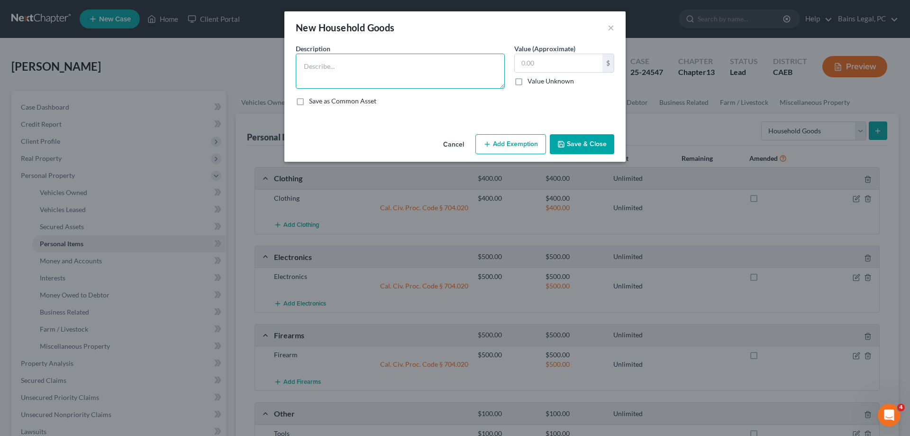
click at [440, 80] on textarea at bounding box center [400, 71] width 209 height 35
type textarea "Household Goods"
type input "5,000"
drag, startPoint x: 500, startPoint y: 138, endPoint x: 478, endPoint y: 150, distance: 25.3
click at [500, 138] on button "Add Exemption" at bounding box center [511, 144] width 71 height 20
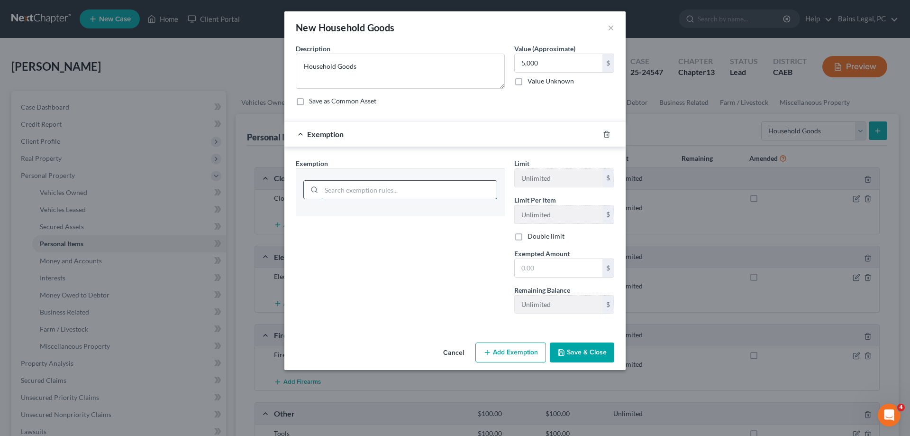
click at [385, 190] on input "search" at bounding box center [409, 190] width 175 height 18
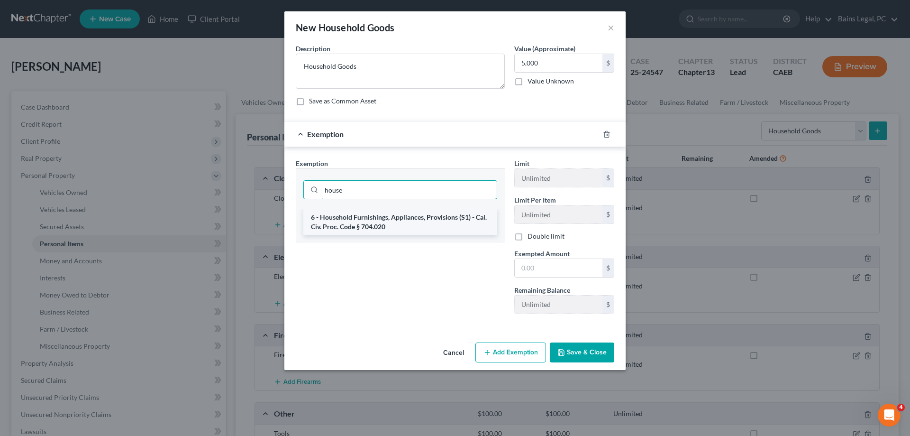
type input "house"
drag, startPoint x: 378, startPoint y: 221, endPoint x: 507, endPoint y: 270, distance: 138.5
click at [378, 221] on li "6 - Household Furnishings, Appliances, Provisions (S1) - Cal. Civ. Proc. Code §…" at bounding box center [400, 222] width 194 height 27
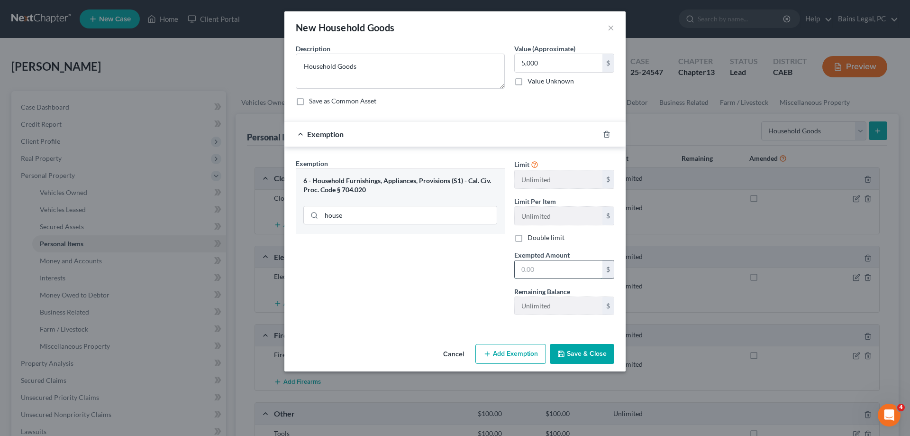
click at [548, 275] on input "text" at bounding box center [559, 269] width 88 height 18
type input "5,000"
click at [577, 362] on button "Save & Close" at bounding box center [582, 354] width 64 height 20
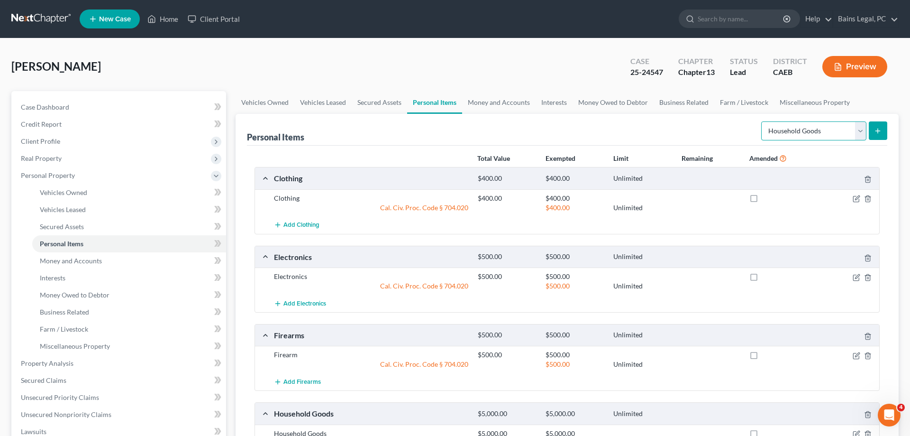
click at [762, 121] on select "Select Item Type Clothing Collectibles Of Value Electronics Firearms Household …" at bounding box center [814, 130] width 105 height 19
select select "jewelry"
click option "Jewelry" at bounding box center [0, 0] width 0 height 0
drag, startPoint x: 881, startPoint y: 129, endPoint x: 844, endPoint y: 130, distance: 37.5
click at [881, 129] on icon "submit" at bounding box center [878, 131] width 8 height 8
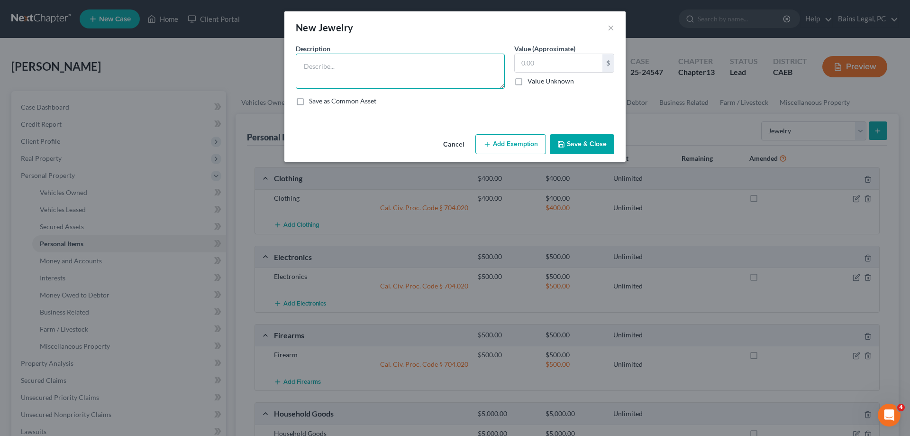
click at [452, 65] on textarea at bounding box center [400, 71] width 209 height 35
type textarea "Jewelry"
type input "200"
click at [506, 147] on button "Add Exemption" at bounding box center [511, 144] width 71 height 20
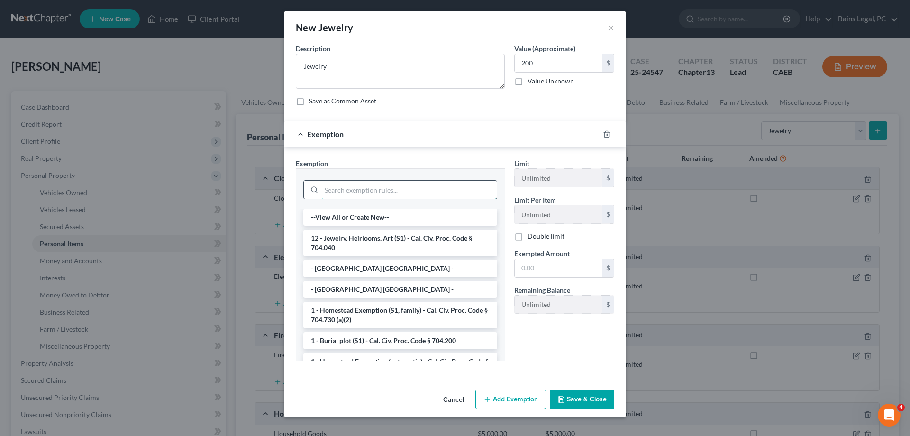
click at [369, 188] on input "search" at bounding box center [409, 190] width 175 height 18
click at [373, 245] on li "12 - Jewelry, Heirlooms, Art (S1) - Cal. Civ. Proc. Code § 704.040" at bounding box center [400, 243] width 194 height 27
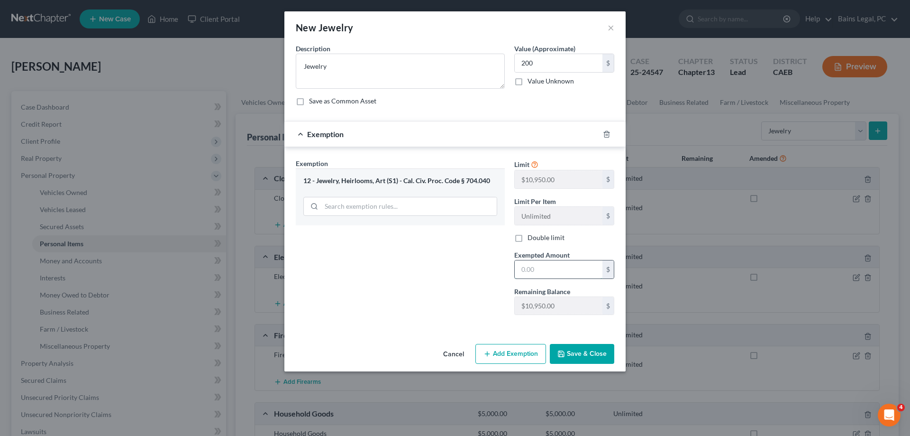
click at [552, 274] on input "text" at bounding box center [559, 269] width 88 height 18
type input "200"
click at [593, 349] on button "Save & Close" at bounding box center [582, 354] width 64 height 20
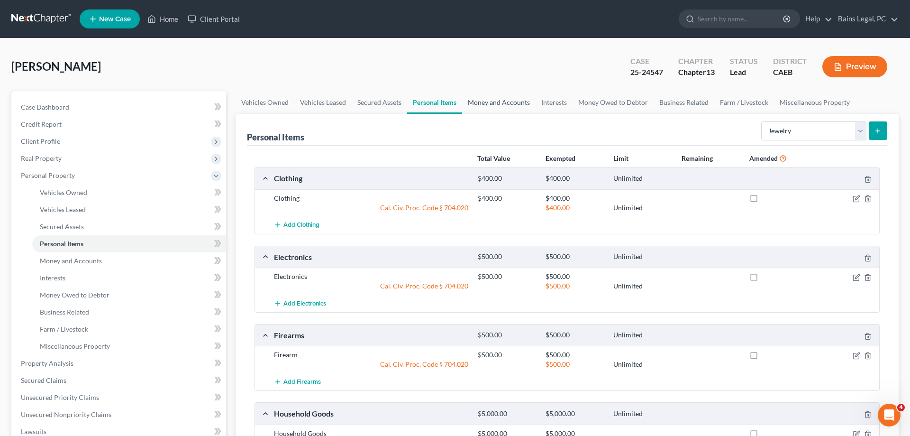
click at [474, 103] on link "Money and Accounts" at bounding box center [499, 102] width 74 height 23
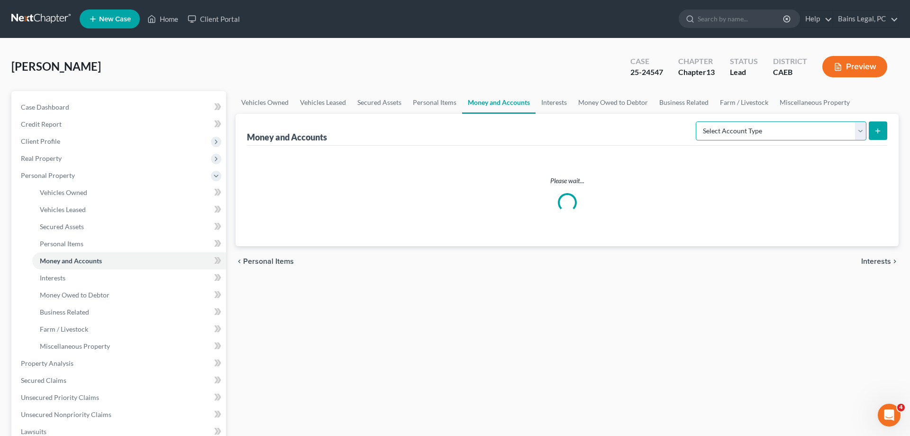
click at [696, 121] on select "Select Account Type Brokerage Cash on Hand Certificates of Deposit Checking Acc…" at bounding box center [781, 130] width 171 height 19
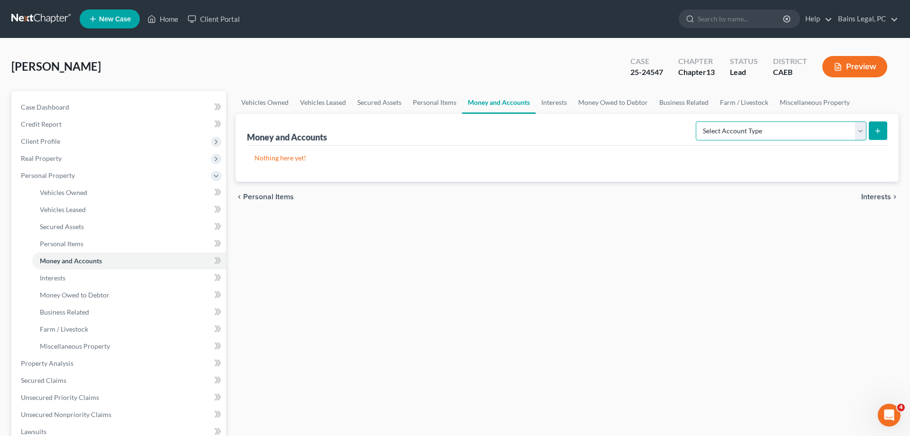
select select "cash_on_hand"
click option "Cash on Hand" at bounding box center [0, 0] width 0 height 0
click at [875, 127] on icon "submit" at bounding box center [878, 131] width 8 height 8
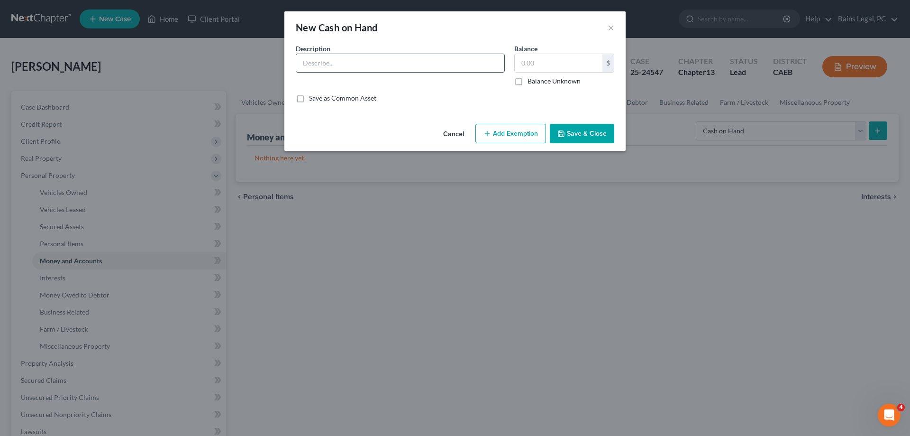
click at [325, 66] on input "text" at bounding box center [400, 63] width 208 height 18
type input "Cash on Hand"
type input "500"
click at [588, 138] on button "Save & Close" at bounding box center [582, 134] width 64 height 20
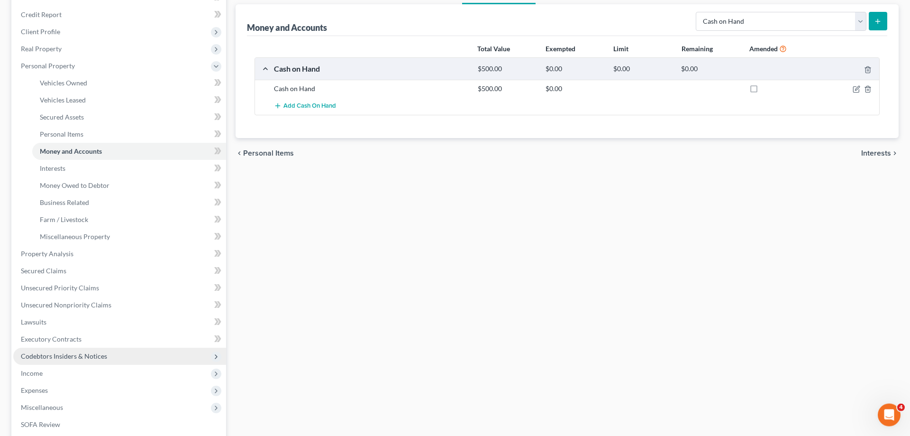
scroll to position [145, 0]
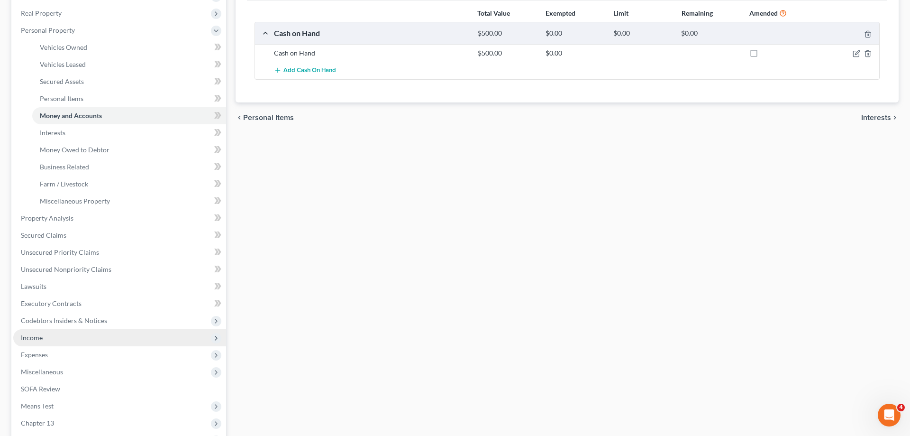
click at [71, 339] on span "Income" at bounding box center [119, 337] width 213 height 17
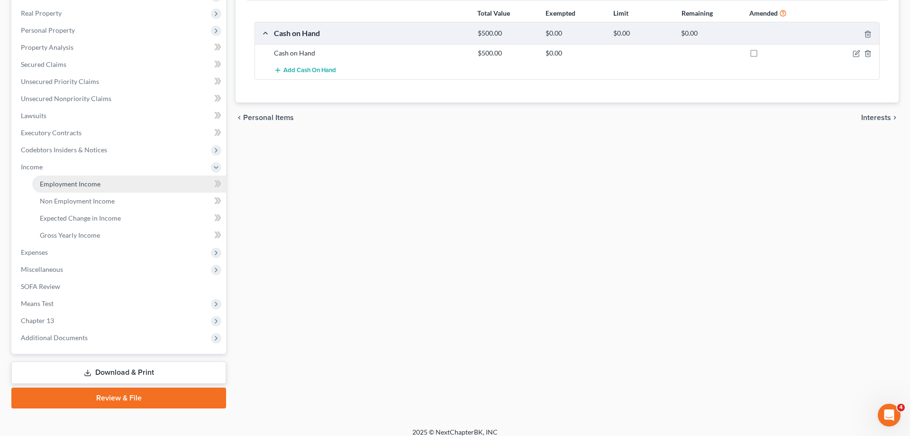
click at [112, 182] on link "Employment Income" at bounding box center [129, 183] width 194 height 17
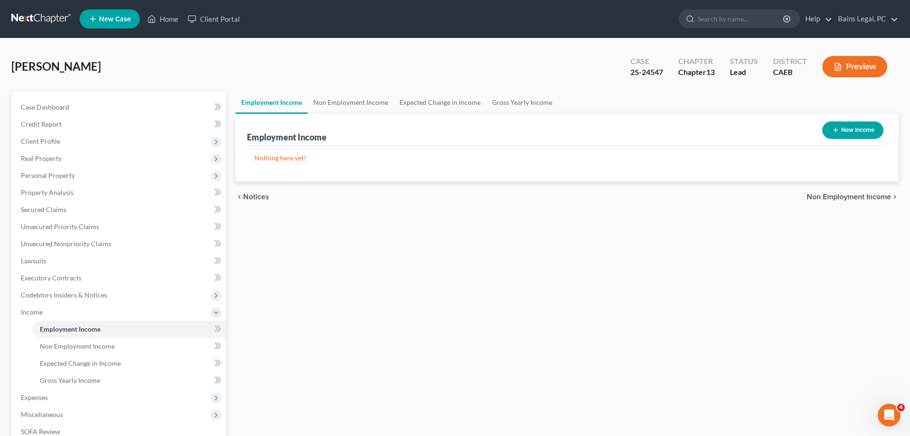
click at [850, 130] on button "New Income" at bounding box center [853, 130] width 61 height 18
select select "0"
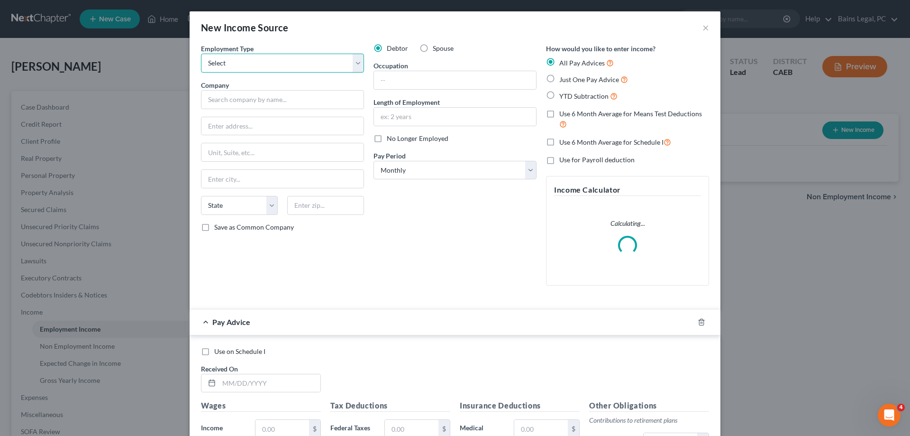
click at [201, 54] on select "Select Full or [DEMOGRAPHIC_DATA] Employment Self Employment" at bounding box center [282, 63] width 163 height 19
select select "0"
click option "Full or [DEMOGRAPHIC_DATA] Employment" at bounding box center [0, 0] width 0 height 0
click at [267, 99] on input "text" at bounding box center [282, 99] width 163 height 19
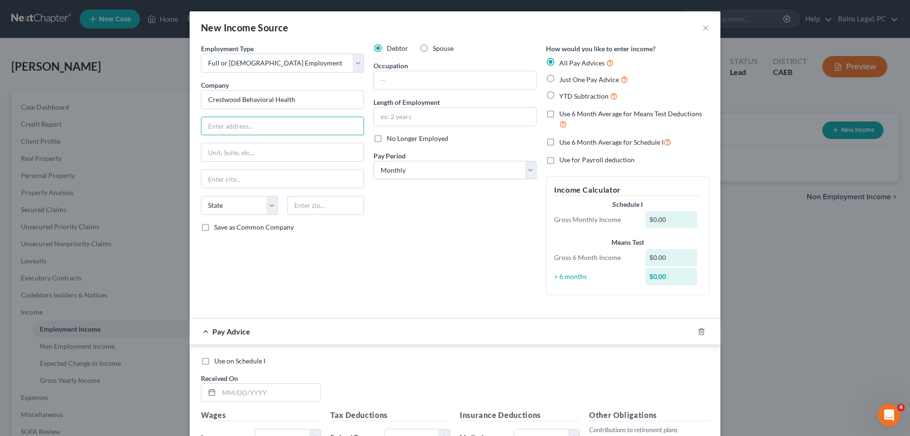
type input "Crestwood Behavioral Health"
click at [288, 124] on input "text" at bounding box center [283, 126] width 162 height 18
type input "[STREET_ADDRESS]"
type input "95219"
type input "Stockton"
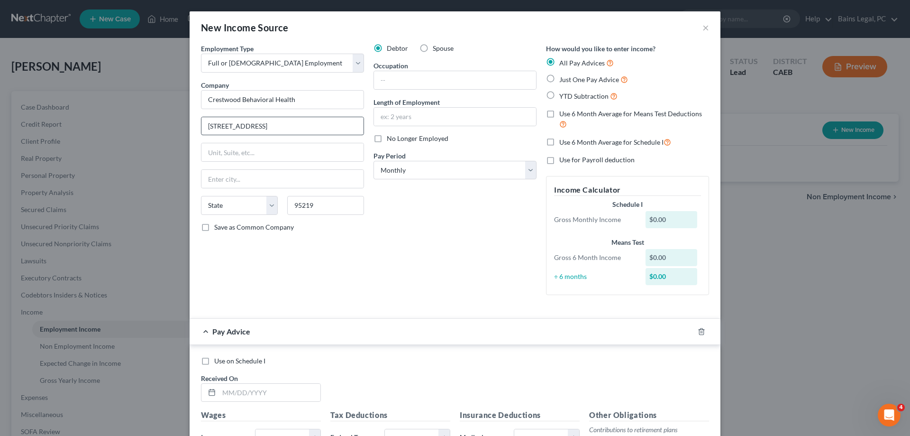
select select "4"
drag, startPoint x: 289, startPoint y: 128, endPoint x: 146, endPoint y: 128, distance: 143.2
click at [202, 125] on input "[STREET_ADDRESS]" at bounding box center [283, 126] width 162 height 18
type input "1400 [PERSON_NAME] Dr"
type input "95355"
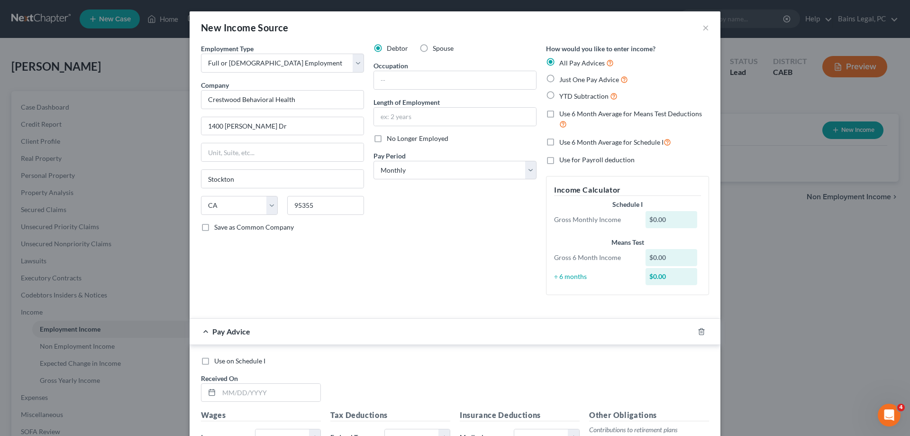
type input "Modesto"
click at [417, 77] on input "text" at bounding box center [455, 80] width 162 height 18
type input "LVN"
type input "3 months"
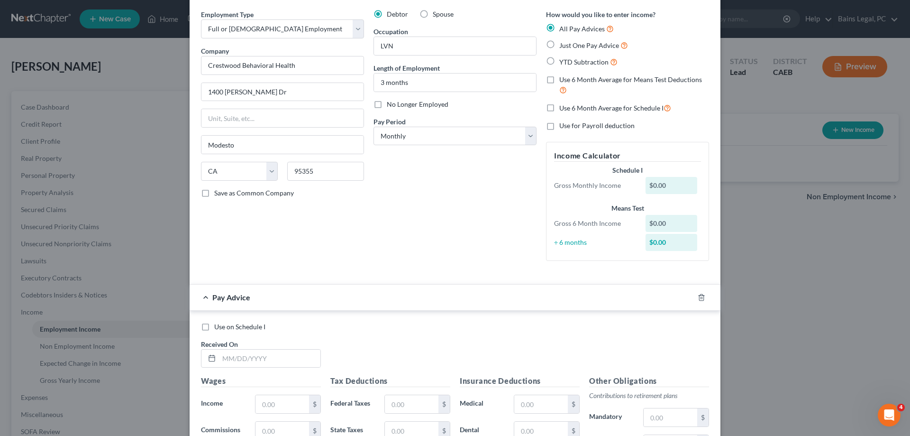
scroll to position [48, 0]
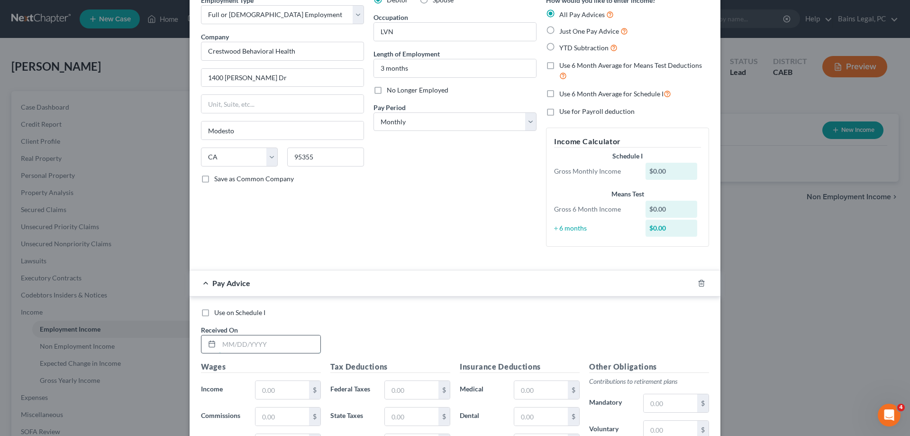
click at [248, 343] on input "text" at bounding box center [269, 344] width 101 height 18
type input "[DATE]"
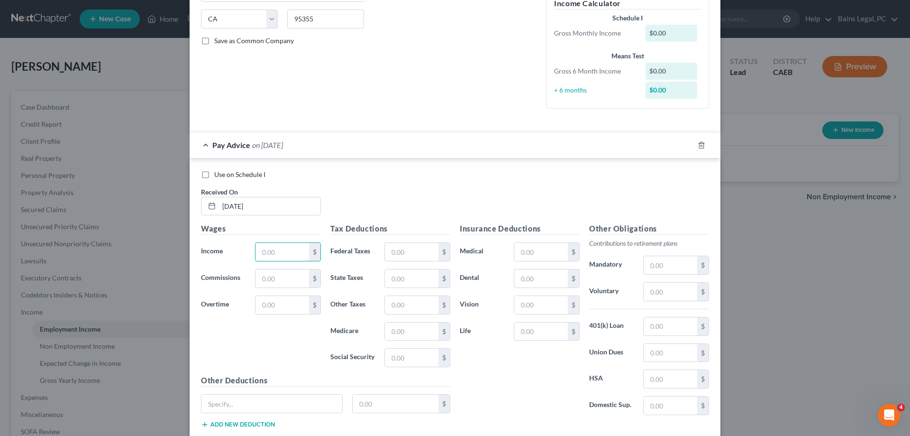
scroll to position [193, 0]
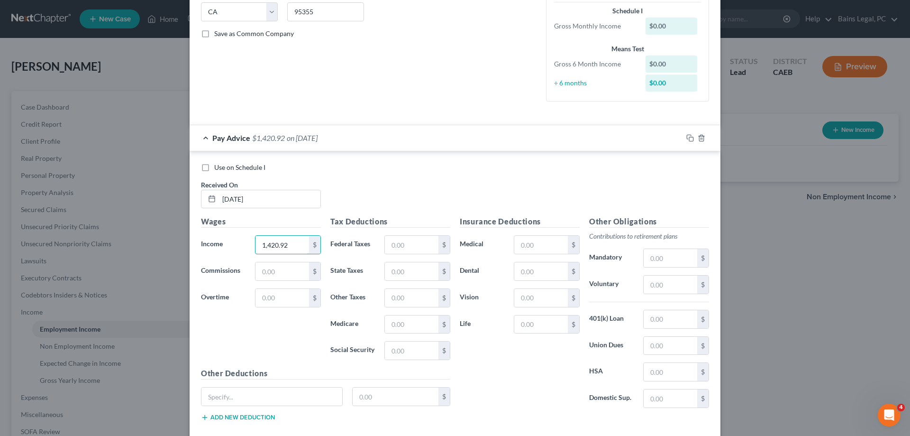
type input "1,420.92"
click at [420, 250] on input "text" at bounding box center [412, 245] width 54 height 18
type input "1"
type input "12.77"
type input "17.05"
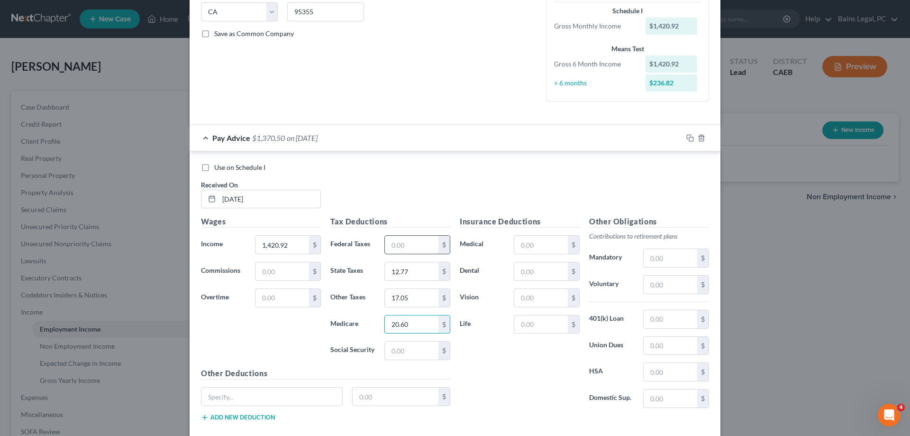
type input "20.60"
click at [422, 348] on input "88.0" at bounding box center [412, 350] width 54 height 18
type input "88.10"
click at [689, 135] on icon "button" at bounding box center [689, 137] width 4 height 4
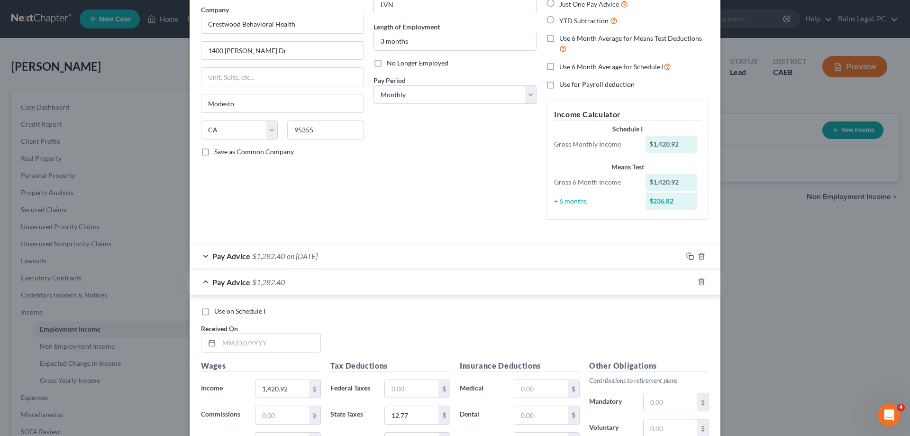
scroll to position [145, 0]
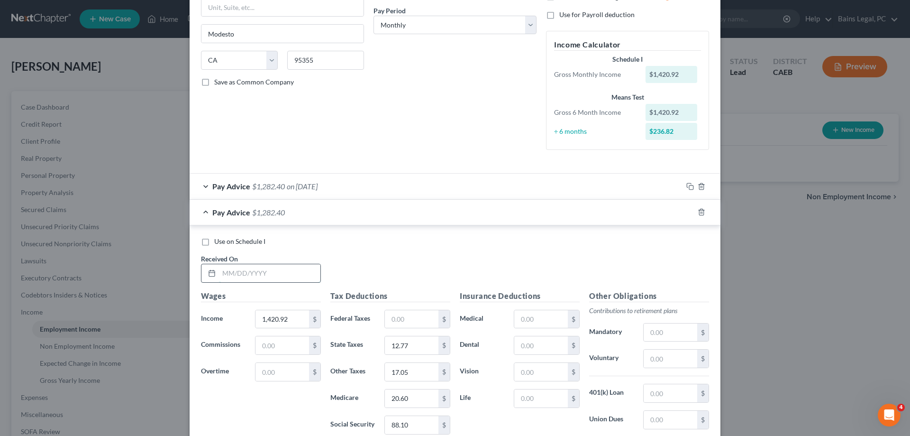
click at [283, 271] on input "text" at bounding box center [269, 273] width 101 height 18
type input "[DATE]"
type input "2,877.12"
click at [432, 338] on input "12.77" at bounding box center [412, 345] width 54 height 18
type input "55.57"
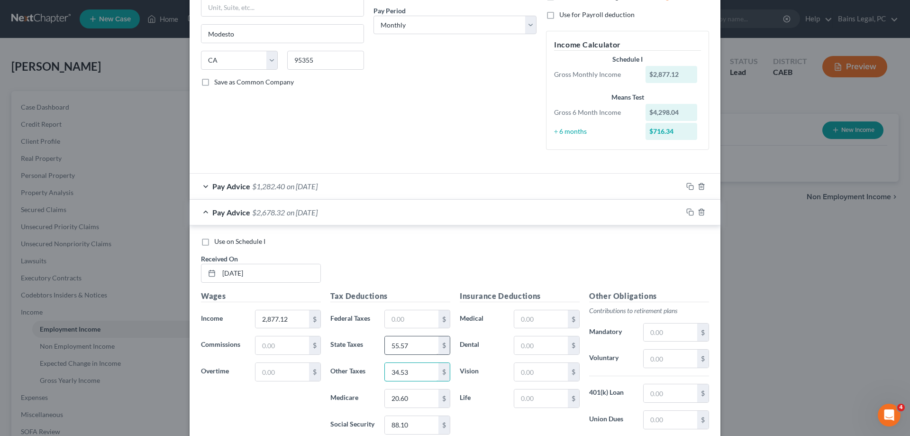
type input "34.53"
type input "41.72"
type input "178.38"
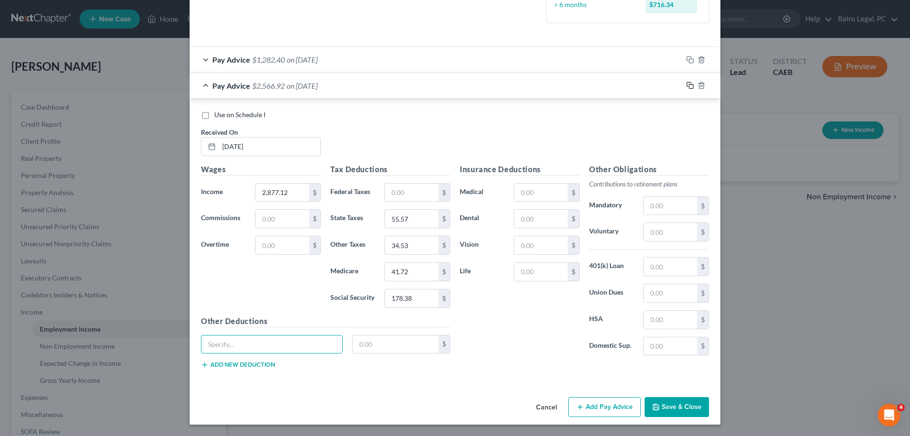
click at [692, 84] on icon "button" at bounding box center [691, 86] width 8 height 8
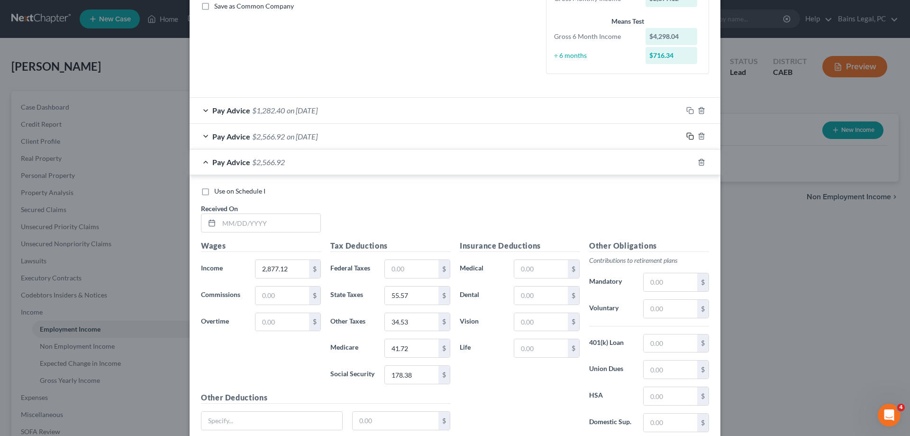
scroll to position [222, 0]
click at [260, 225] on input "text" at bounding box center [269, 222] width 101 height 18
type input "/"
type input "[DATE]"
type input "2,596.86"
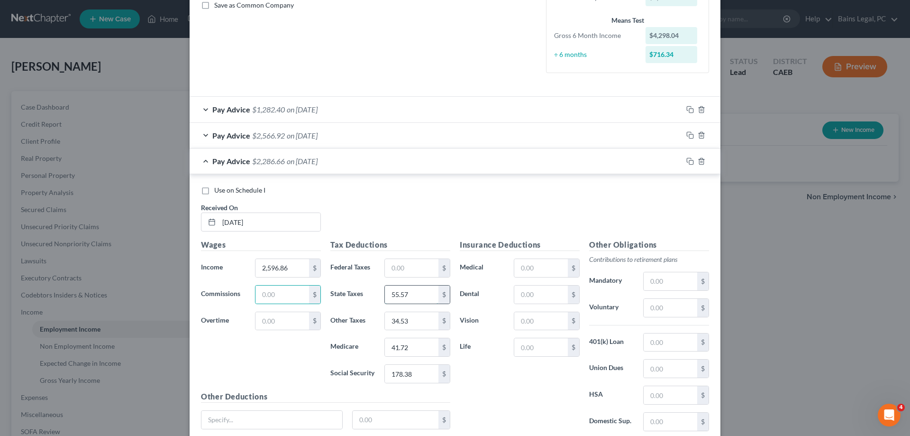
click at [429, 291] on input "55.57" at bounding box center [412, 294] width 54 height 18
type input "43.24"
type input "31.16"
type input "37.66"
type input "161"
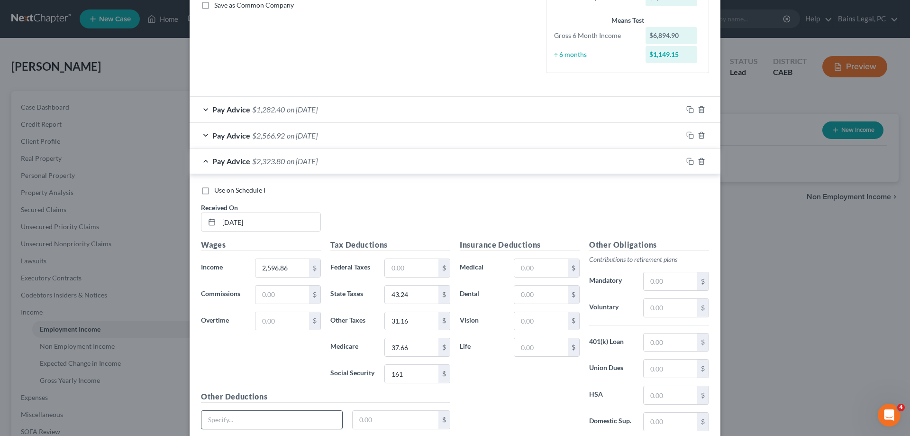
click at [315, 417] on input "text" at bounding box center [272, 420] width 141 height 18
type input "Meals"
type input "30"
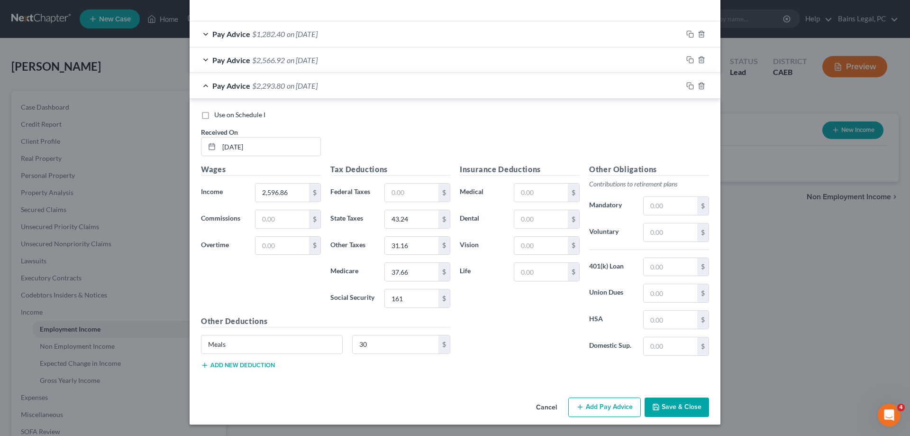
drag, startPoint x: 508, startPoint y: 54, endPoint x: 487, endPoint y: 63, distance: 22.7
click at [508, 55] on div "Pay Advice $2,566.92 on [DATE]" at bounding box center [436, 59] width 493 height 25
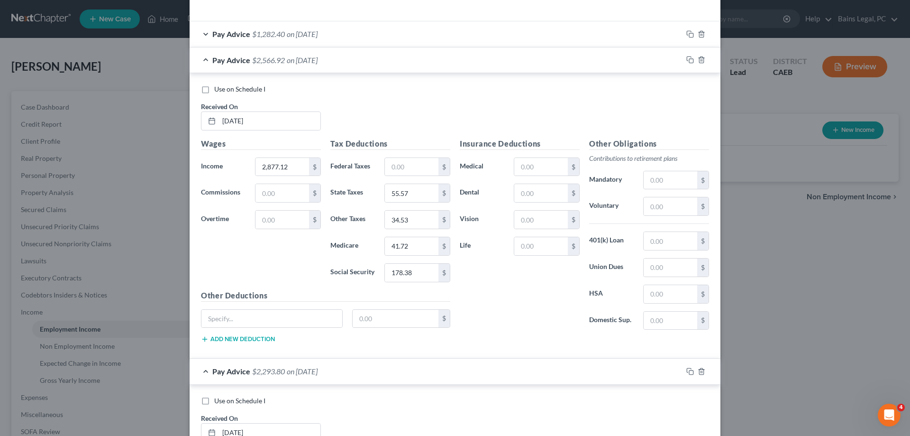
drag, startPoint x: 241, startPoint y: 89, endPoint x: 278, endPoint y: 92, distance: 37.1
click at [242, 88] on span "Use on Schedule I" at bounding box center [239, 89] width 51 height 8
click at [224, 88] on input "Use on Schedule I" at bounding box center [221, 87] width 6 height 6
checkbox input "true"
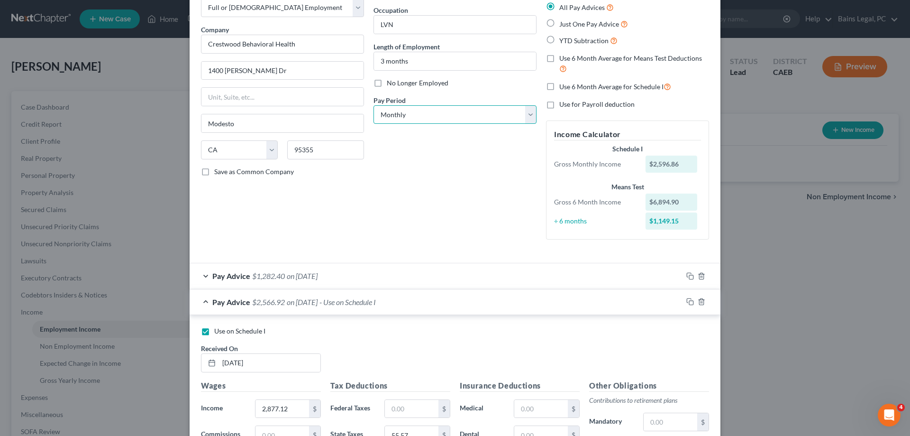
click at [374, 105] on select "Select Monthly Twice Monthly Every Other Week Weekly" at bounding box center [455, 114] width 163 height 19
select select "2"
click option "Every Other Week" at bounding box center [0, 0] width 0 height 0
click at [615, 59] on span "Use 6 Month Average for Means Test Deductions" at bounding box center [631, 58] width 143 height 8
click at [570, 59] on input "Use 6 Month Average for Means Test Deductions" at bounding box center [566, 57] width 6 height 6
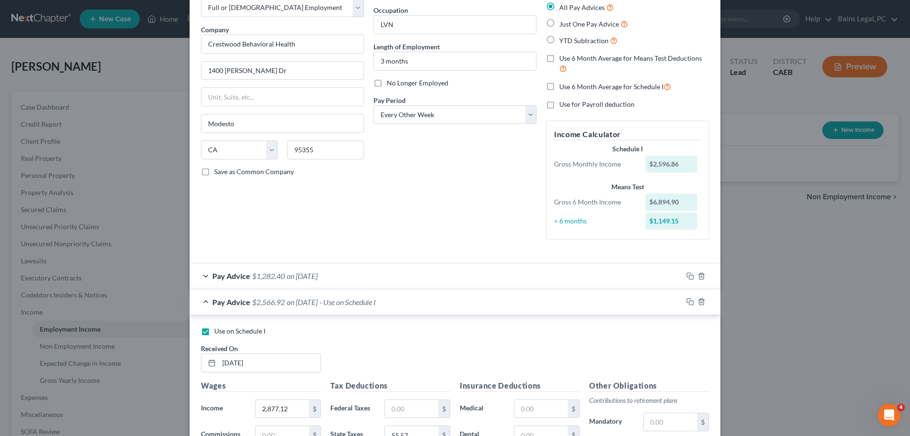
checkbox input "true"
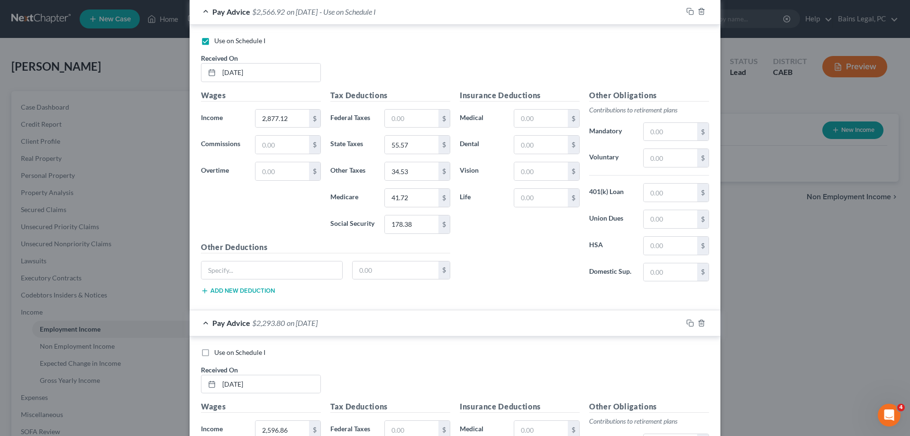
scroll to position [583, 0]
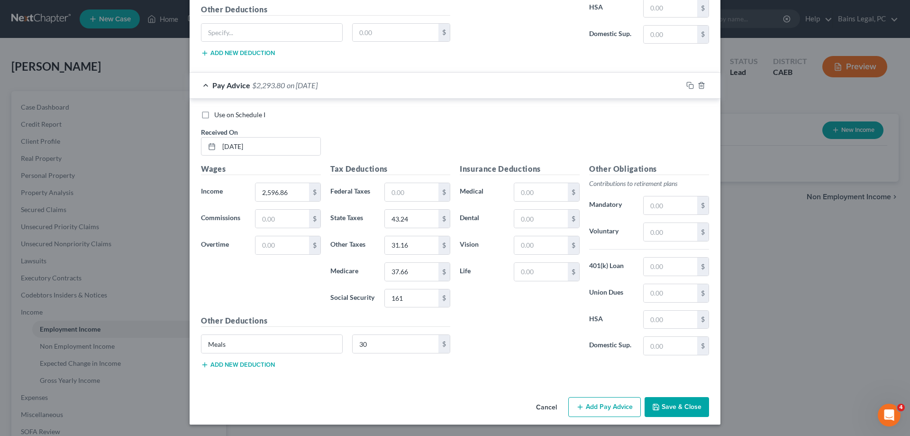
click at [677, 403] on button "Save & Close" at bounding box center [677, 407] width 64 height 20
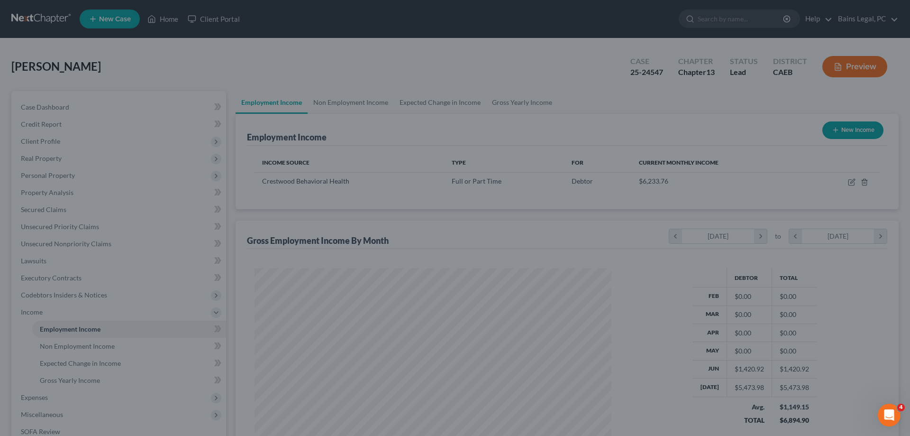
scroll to position [178, 376]
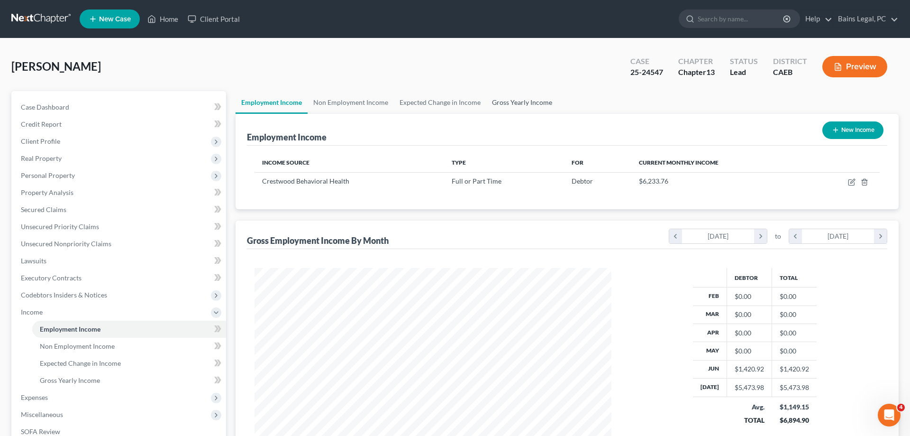
drag, startPoint x: 533, startPoint y: 105, endPoint x: 522, endPoint y: 106, distance: 11.4
click at [530, 104] on link "Gross Yearly Income" at bounding box center [523, 102] width 72 height 23
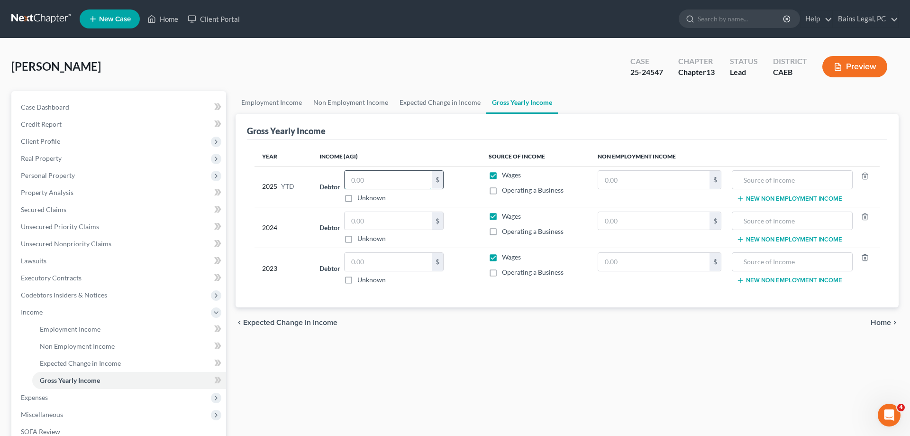
click at [393, 184] on input "text" at bounding box center [388, 180] width 87 height 18
type input "10,130.02"
click at [80, 348] on span "Non Employment Income" at bounding box center [77, 346] width 75 height 8
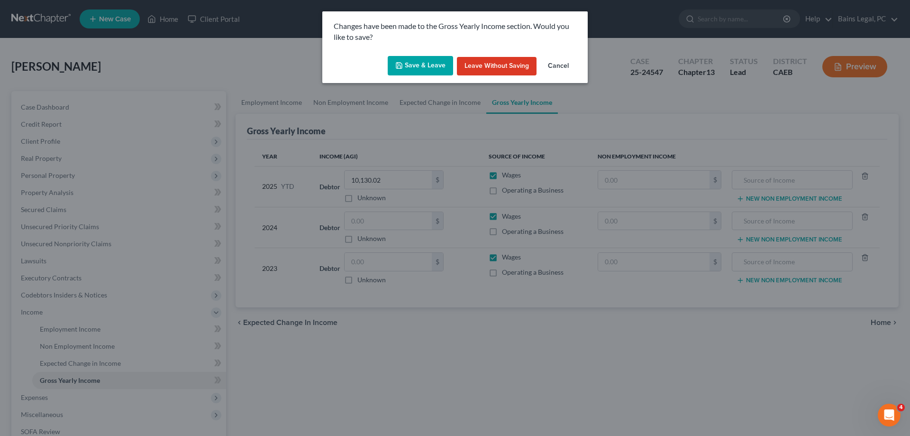
click at [415, 65] on button "Save & Leave" at bounding box center [420, 66] width 65 height 20
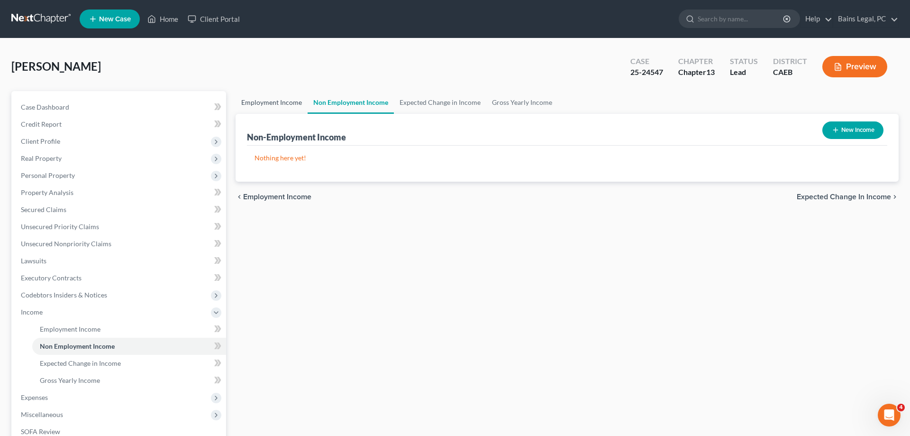
click at [265, 96] on link "Employment Income" at bounding box center [272, 102] width 72 height 23
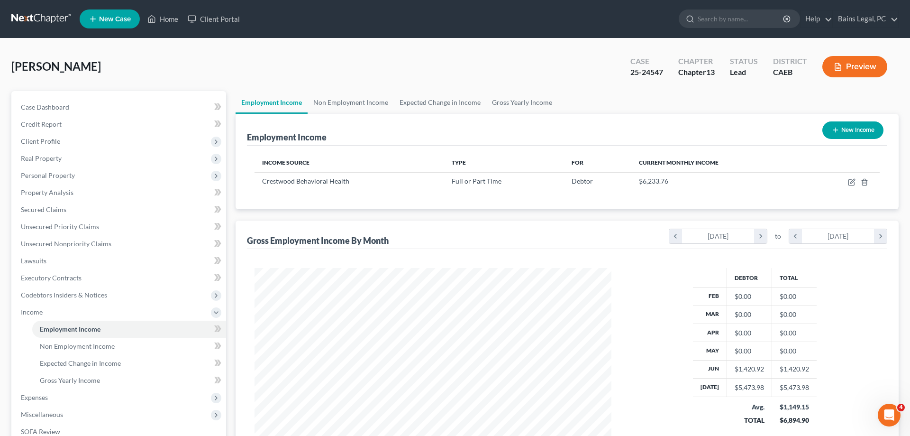
scroll to position [178, 376]
click at [848, 131] on button "New Income" at bounding box center [853, 130] width 61 height 18
select select "0"
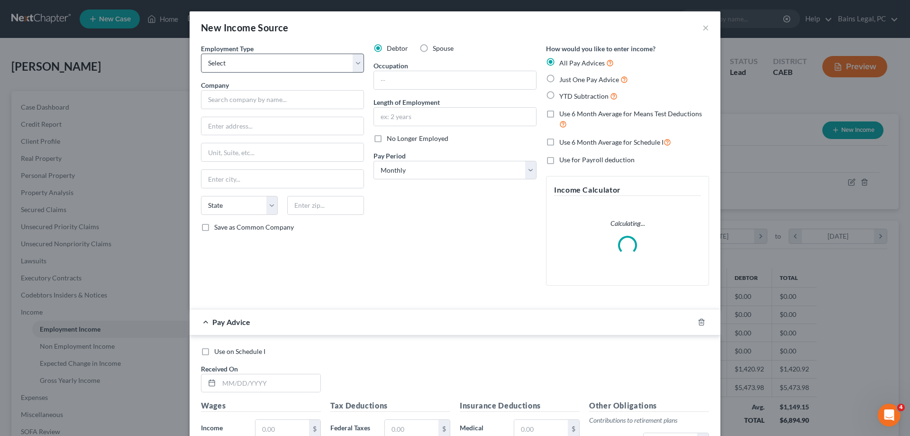
click at [261, 72] on div "Employment Type * Select Full or [DEMOGRAPHIC_DATA] Employment Self Employment …" at bounding box center [282, 168] width 173 height 249
click at [201, 54] on select "Select Full or [DEMOGRAPHIC_DATA] Employment Self Employment" at bounding box center [282, 63] width 163 height 19
select select "0"
click option "Full or [DEMOGRAPHIC_DATA] Employment" at bounding box center [0, 0] width 0 height 0
click at [263, 103] on input "text" at bounding box center [282, 99] width 163 height 19
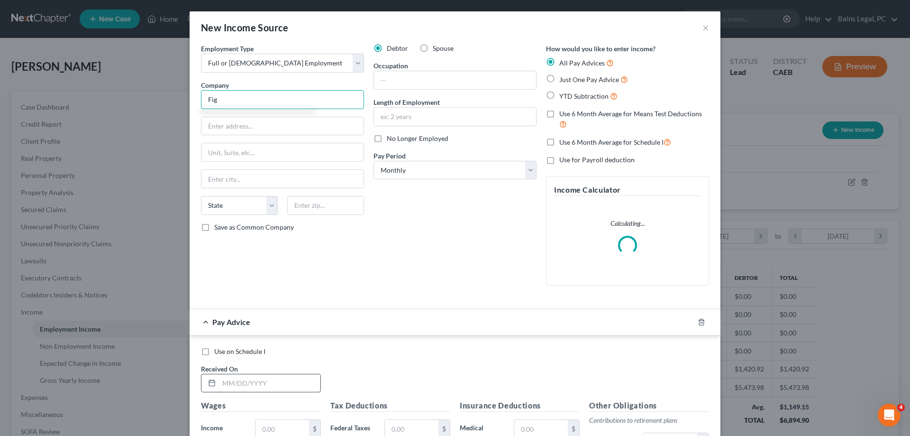
type input "Fig"
click at [225, 387] on input "text" at bounding box center [269, 383] width 101 height 18
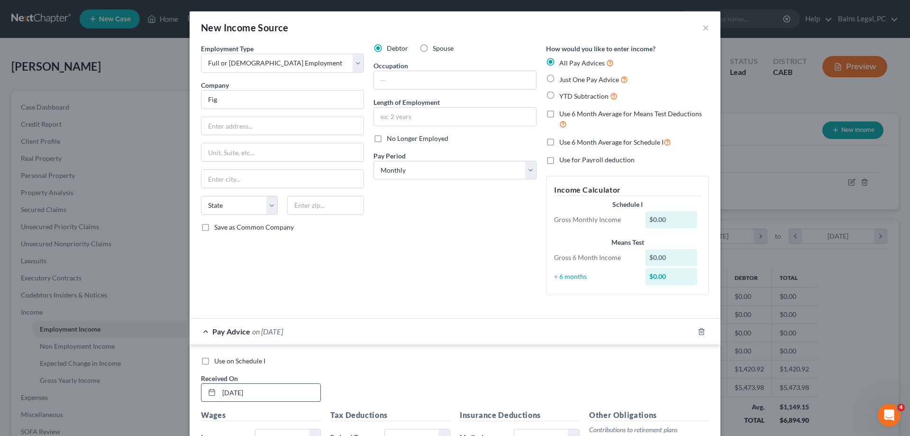
type input "[DATE]"
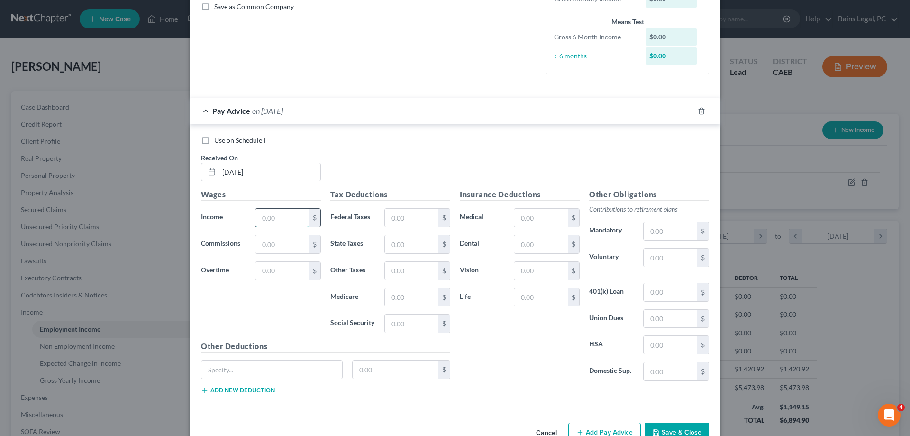
click at [290, 216] on input "text" at bounding box center [283, 218] width 54 height 18
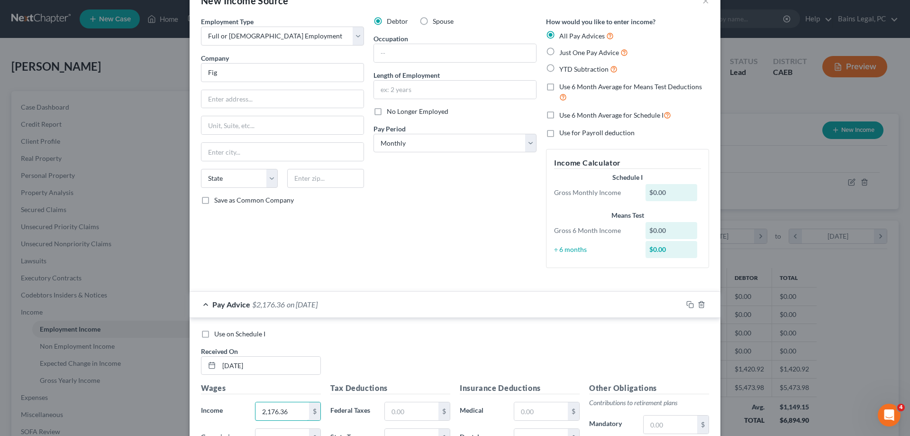
type input "2,176.36"
click at [424, 113] on span "No Longer Employed" at bounding box center [418, 111] width 62 height 8
click at [397, 113] on input "No Longer Employed" at bounding box center [394, 110] width 6 height 6
checkbox input "true"
click at [659, 88] on span "Use 6 Month Average for Means Test Deductions" at bounding box center [631, 87] width 143 height 8
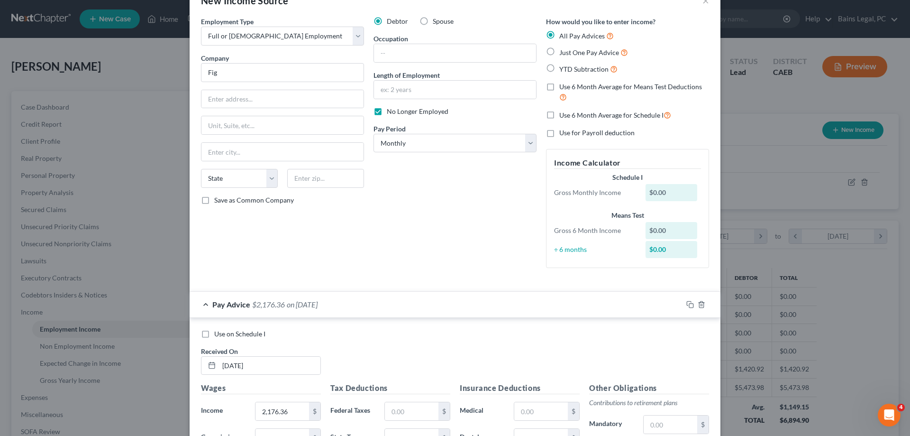
click at [570, 88] on input "Use 6 Month Average for Means Test Deductions" at bounding box center [566, 85] width 6 height 6
checkbox input "true"
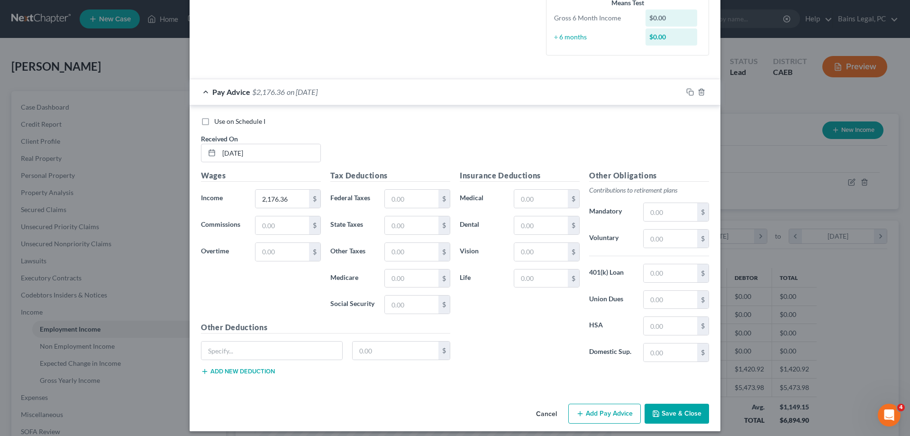
scroll to position [246, 0]
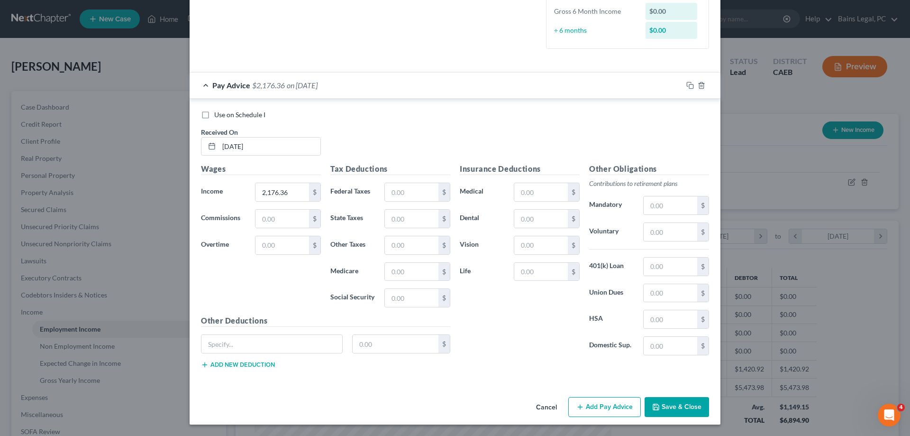
click at [685, 411] on button "Save & Close" at bounding box center [677, 407] width 64 height 20
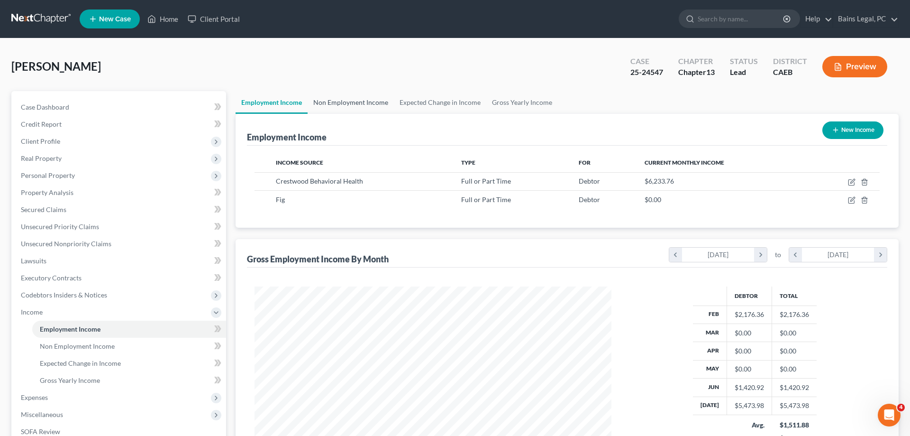
click at [351, 99] on link "Non Employment Income" at bounding box center [351, 102] width 86 height 23
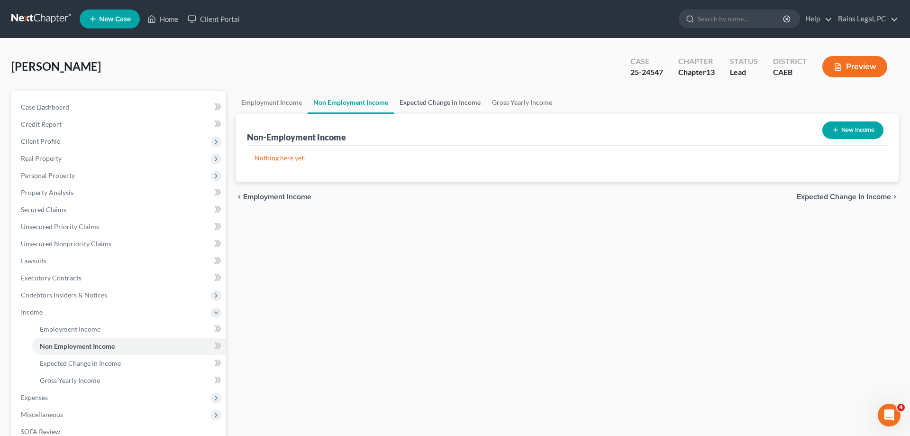
click at [422, 102] on link "Expected Change in Income" at bounding box center [440, 102] width 92 height 23
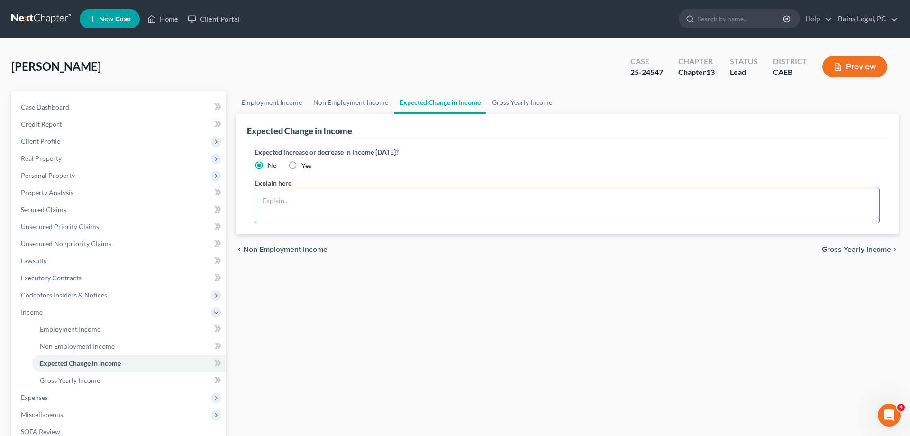
click at [294, 212] on textarea at bounding box center [567, 205] width 625 height 35
type textarea "Debtor started her current job in June"
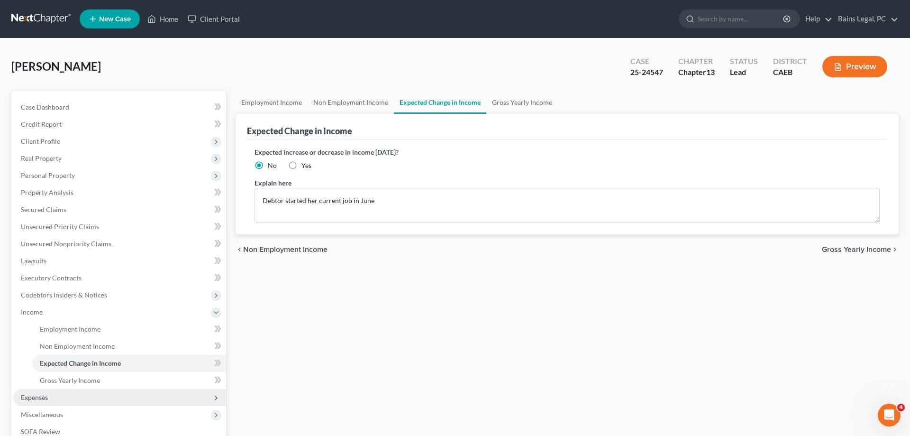
click at [44, 389] on span "Expenses" at bounding box center [119, 397] width 213 height 17
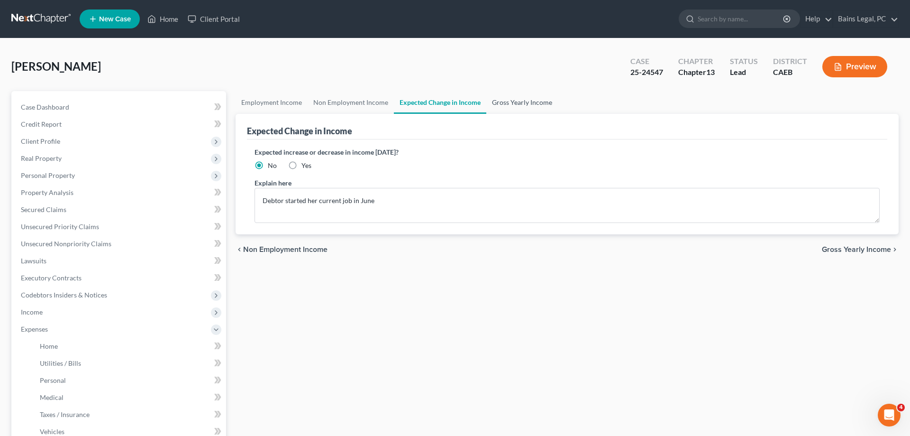
click at [538, 102] on link "Gross Yearly Income" at bounding box center [523, 102] width 72 height 23
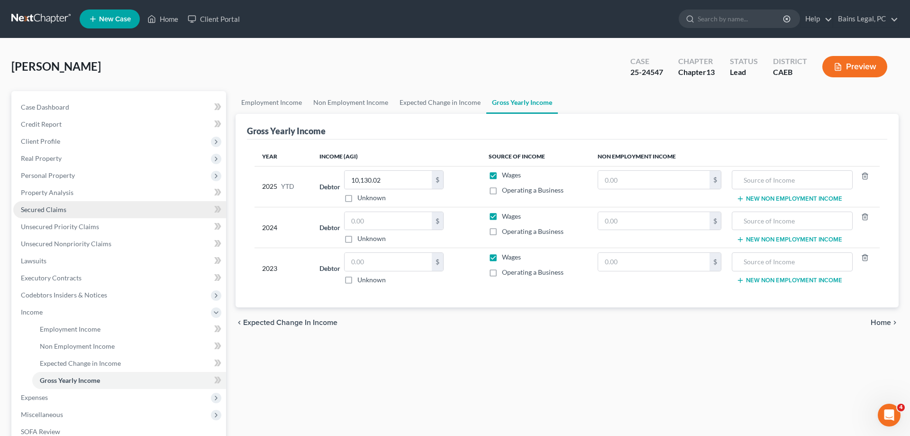
click at [64, 210] on span "Secured Claims" at bounding box center [44, 209] width 46 height 8
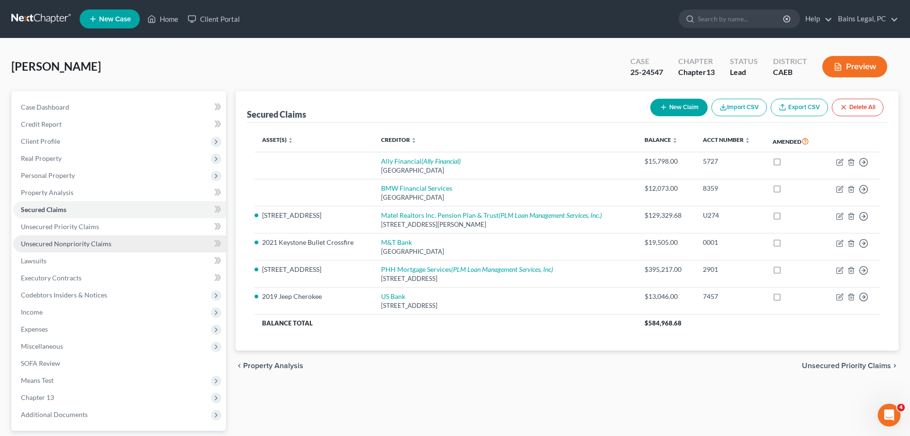
click at [115, 242] on link "Unsecured Nonpriority Claims" at bounding box center [119, 243] width 213 height 17
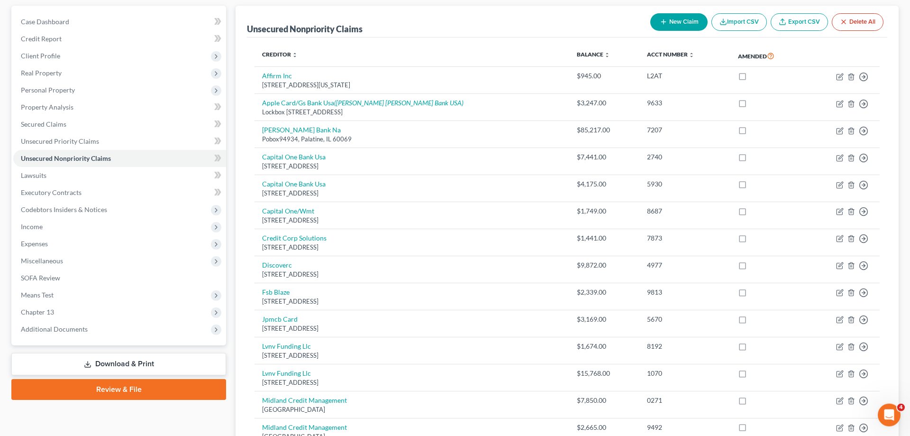
scroll to position [38, 0]
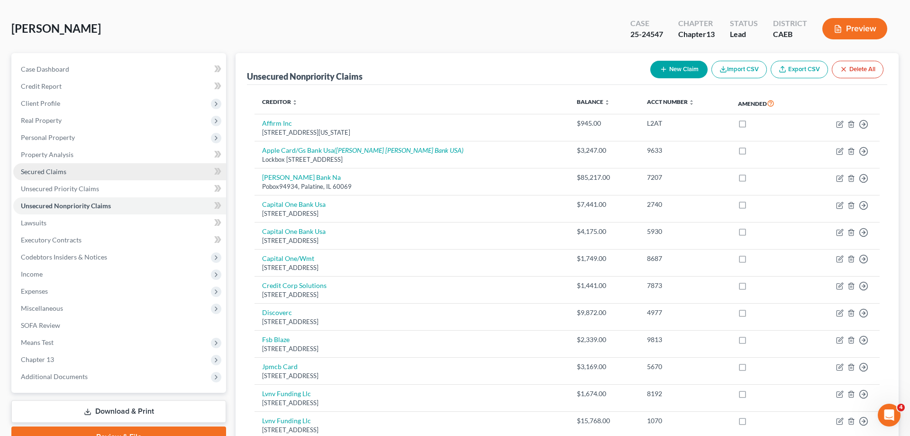
click at [62, 175] on span "Secured Claims" at bounding box center [44, 171] width 46 height 8
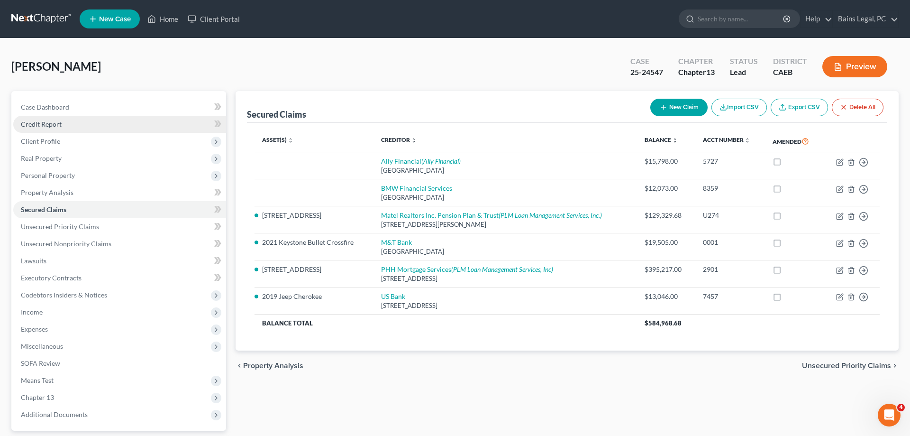
click at [63, 127] on link "Credit Report" at bounding box center [119, 124] width 213 height 17
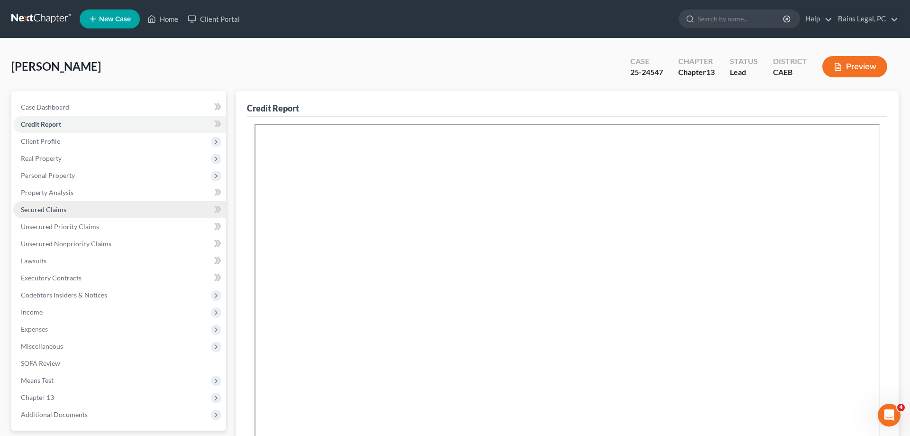
click at [60, 207] on span "Secured Claims" at bounding box center [44, 209] width 46 height 8
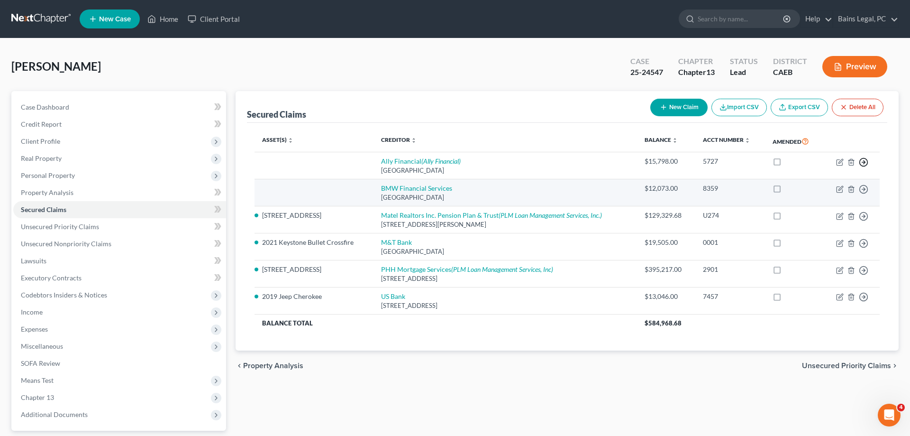
drag, startPoint x: 864, startPoint y: 163, endPoint x: 855, endPoint y: 197, distance: 35.1
click at [855, 197] on tbody "Ally Financial (Ally Financial) [GEOGRAPHIC_DATA] $15,798.00 5727 Move to E Mov…" at bounding box center [567, 241] width 625 height 179
click at [865, 187] on icon "button" at bounding box center [863, 188] width 9 height 9
click at [821, 214] on link "Move to F" at bounding box center [820, 212] width 79 height 16
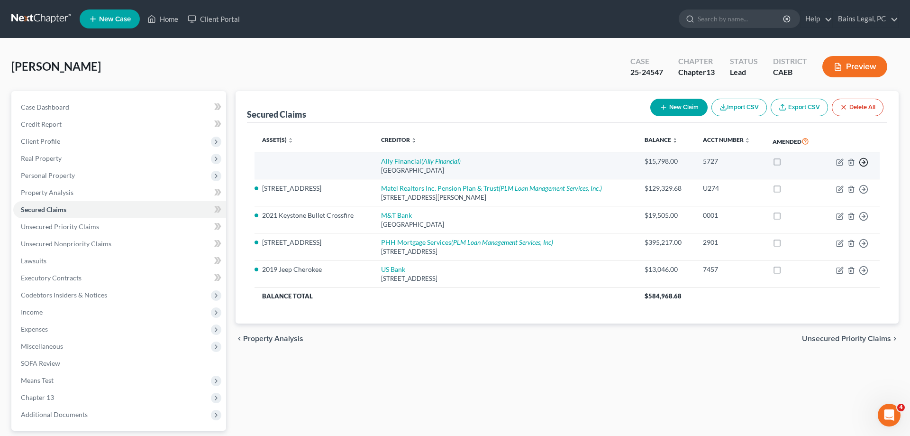
click at [864, 160] on polyline "button" at bounding box center [864, 161] width 1 height 3
click at [823, 184] on link "Move to F" at bounding box center [820, 185] width 79 height 16
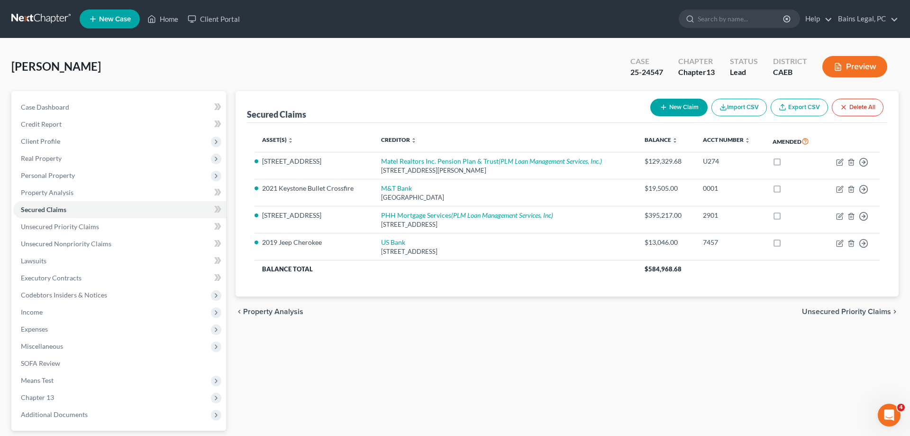
click at [682, 107] on button "New Claim" at bounding box center [679, 108] width 57 height 18
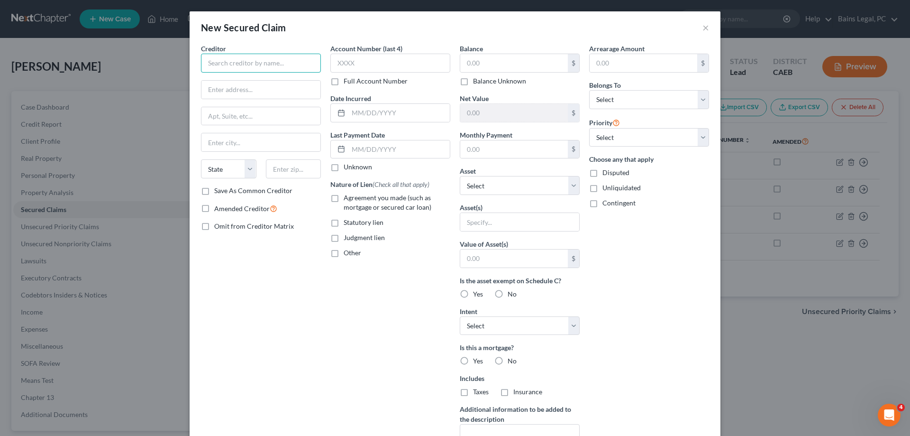
click at [270, 64] on input "text" at bounding box center [261, 63] width 120 height 19
type input "Mintaka Financial, LLC"
click at [285, 90] on input "text" at bounding box center [261, 90] width 119 height 18
type input "5201 Olympic Dr"
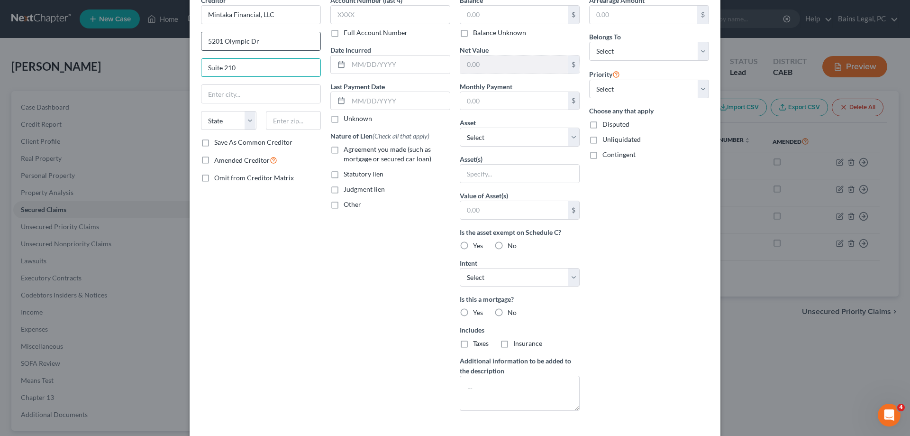
type input "Suite 210"
type input "98335"
type input "[GEOGRAPHIC_DATA]"
select select "50"
click at [505, 18] on input "text" at bounding box center [514, 15] width 108 height 18
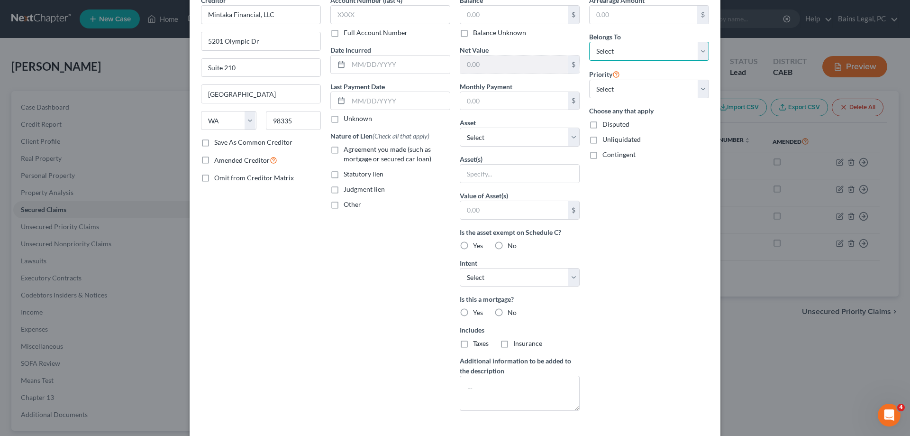
click at [589, 42] on select "Select Debtor 1 Only Debtor 2 Only Debtor 1 And Debtor 2 Only At Least One Of T…" at bounding box center [649, 51] width 120 height 19
select select "0"
click option "Debtor 1 Only" at bounding box center [0, 0] width 0 height 0
click at [589, 80] on select "Select 1st 2nd 3rd 4th 5th 6th 7th 8th 9th 10th 11th 12th 13th 14th 15th 16th 1…" at bounding box center [649, 89] width 120 height 19
select select "2"
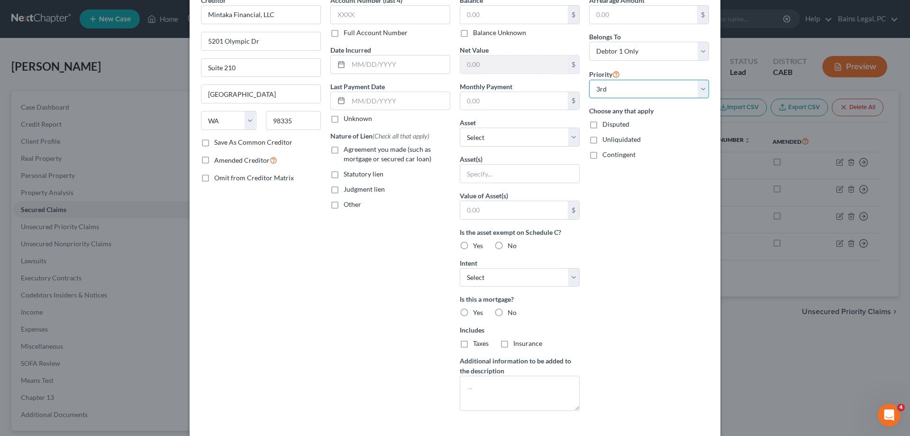
click option "3rd" at bounding box center [0, 0] width 0 height 0
click at [510, 9] on input "text" at bounding box center [514, 15] width 108 height 18
click at [501, 11] on input "text" at bounding box center [514, 15] width 108 height 18
type input "38,859.05"
click at [460, 128] on select "Select Other Multiple Assets [STREET_ADDRESS] - $675578.0 Other - Tools - $100.…" at bounding box center [520, 137] width 120 height 19
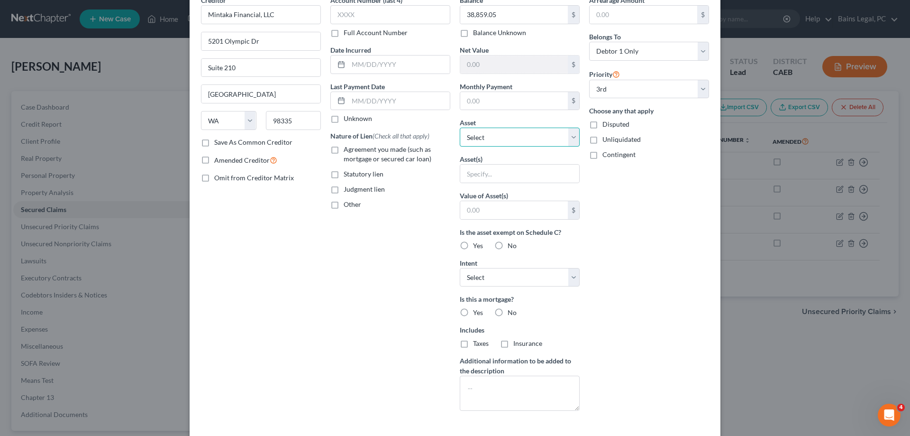
select select "2"
click option "[STREET_ADDRESS] - $675578.0" at bounding box center [0, 0] width 0 height 0
select select "0"
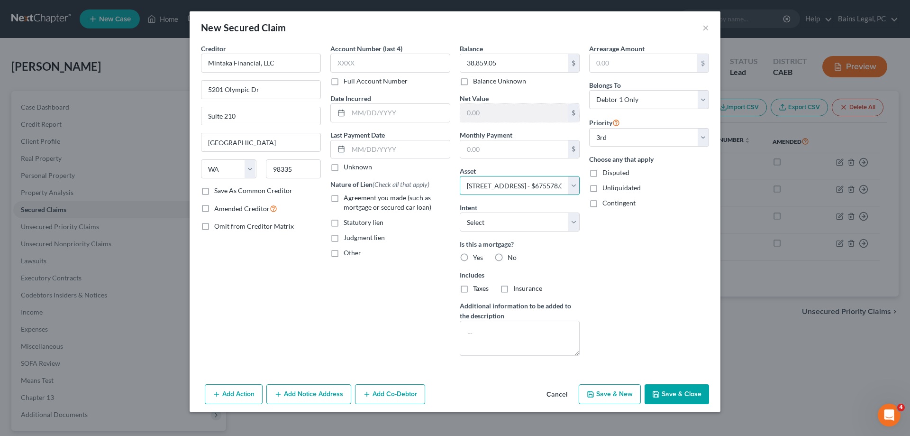
scroll to position [0, 0]
click at [508, 256] on label "No" at bounding box center [512, 257] width 9 height 9
click at [512, 256] on input "No" at bounding box center [515, 256] width 6 height 6
radio input "true"
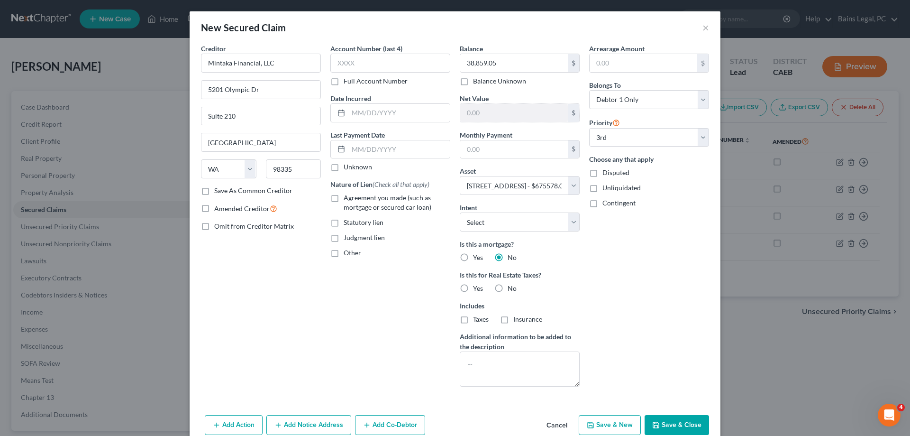
click at [508, 285] on label "No" at bounding box center [512, 288] width 9 height 9
click at [512, 285] on input "No" at bounding box center [515, 287] width 6 height 6
radio input "true"
click at [373, 237] on span "Judgment lien" at bounding box center [364, 237] width 41 height 8
click at [354, 237] on input "Judgment lien" at bounding box center [351, 236] width 6 height 6
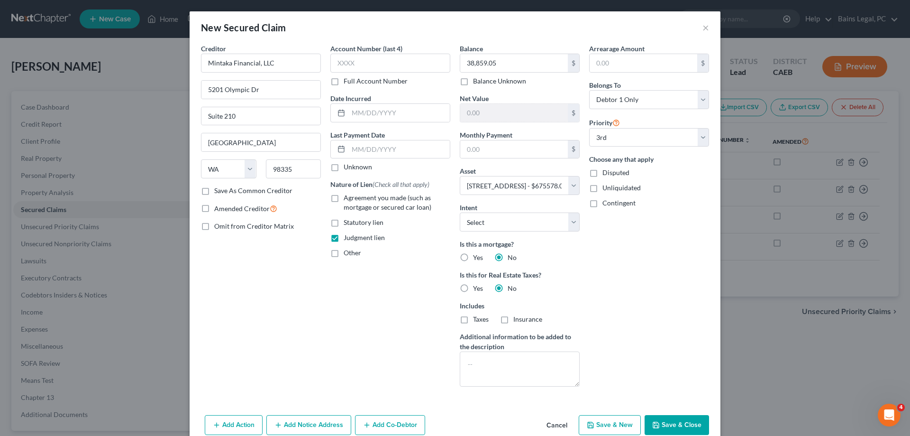
click at [323, 430] on button "Add Notice Address" at bounding box center [308, 425] width 85 height 20
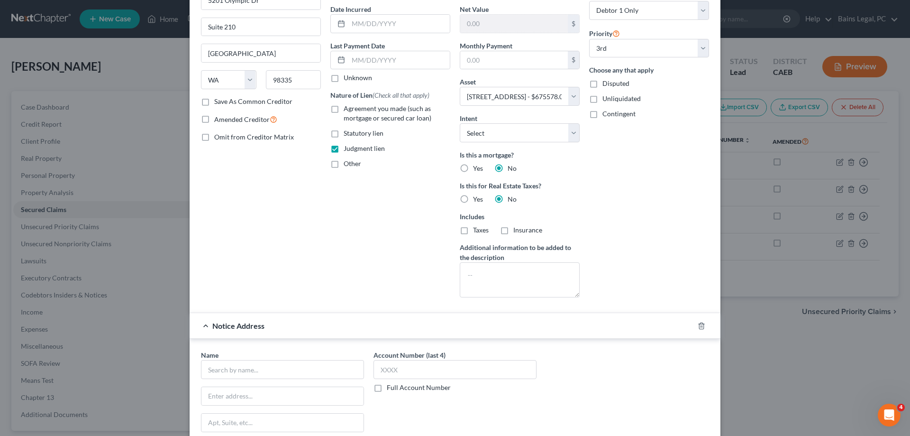
scroll to position [145, 0]
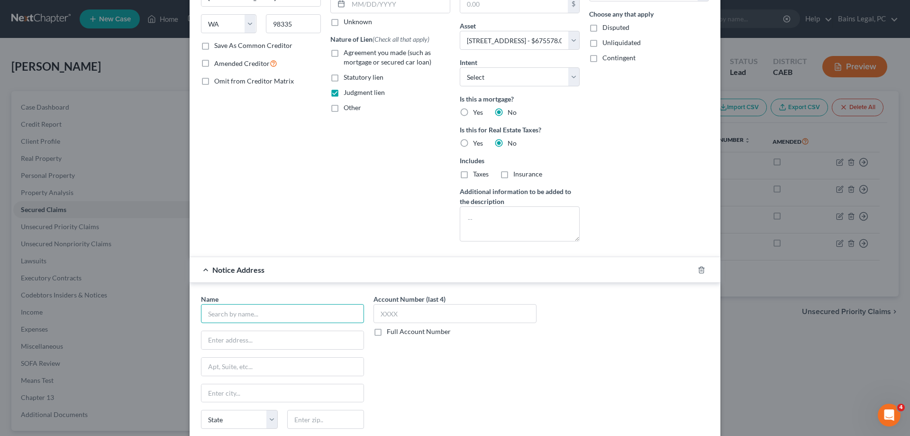
click at [275, 312] on input "text" at bounding box center [282, 313] width 163 height 19
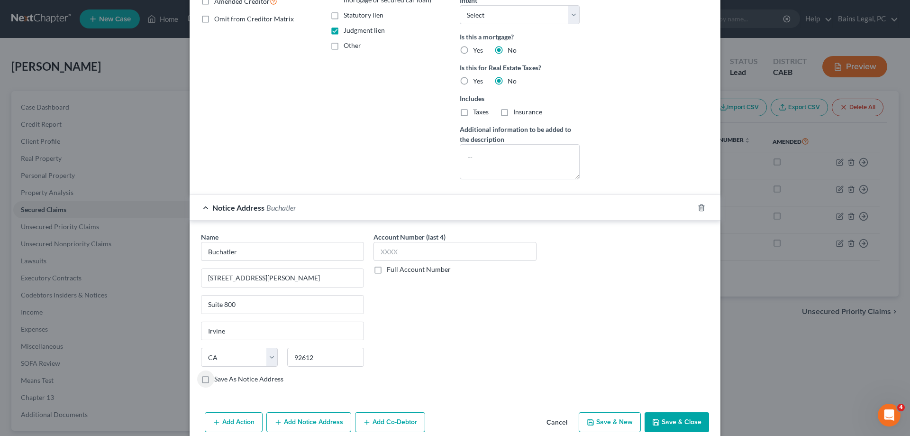
scroll to position [222, 0]
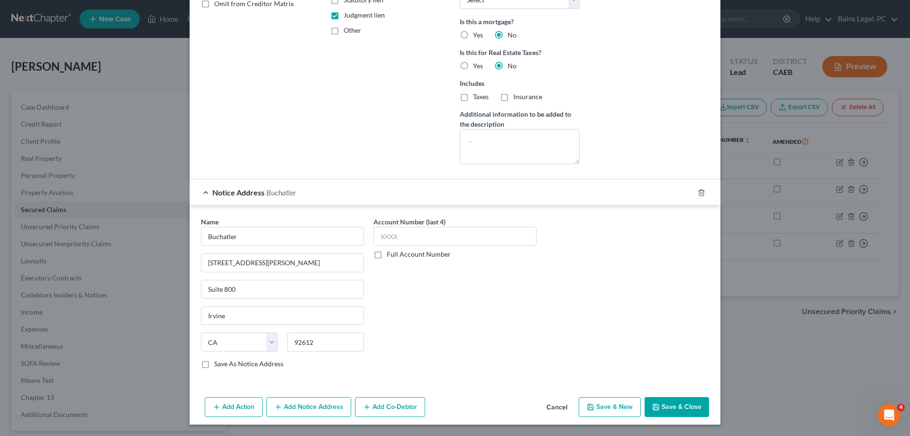
click at [665, 408] on button "Save & Close" at bounding box center [677, 407] width 64 height 20
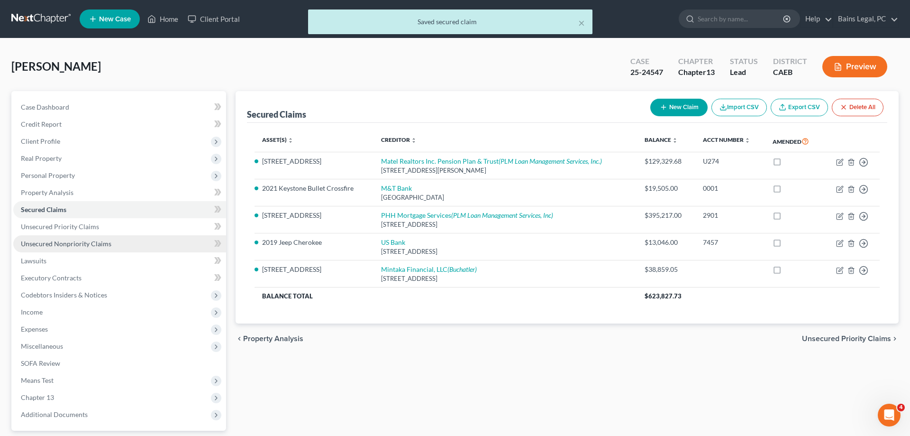
click at [96, 241] on span "Unsecured Nonpriority Claims" at bounding box center [66, 243] width 91 height 8
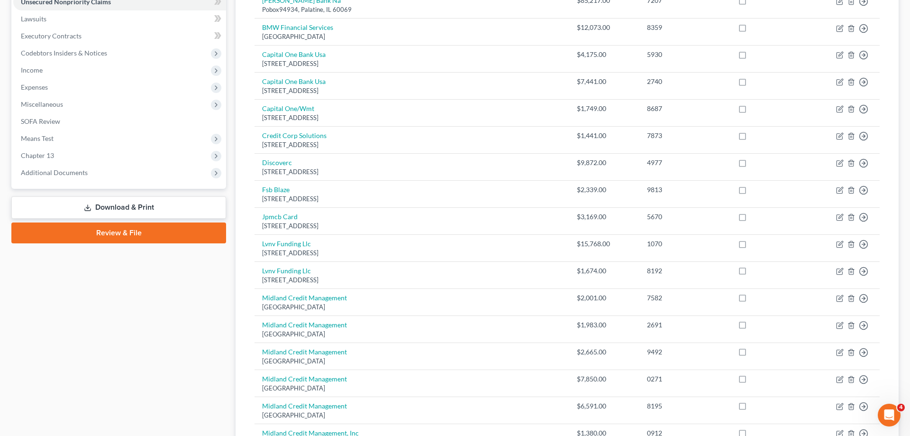
scroll to position [48, 0]
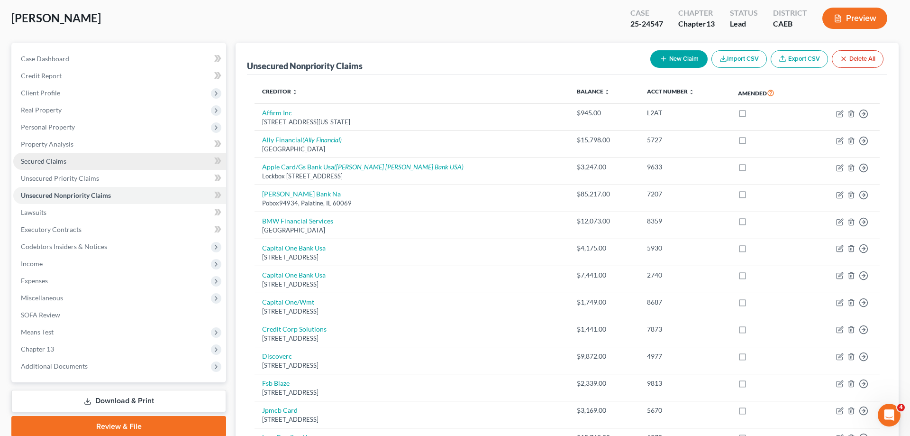
drag, startPoint x: 67, startPoint y: 158, endPoint x: 80, endPoint y: 162, distance: 13.0
click at [67, 158] on link "Secured Claims" at bounding box center [119, 161] width 213 height 17
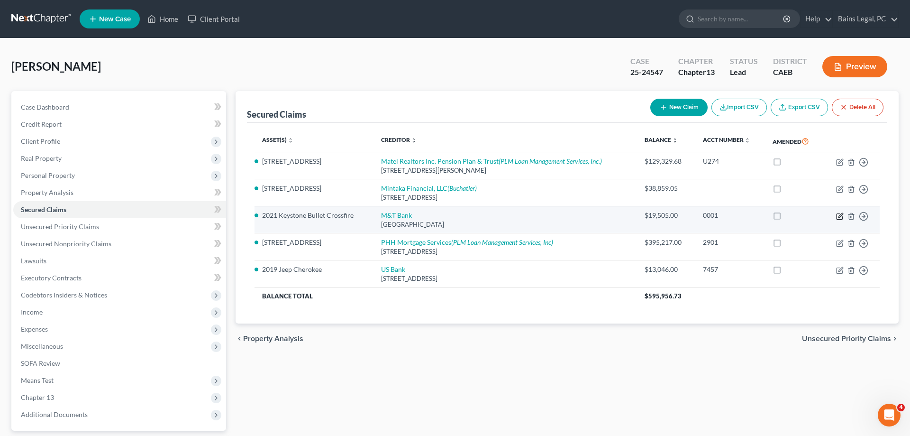
click at [838, 215] on icon "button" at bounding box center [840, 216] width 8 height 8
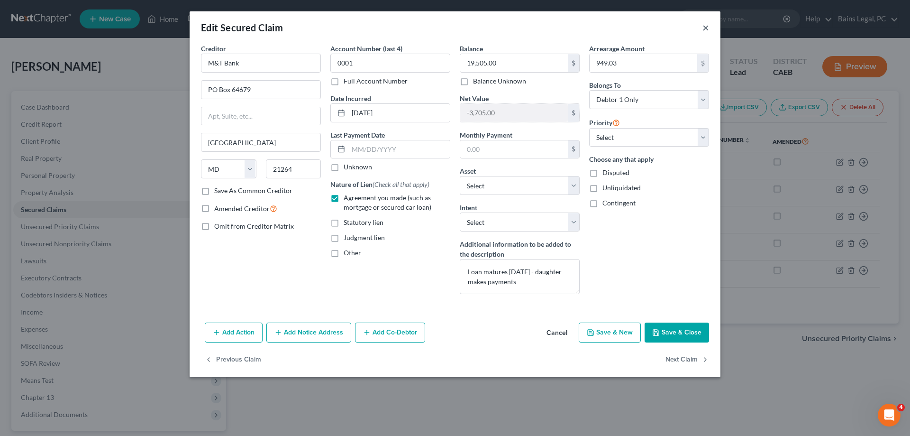
click at [705, 25] on button "×" at bounding box center [706, 27] width 7 height 11
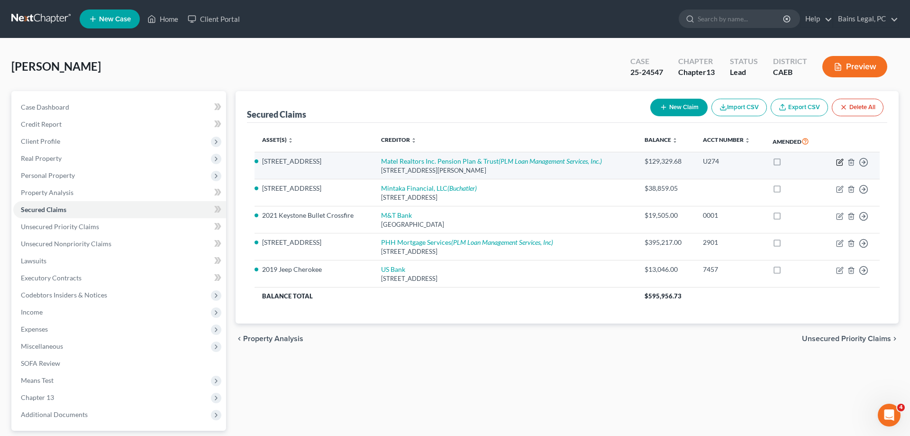
click at [841, 160] on icon "button" at bounding box center [841, 161] width 4 height 4
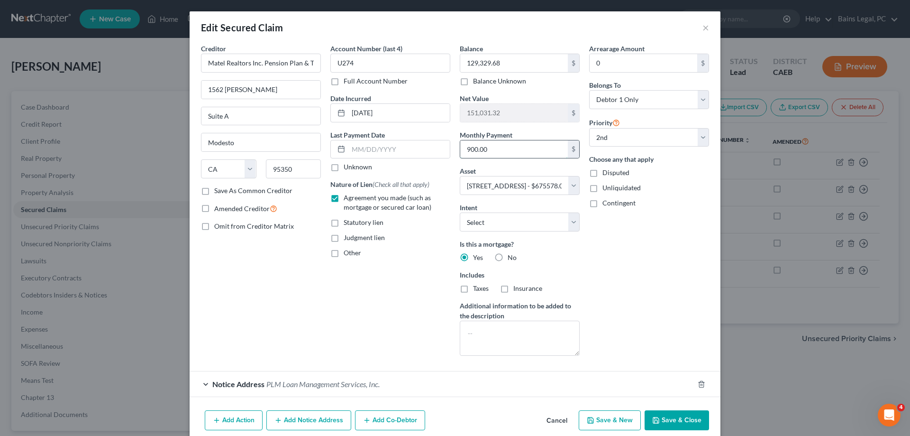
click at [503, 146] on input "900.00" at bounding box center [514, 149] width 108 height 18
click at [671, 421] on button "Save & Close" at bounding box center [677, 420] width 64 height 20
